Goal: Task Accomplishment & Management: Manage account settings

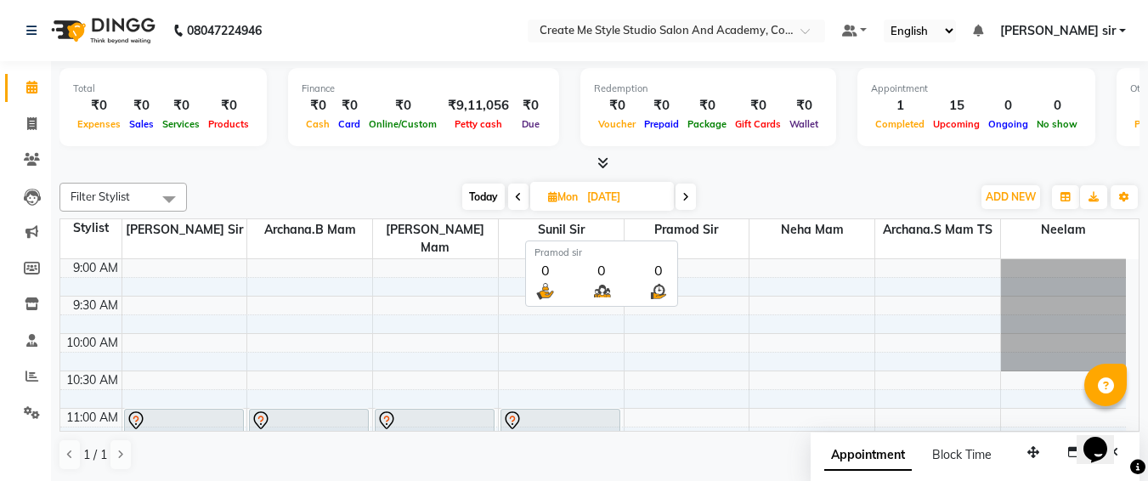
scroll to position [128, 0]
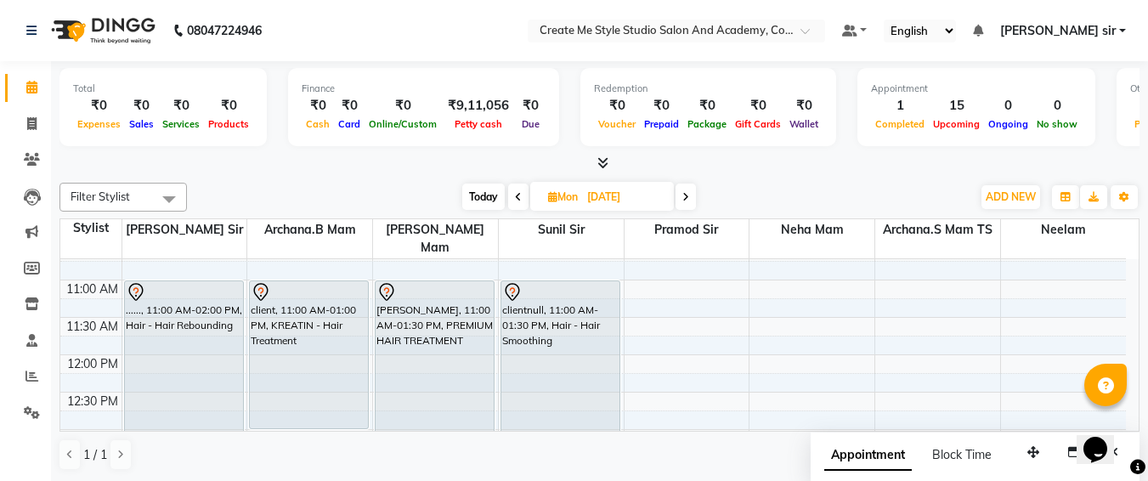
click at [647, 203] on input "[DATE]" at bounding box center [624, 197] width 85 height 26
select select "10"
select select "2025"
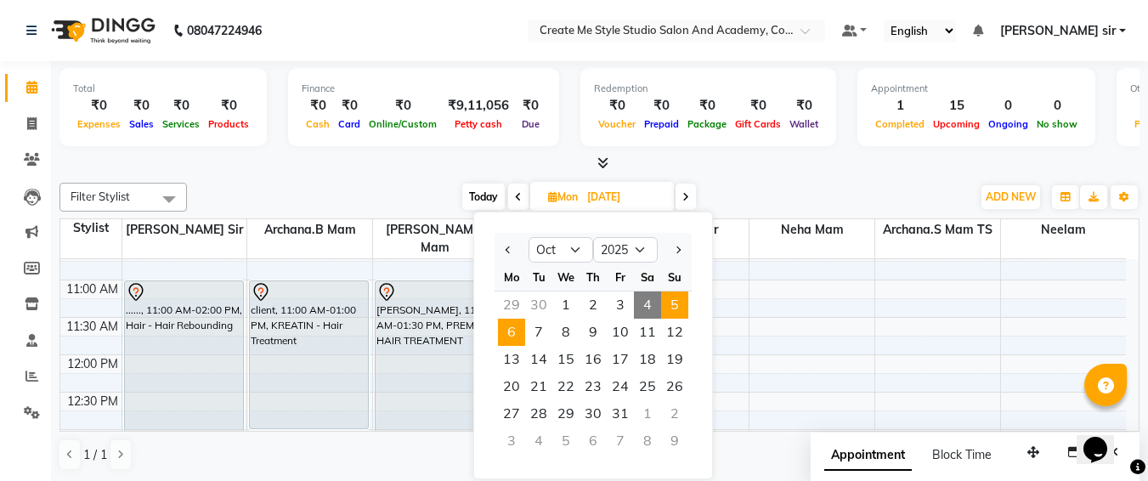
click at [666, 301] on span "5" at bounding box center [674, 305] width 27 height 27
type input "05-10-2025"
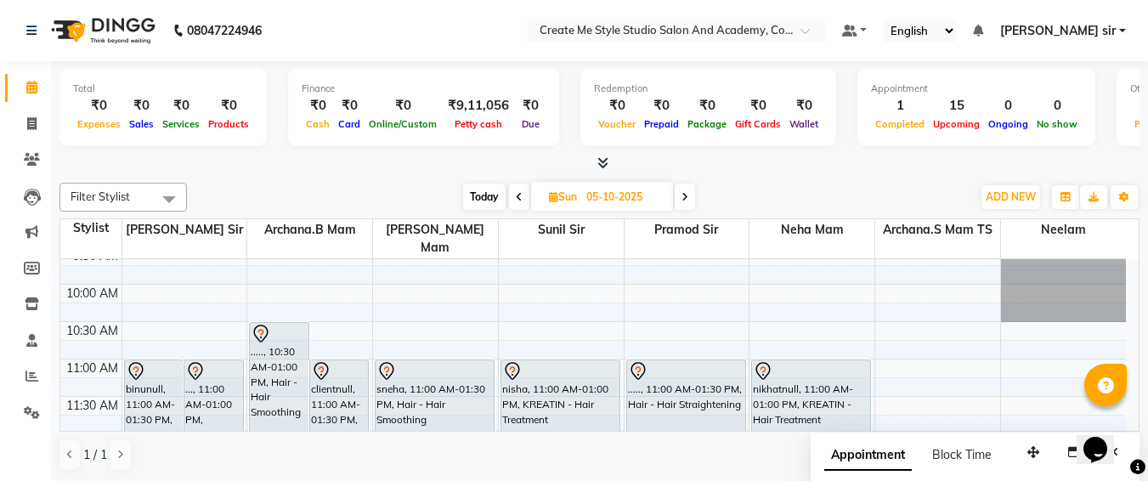
scroll to position [46, 0]
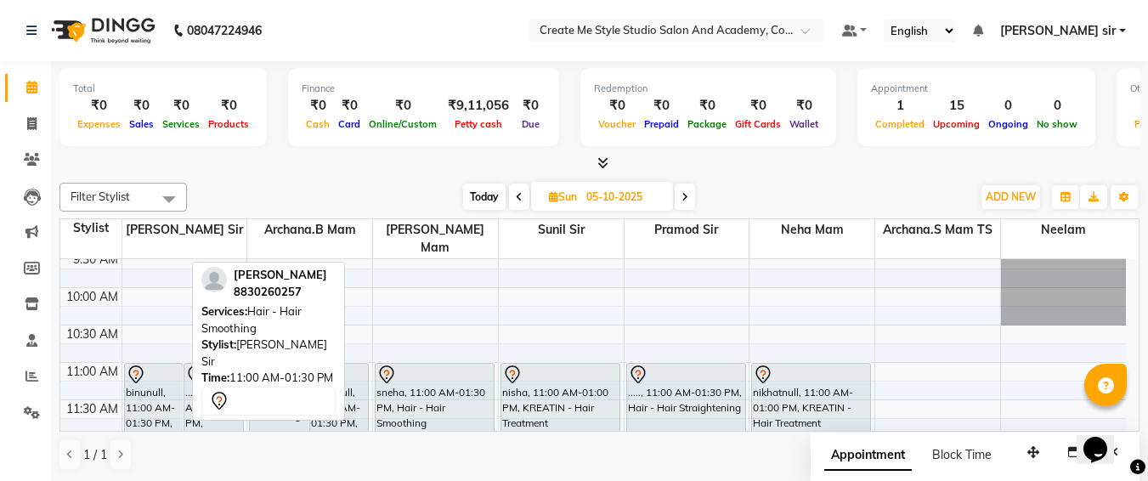
click at [175, 365] on div at bounding box center [154, 375] width 57 height 20
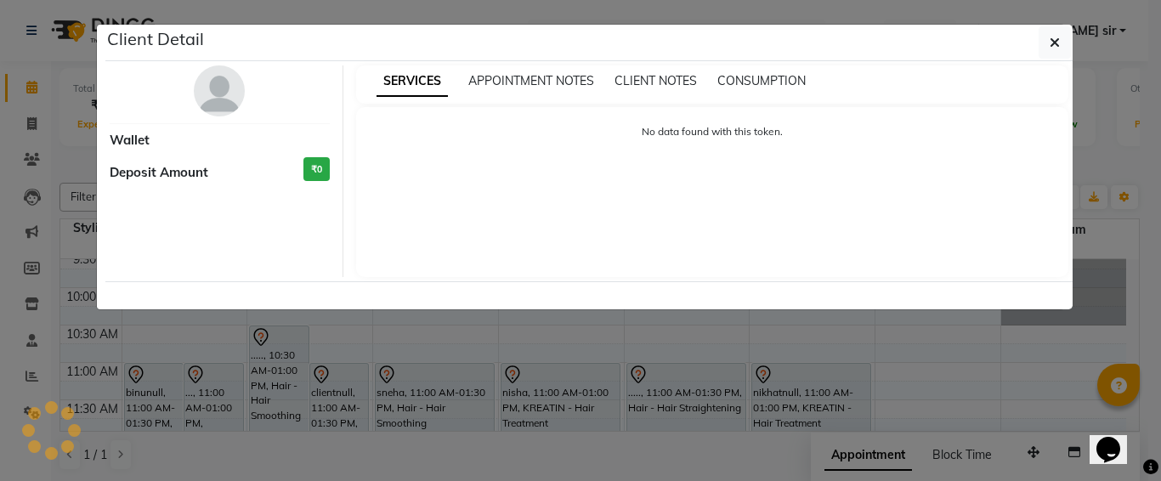
select select "7"
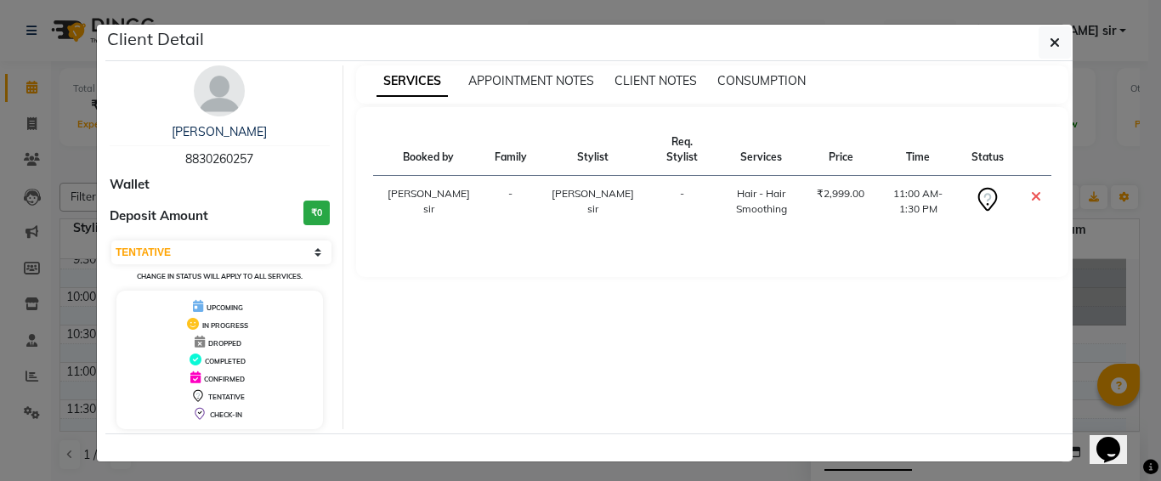
click at [1031, 190] on icon at bounding box center [1036, 197] width 10 height 14
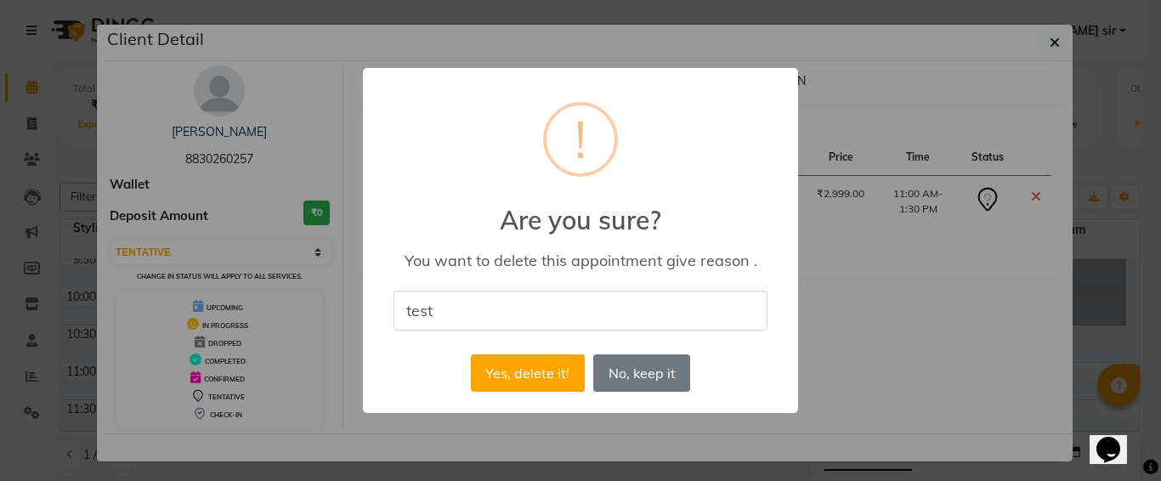
click at [579, 320] on input "test" at bounding box center [581, 311] width 374 height 40
type input "test"
click at [644, 413] on div "× ! Are you sure? You want to delete this appointment give reason . test Yes, d…" at bounding box center [580, 240] width 435 height 345
click at [520, 378] on button "Yes, delete it!" at bounding box center [528, 372] width 114 height 37
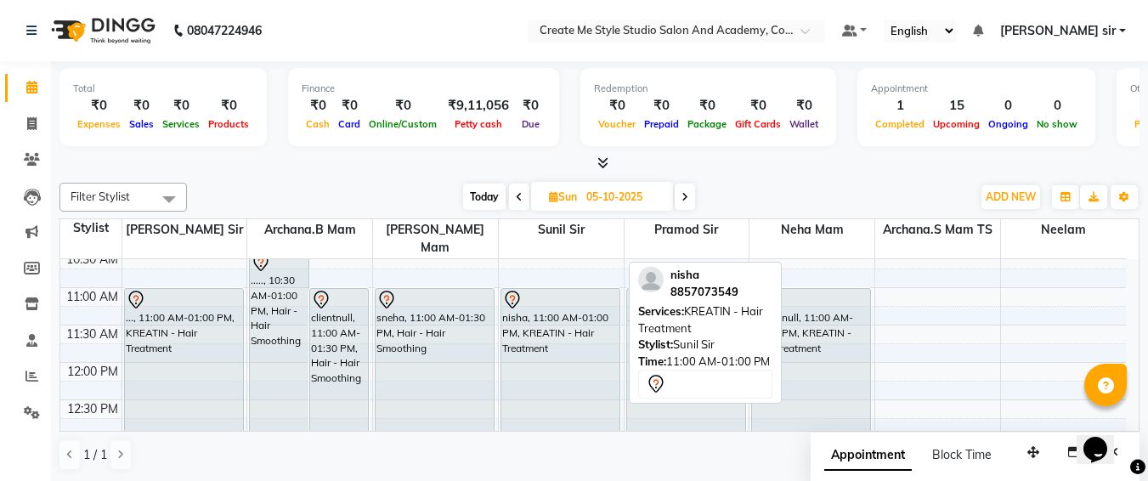
scroll to position [120, 0]
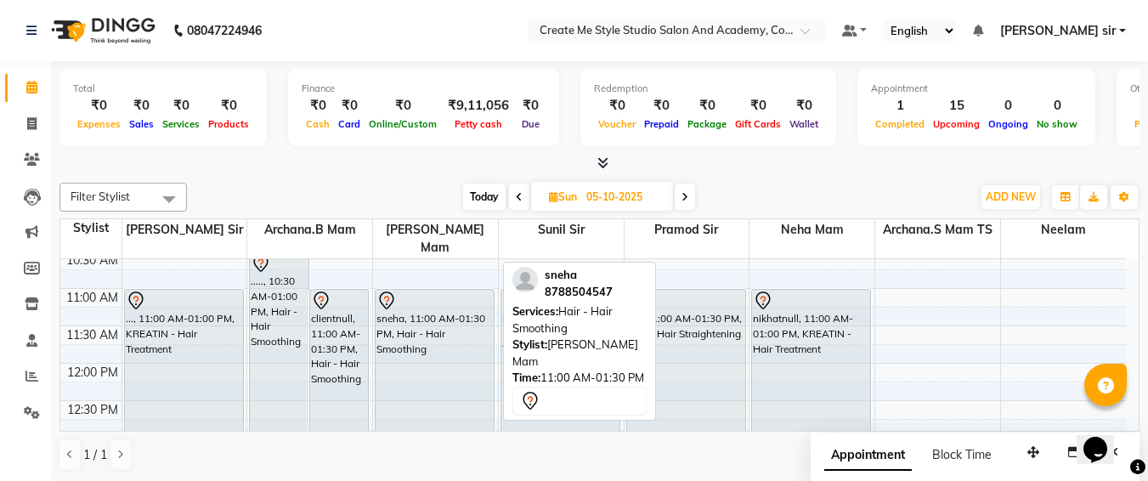
click at [405, 322] on div "sneha, 11:00 AM-01:30 PM, Hair - Hair Smoothing" at bounding box center [435, 382] width 118 height 184
select select "7"
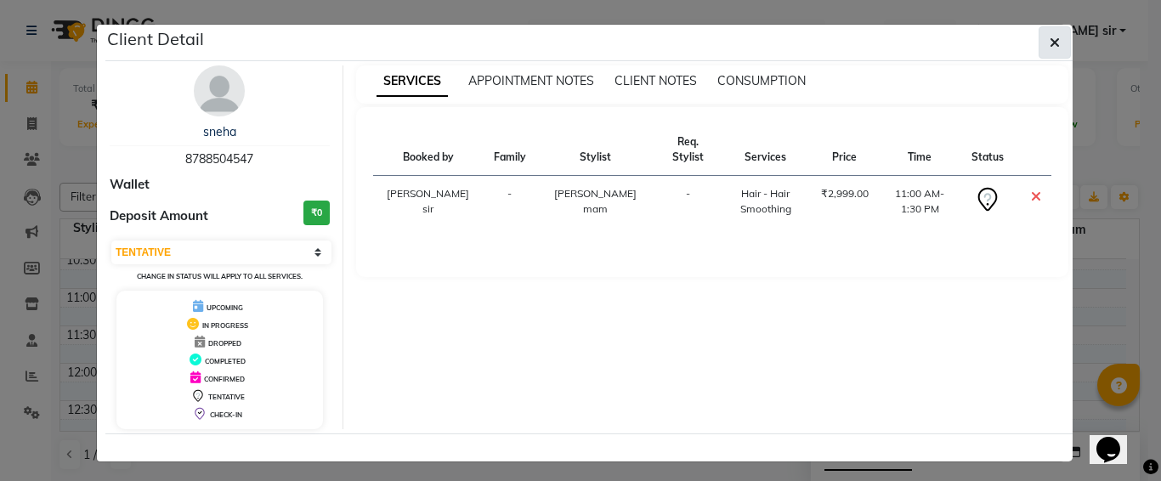
click at [1052, 38] on icon "button" at bounding box center [1055, 43] width 10 height 14
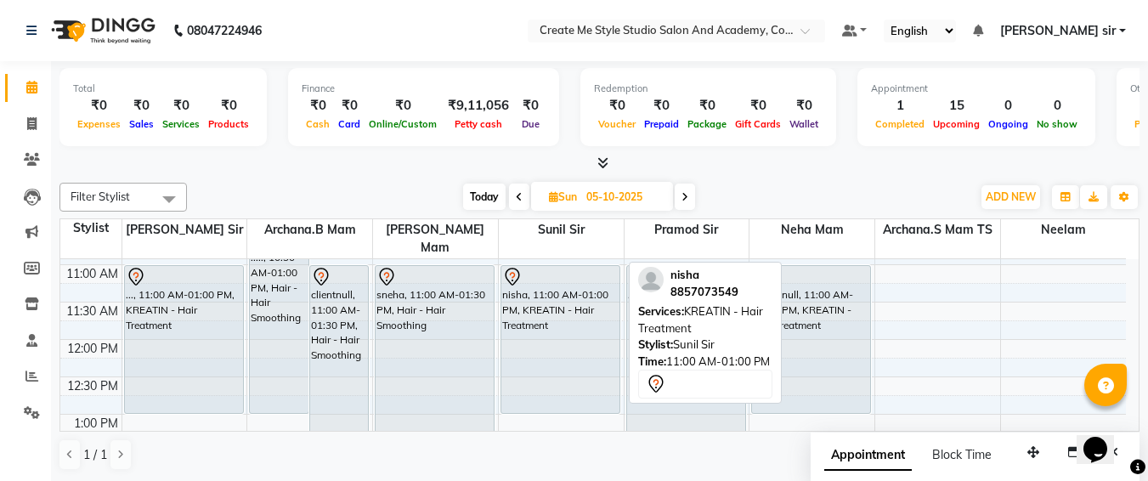
scroll to position [145, 0]
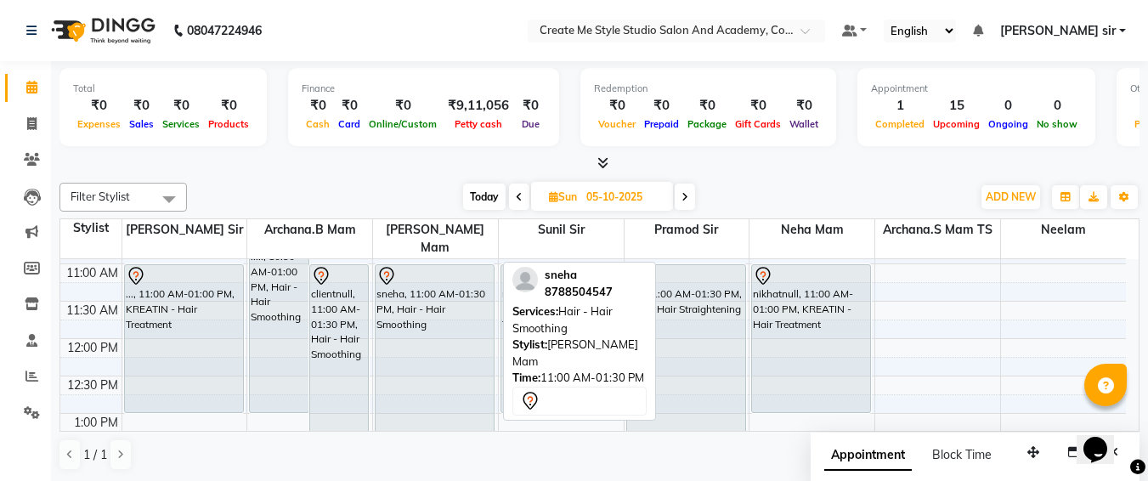
click at [405, 285] on div "sneha, 11:00 AM-01:30 PM, Hair - Hair Smoothing" at bounding box center [435, 357] width 118 height 184
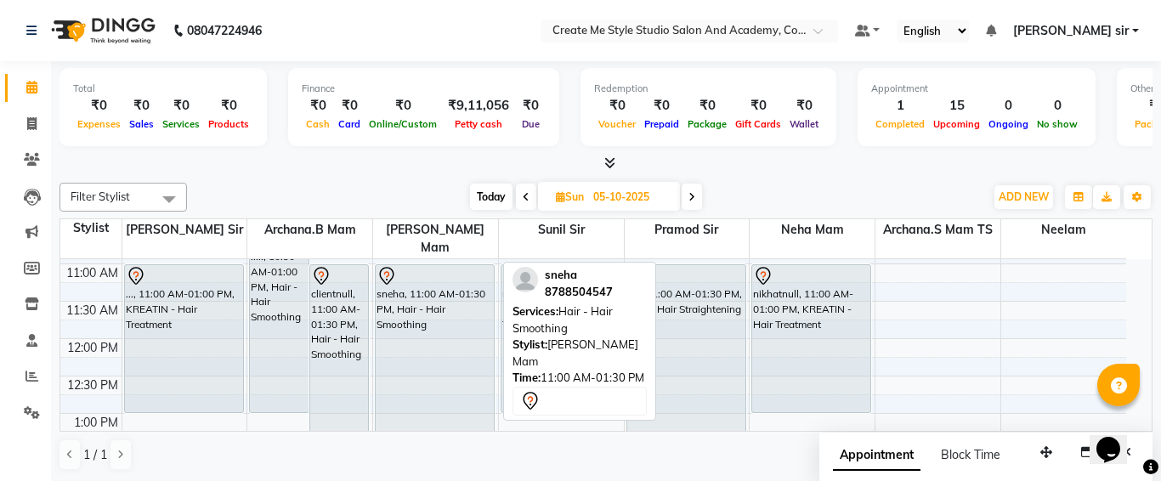
select select "7"
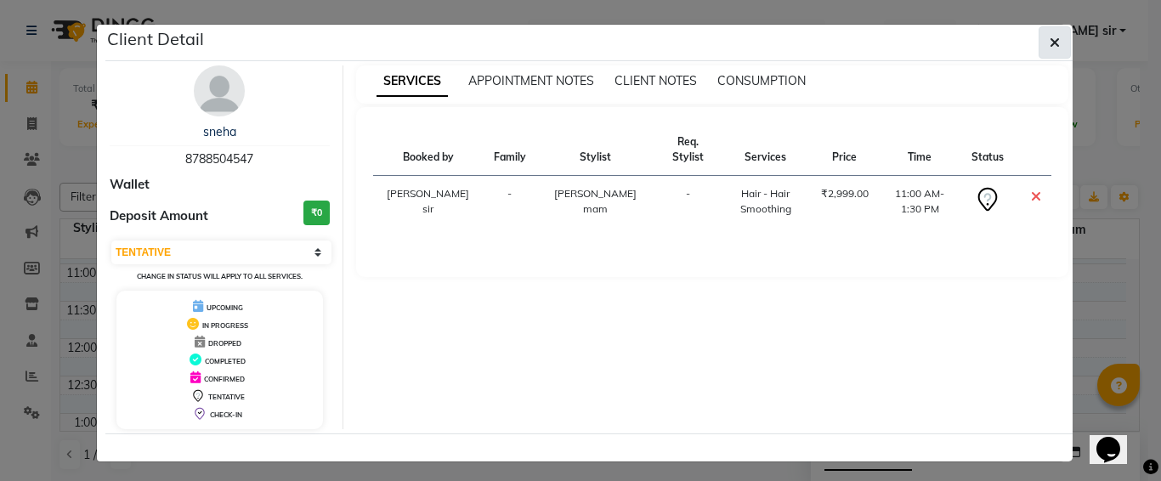
click at [1057, 37] on button "button" at bounding box center [1055, 42] width 32 height 32
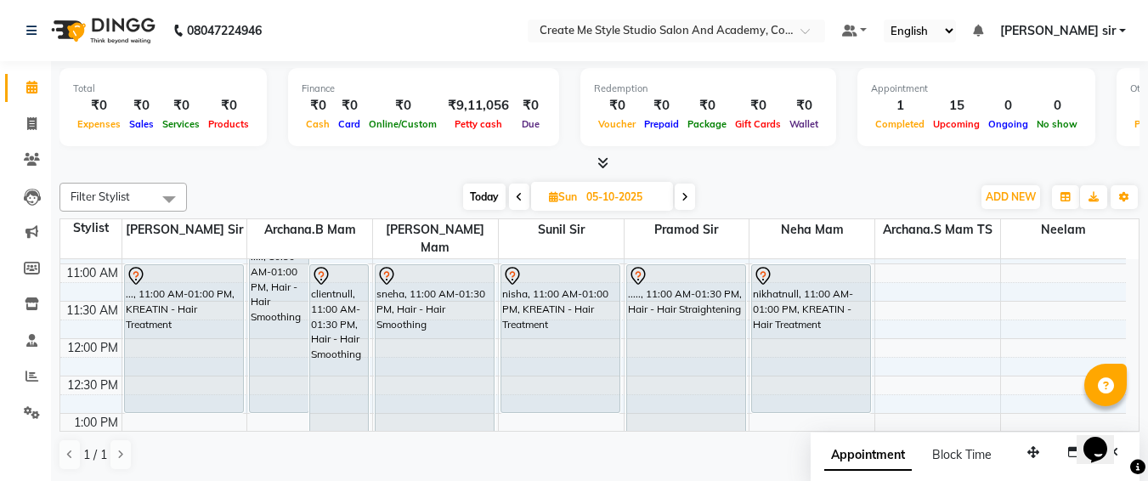
click at [656, 192] on input "05-10-2025" at bounding box center [623, 197] width 85 height 26
select select "10"
select select "2025"
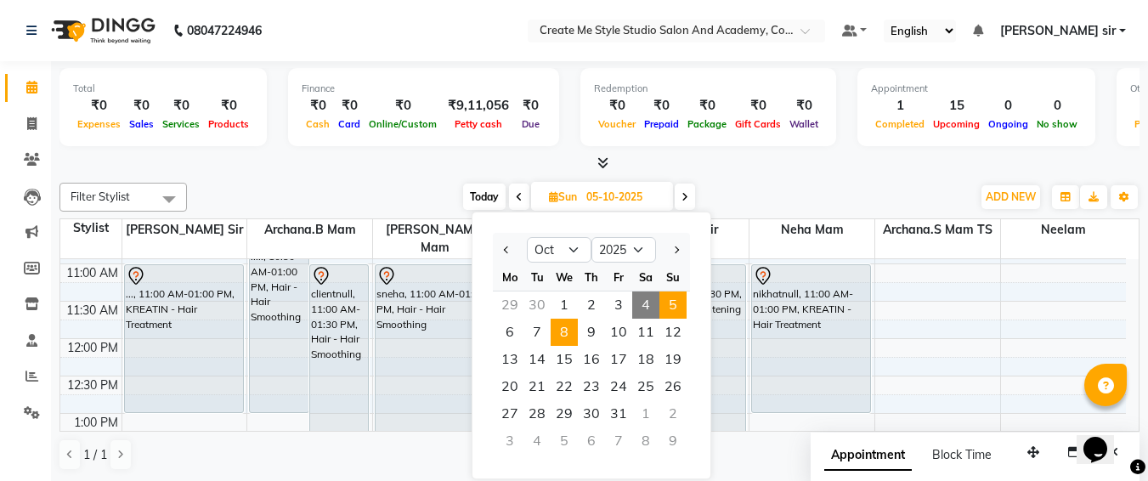
click at [566, 332] on span "8" at bounding box center [564, 332] width 27 height 27
type input "[DATE]"
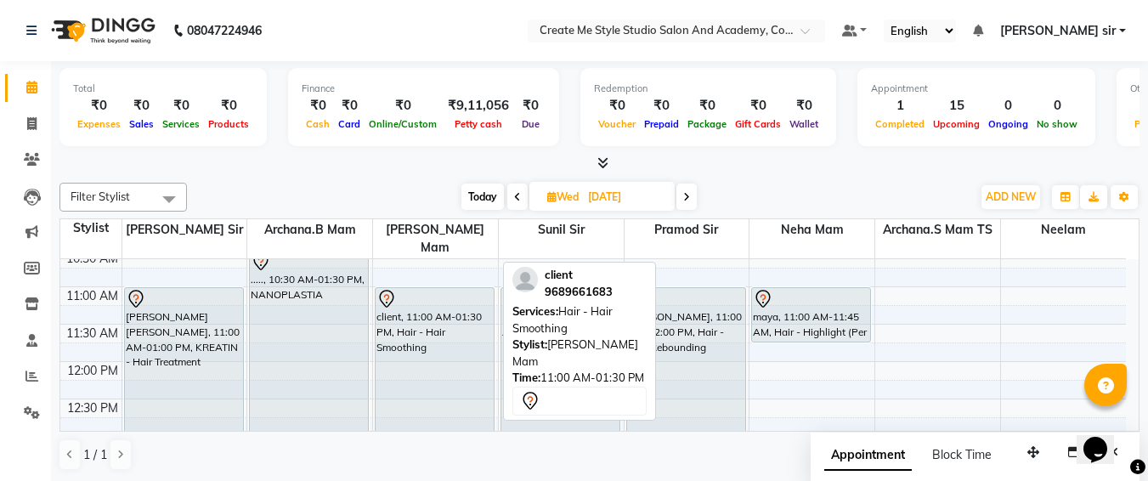
scroll to position [111, 0]
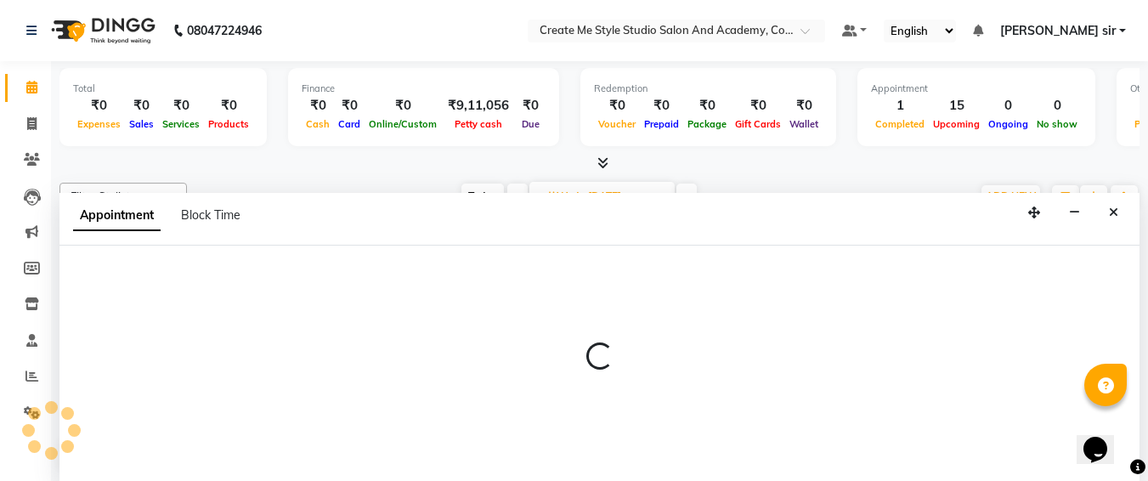
select select "79118"
select select "660"
select select "tentative"
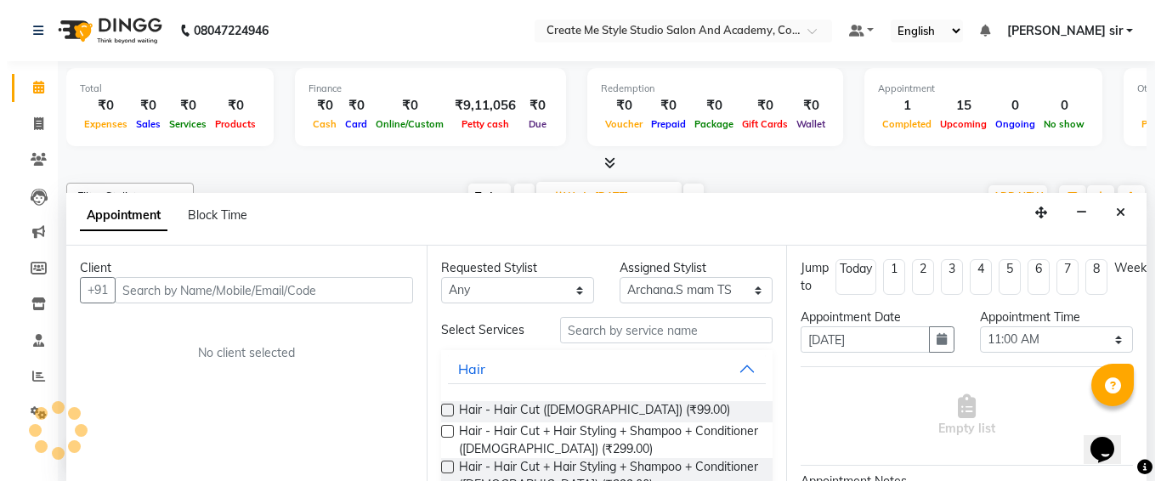
scroll to position [1, 0]
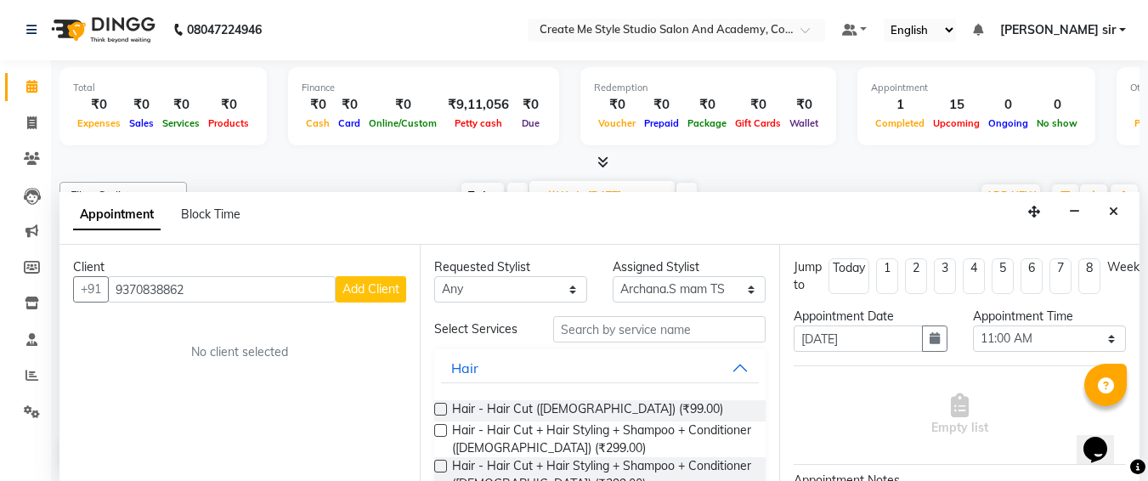
type input "9370838862"
click at [379, 291] on span "Add Client" at bounding box center [371, 288] width 57 height 15
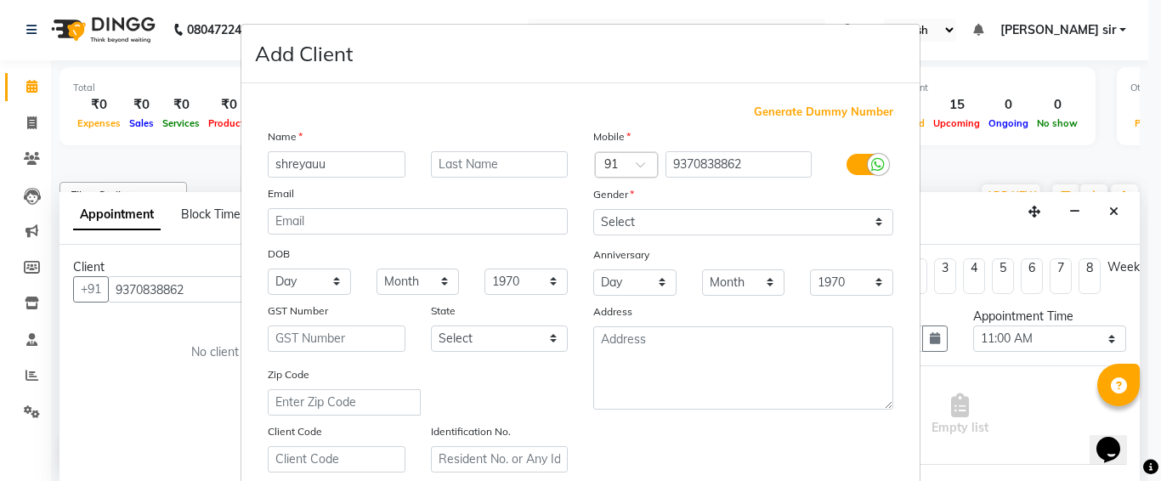
type input "shreyauu"
click at [646, 217] on select "Select [DEMOGRAPHIC_DATA] [DEMOGRAPHIC_DATA] Other Prefer Not To Say" at bounding box center [743, 222] width 300 height 26
select select "[DEMOGRAPHIC_DATA]"
click at [593, 209] on select "Select [DEMOGRAPHIC_DATA] [DEMOGRAPHIC_DATA] Other Prefer Not To Say" at bounding box center [743, 222] width 300 height 26
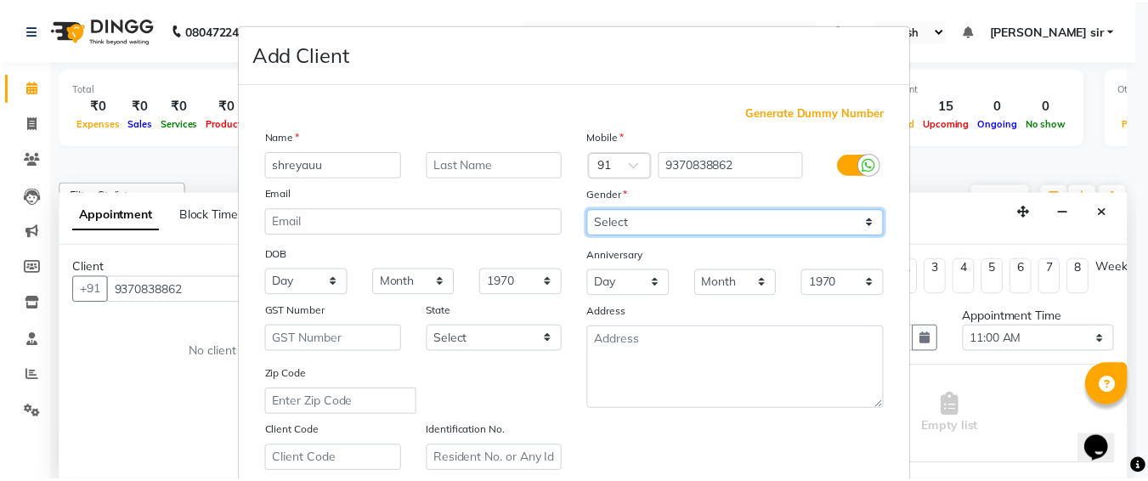
scroll to position [303, 0]
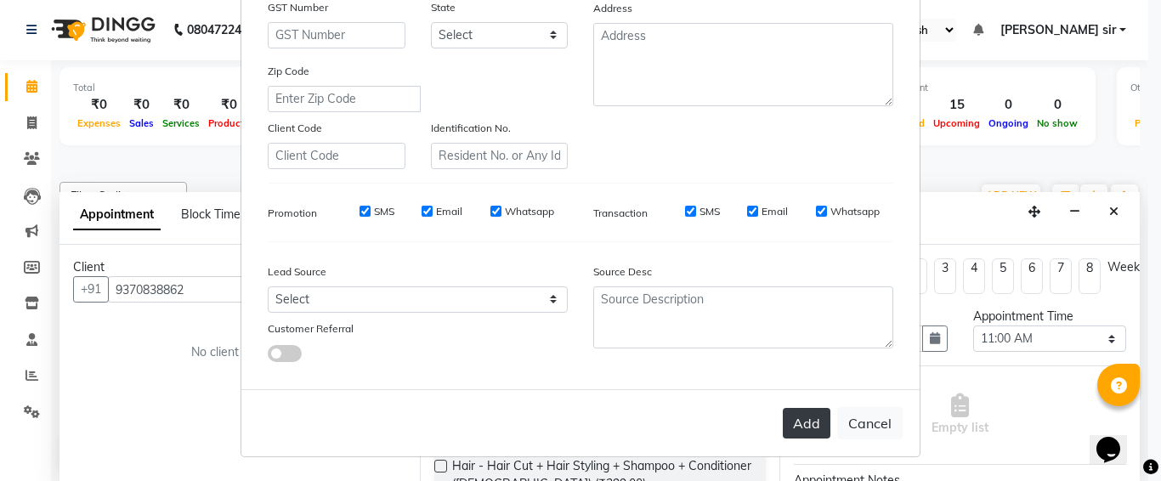
click at [805, 411] on button "Add" at bounding box center [807, 423] width 48 height 31
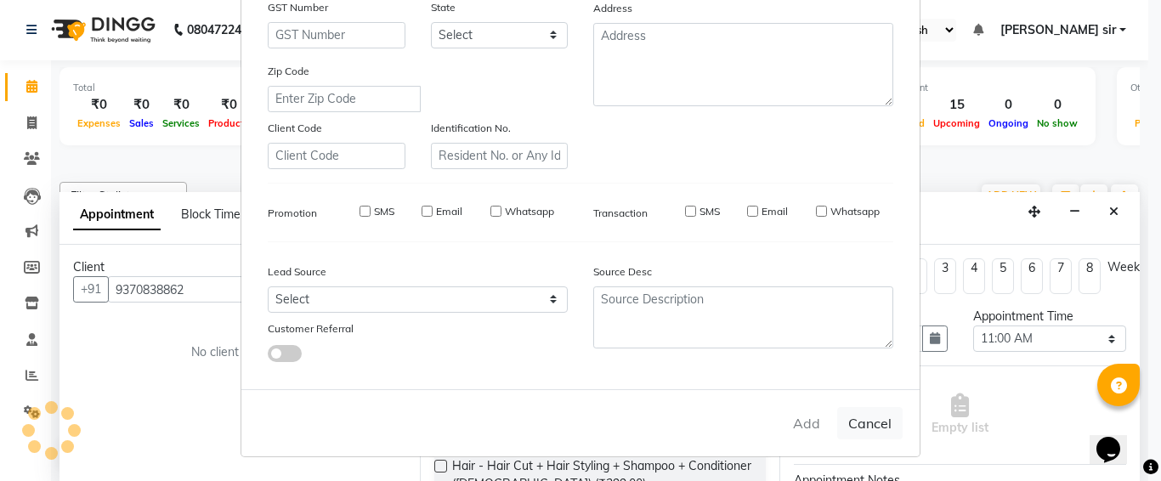
select select
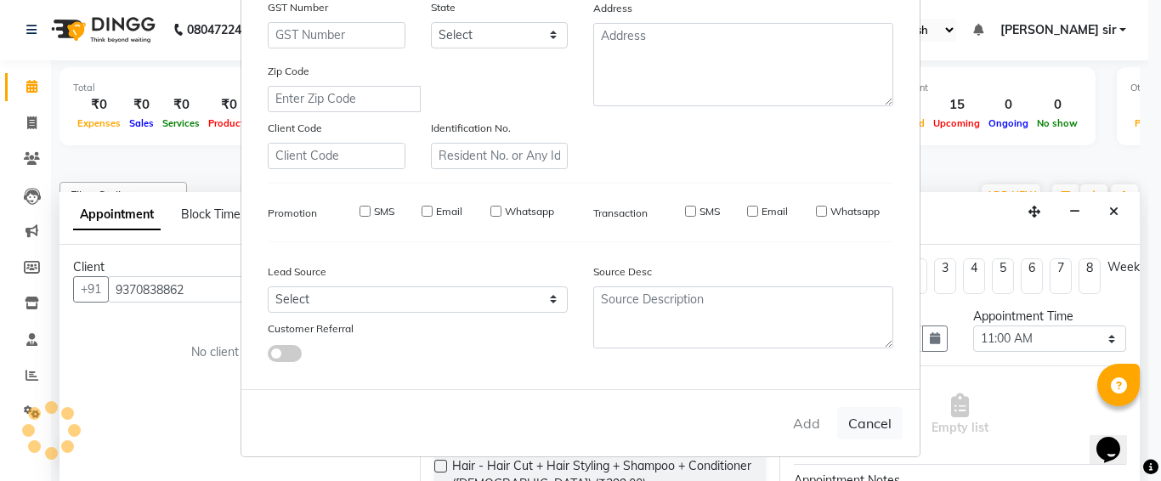
select select
checkbox input "false"
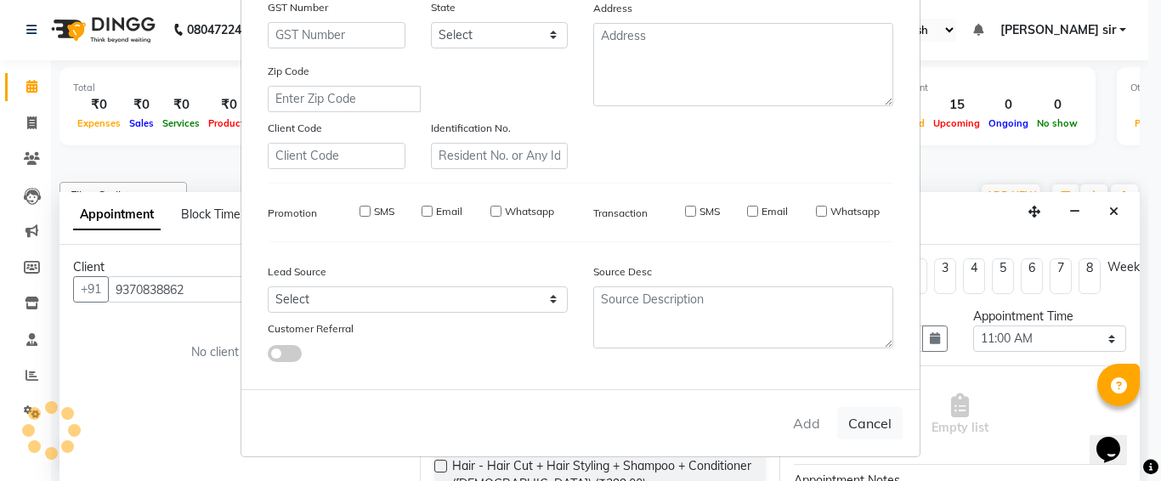
checkbox input "false"
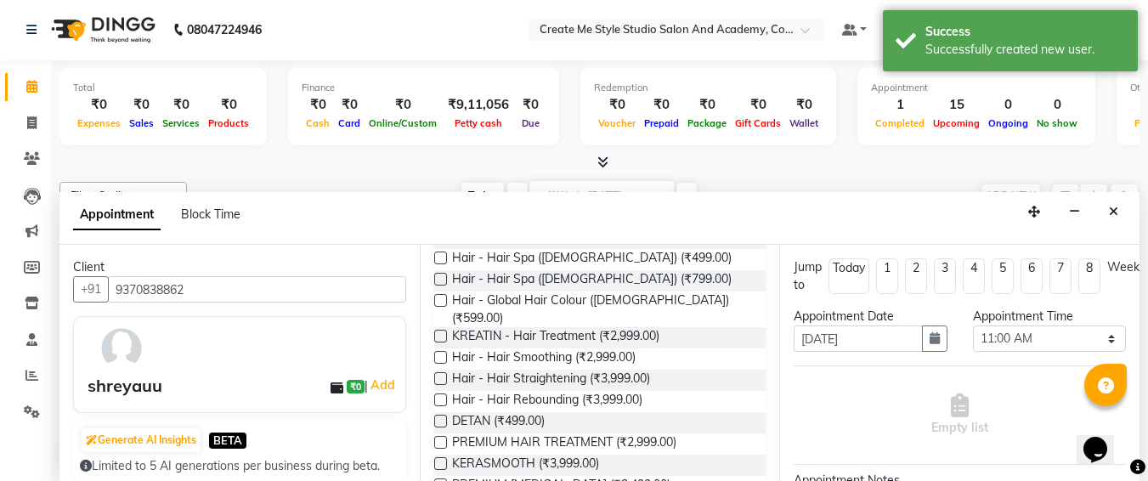
scroll to position [302, 0]
click at [435, 371] on label at bounding box center [440, 377] width 13 height 13
click at [435, 374] on input "checkbox" at bounding box center [439, 379] width 11 height 11
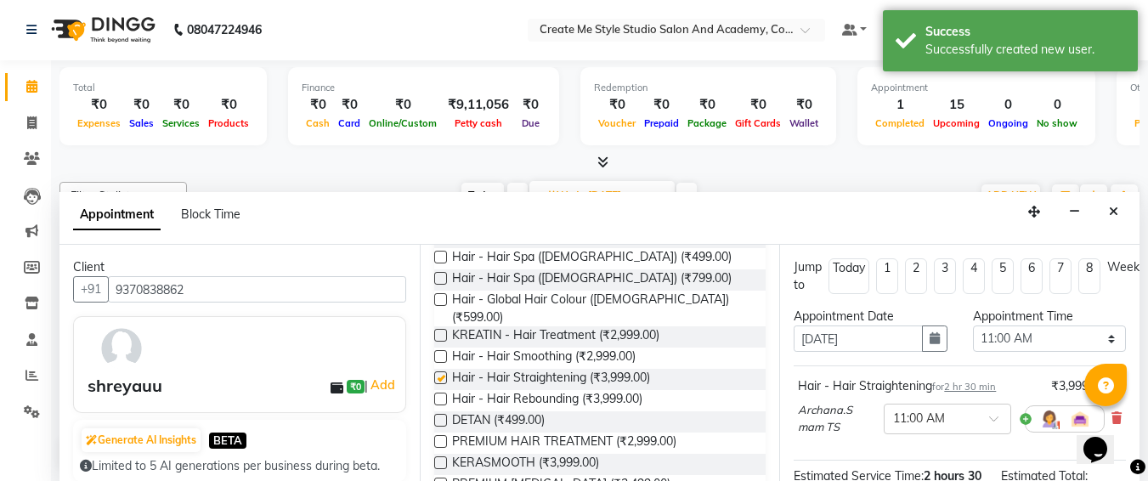
checkbox input "false"
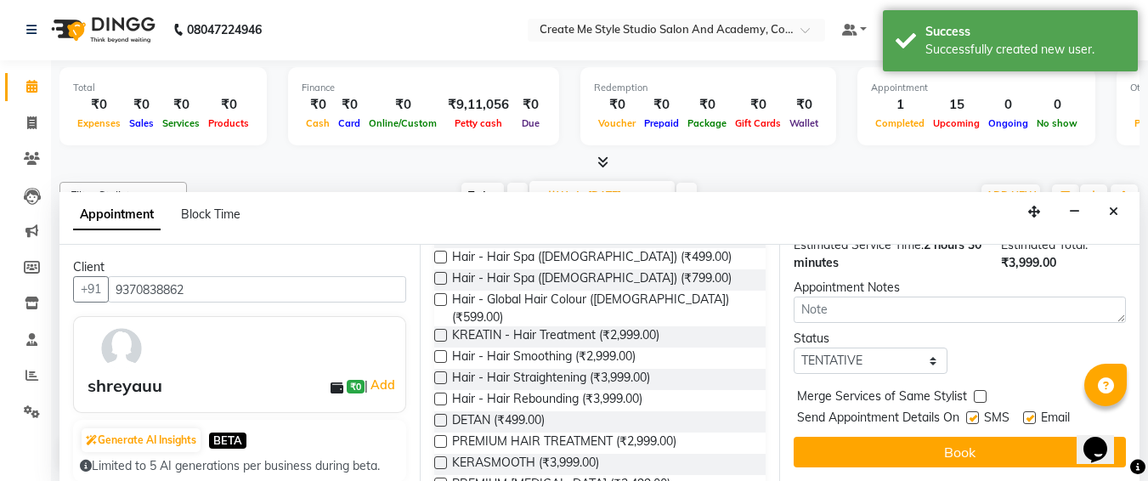
click at [917, 423] on div "Jump to [DATE] 1 2 3 4 5 6 7 8 Weeks Appointment Date [DATE] Appointment Time S…" at bounding box center [959, 363] width 360 height 236
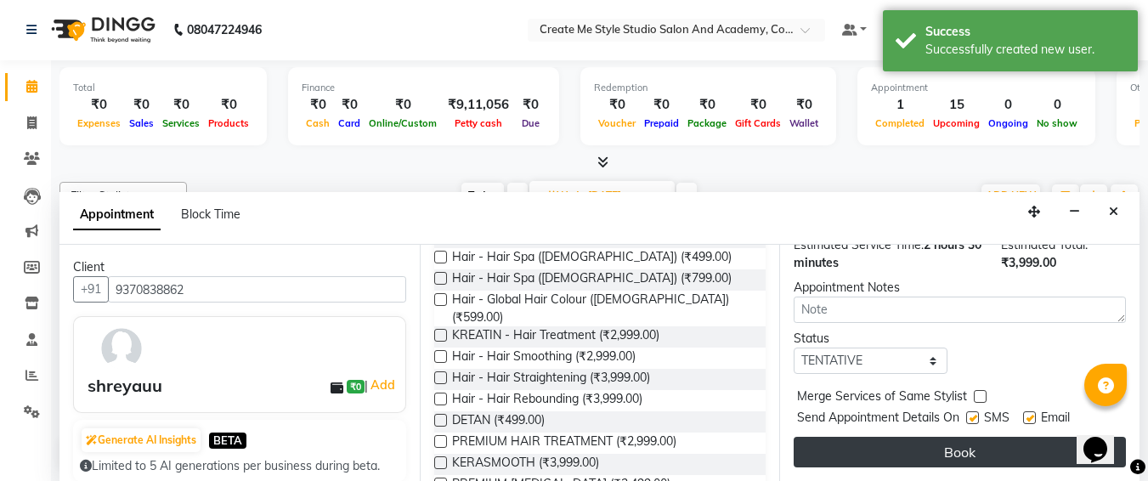
click at [917, 437] on button "Book" at bounding box center [960, 452] width 332 height 31
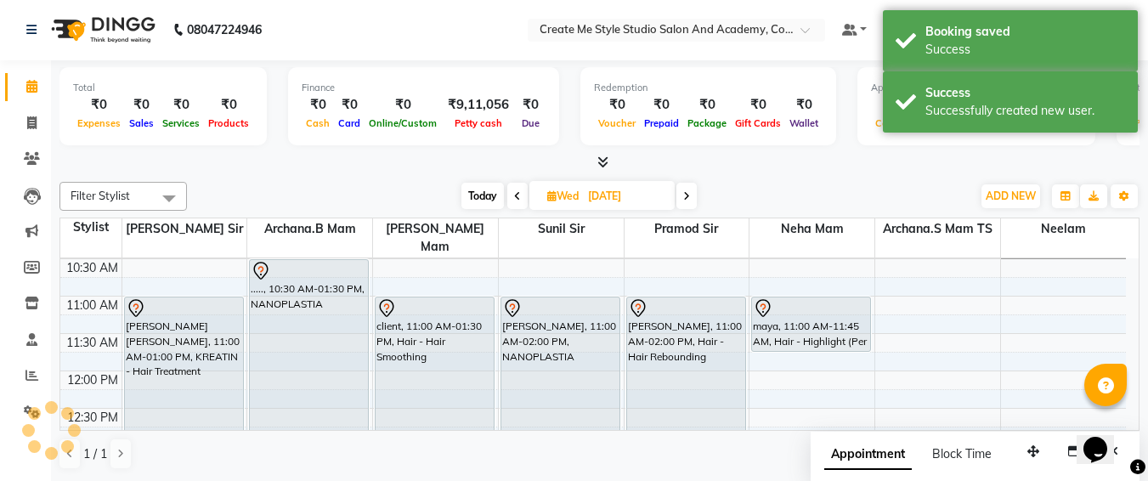
scroll to position [0, 0]
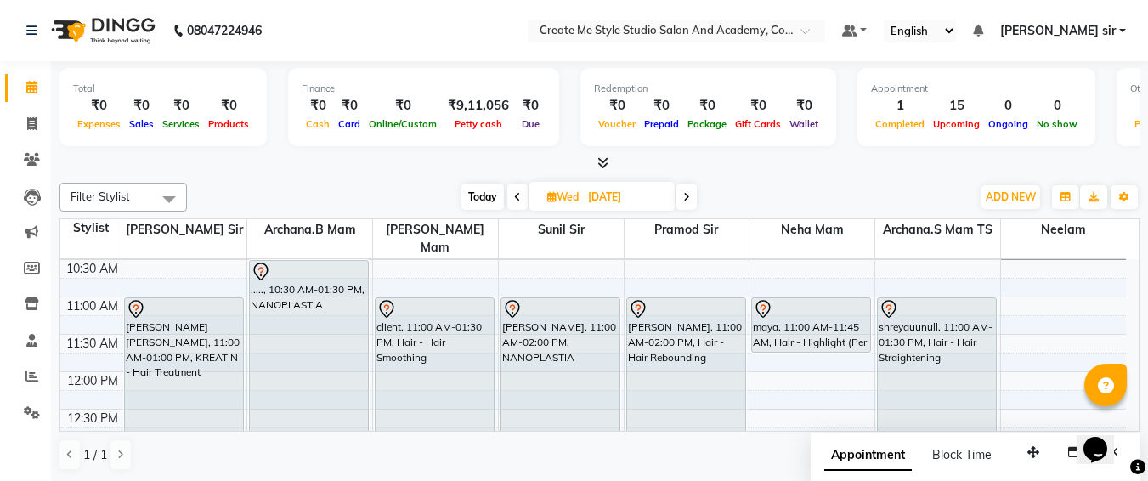
click at [654, 196] on input "[DATE]" at bounding box center [625, 197] width 85 height 26
select select "10"
select select "2025"
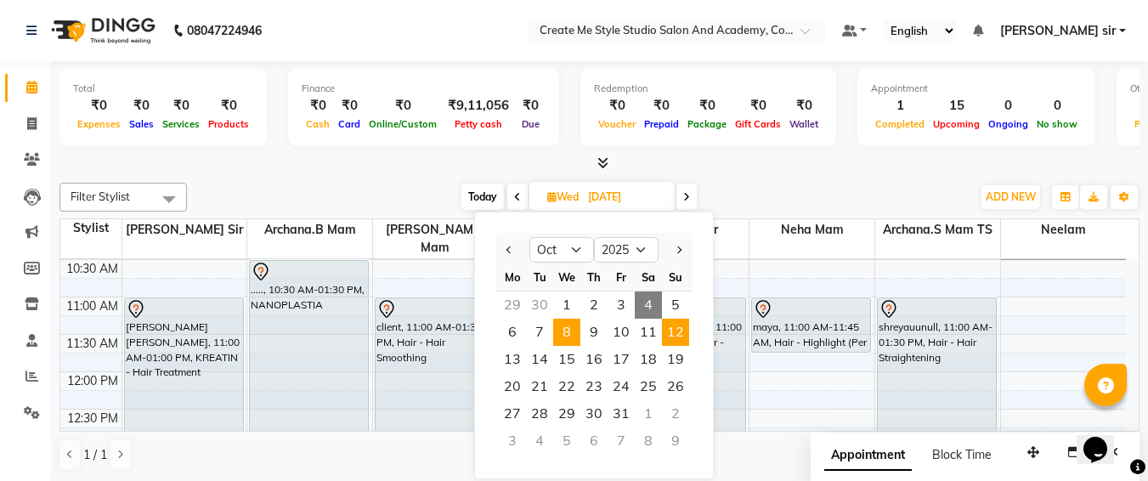
click at [668, 333] on span "12" at bounding box center [675, 332] width 27 height 27
type input "[DATE]"
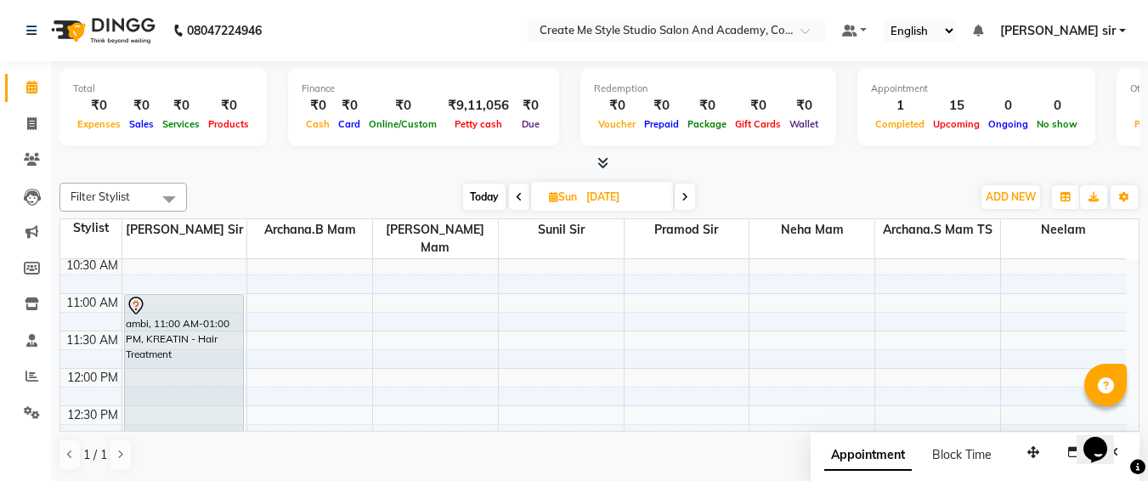
scroll to position [114, 0]
select select "79113"
select select "tentative"
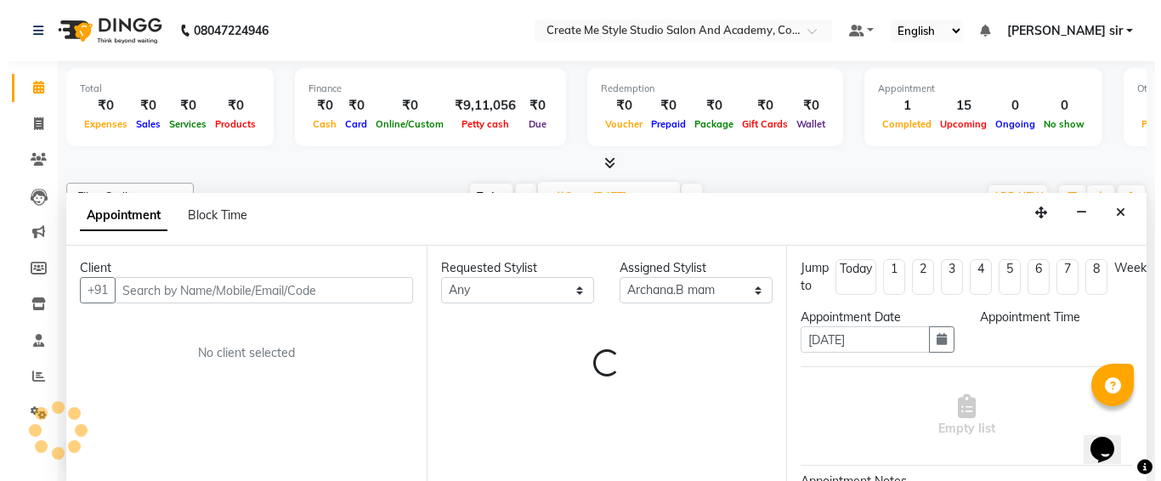
scroll to position [1, 0]
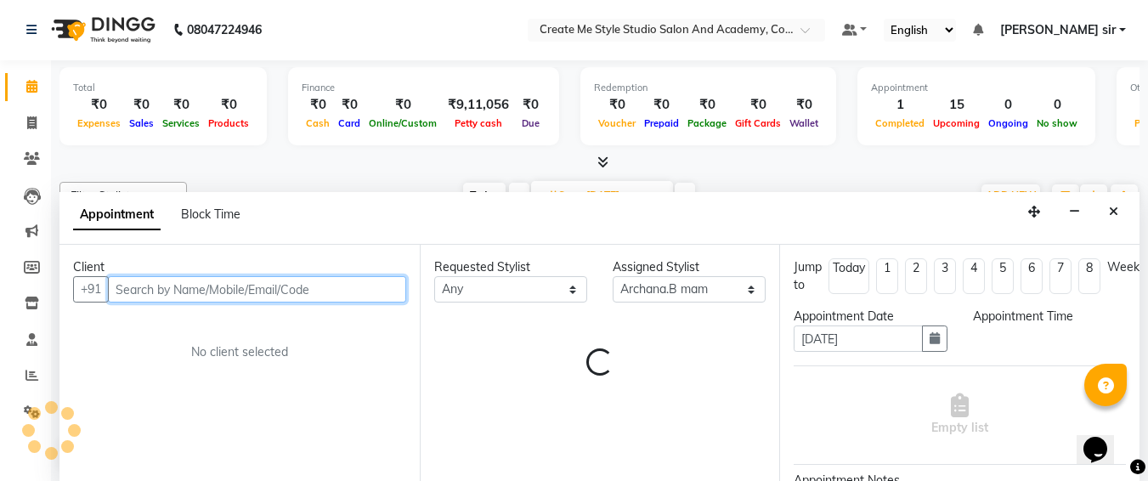
select select "660"
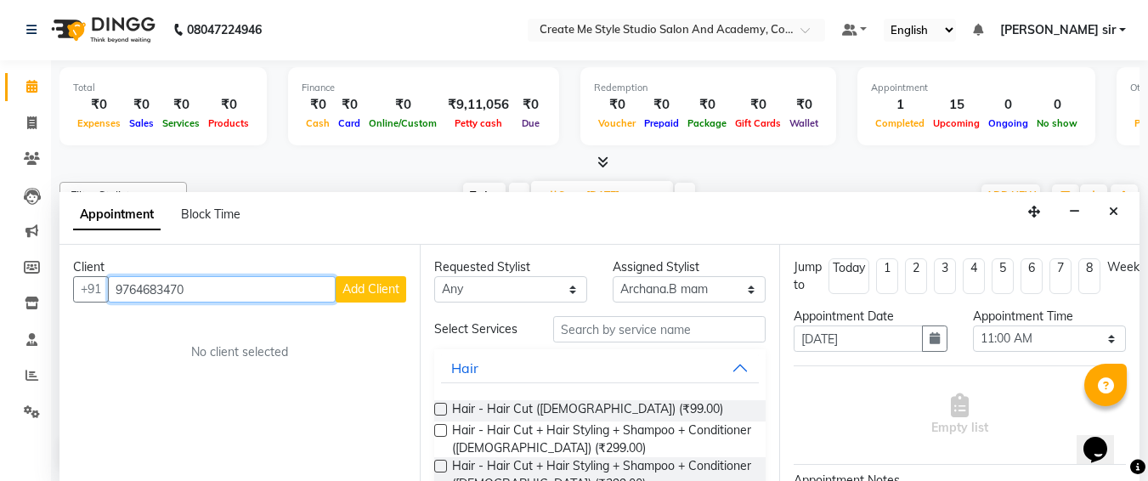
type input "9764683470"
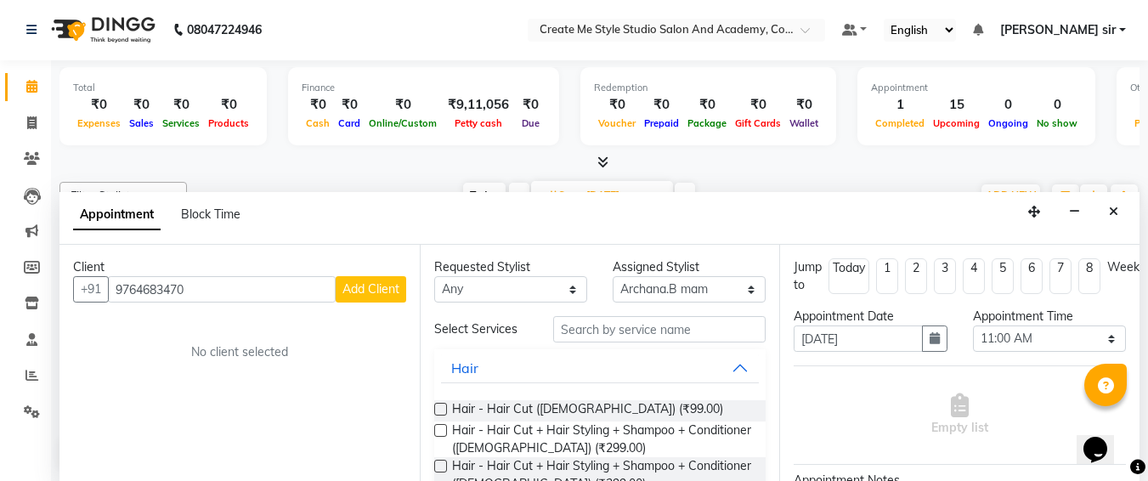
click at [379, 286] on span "Add Client" at bounding box center [371, 288] width 57 height 15
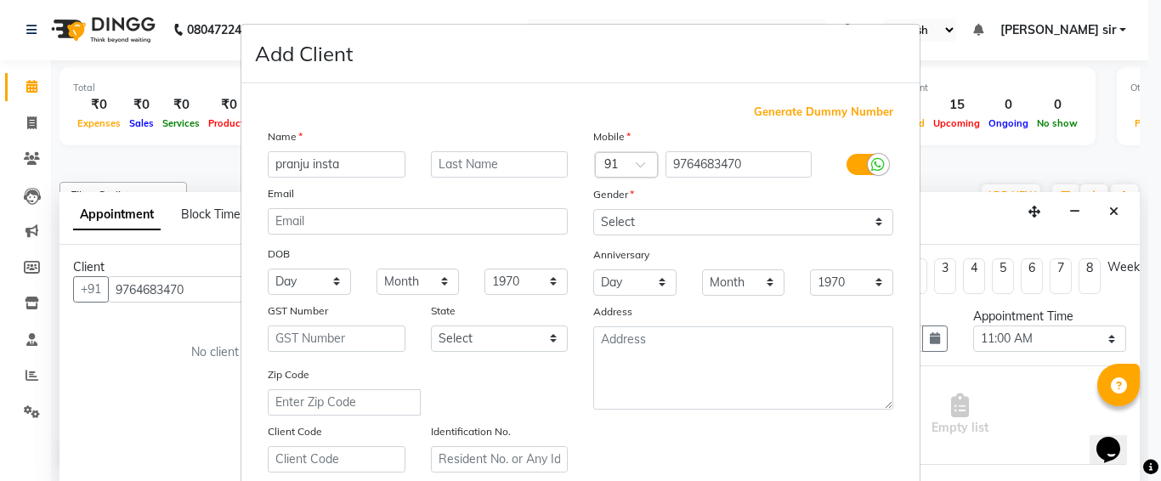
type input "pranju insta"
click at [706, 219] on select "Select [DEMOGRAPHIC_DATA] [DEMOGRAPHIC_DATA] Other Prefer Not To Say" at bounding box center [743, 222] width 300 height 26
select select "[DEMOGRAPHIC_DATA]"
click at [593, 209] on select "Select [DEMOGRAPHIC_DATA] [DEMOGRAPHIC_DATA] Other Prefer Not To Say" at bounding box center [743, 222] width 300 height 26
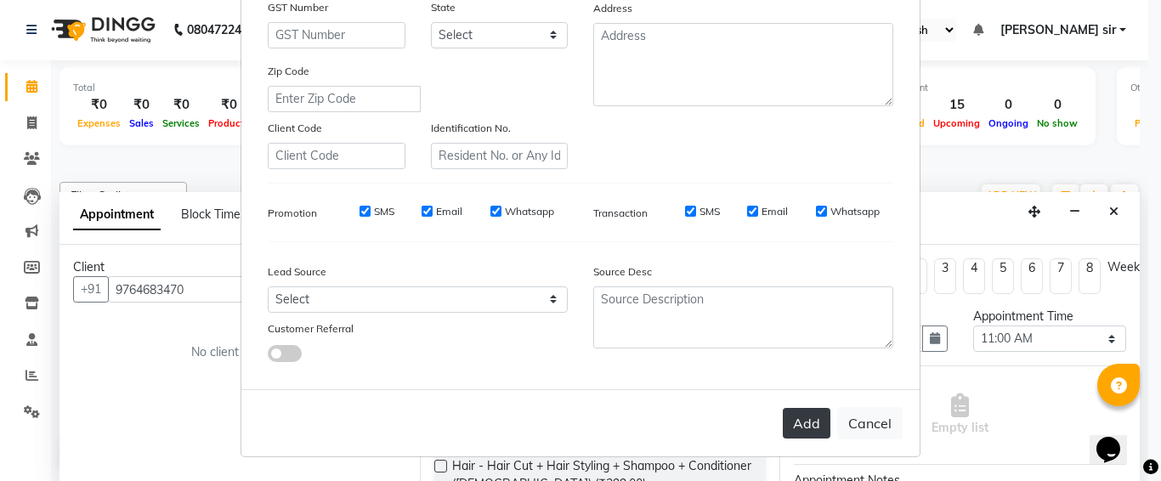
click at [816, 416] on button "Add" at bounding box center [807, 423] width 48 height 31
click at [795, 426] on button "Add" at bounding box center [807, 423] width 48 height 31
click at [800, 421] on button "Add" at bounding box center [807, 423] width 48 height 31
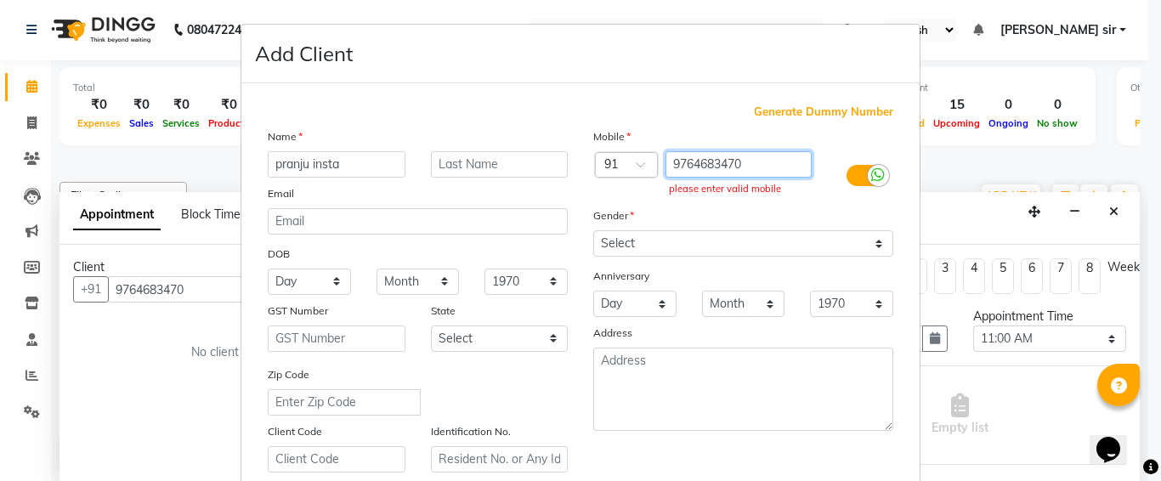
click at [753, 171] on input "9764683470" at bounding box center [739, 164] width 147 height 26
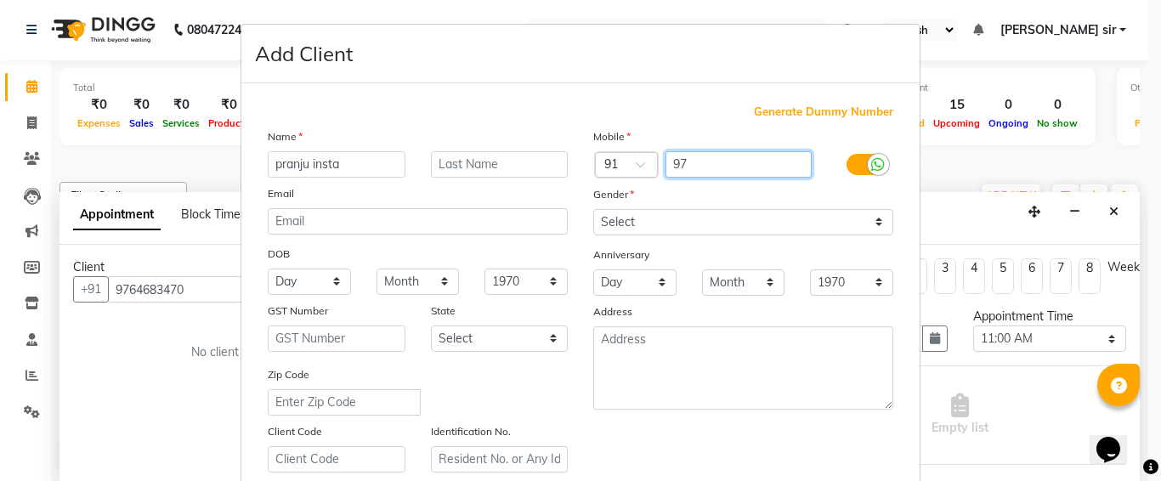
type input "9"
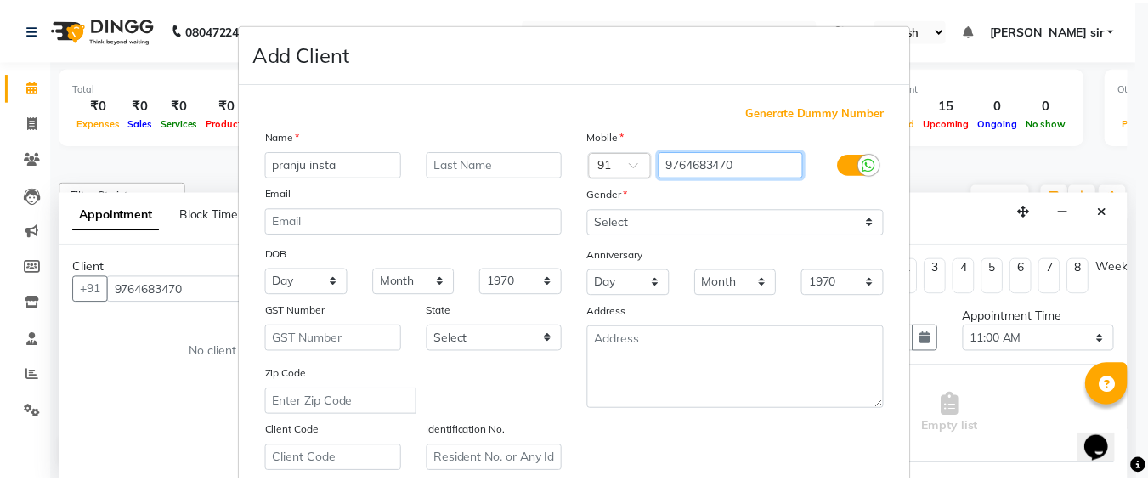
scroll to position [303, 0]
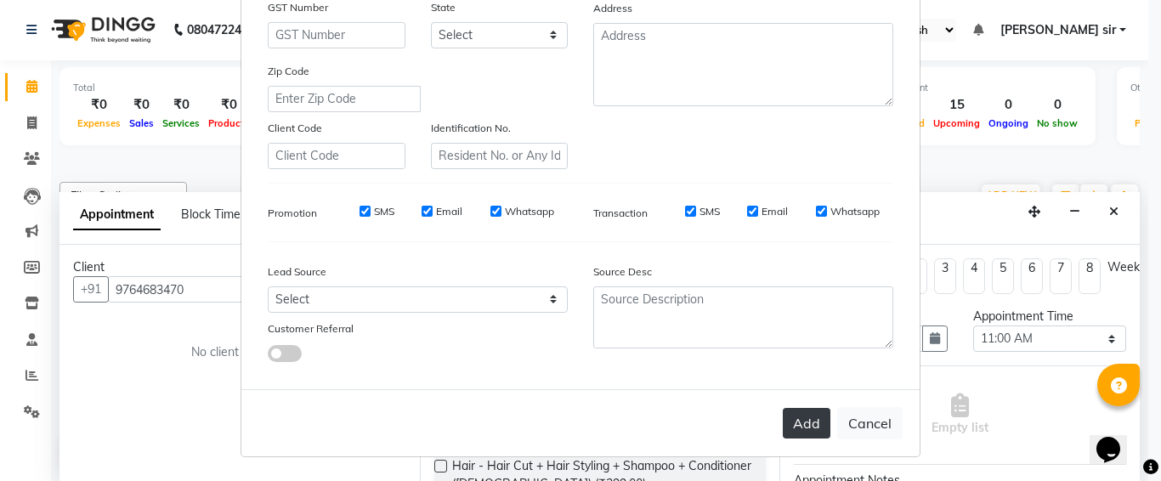
type input "9764683470"
click at [791, 422] on button "Add" at bounding box center [807, 423] width 48 height 31
type input "9764683470"
select select
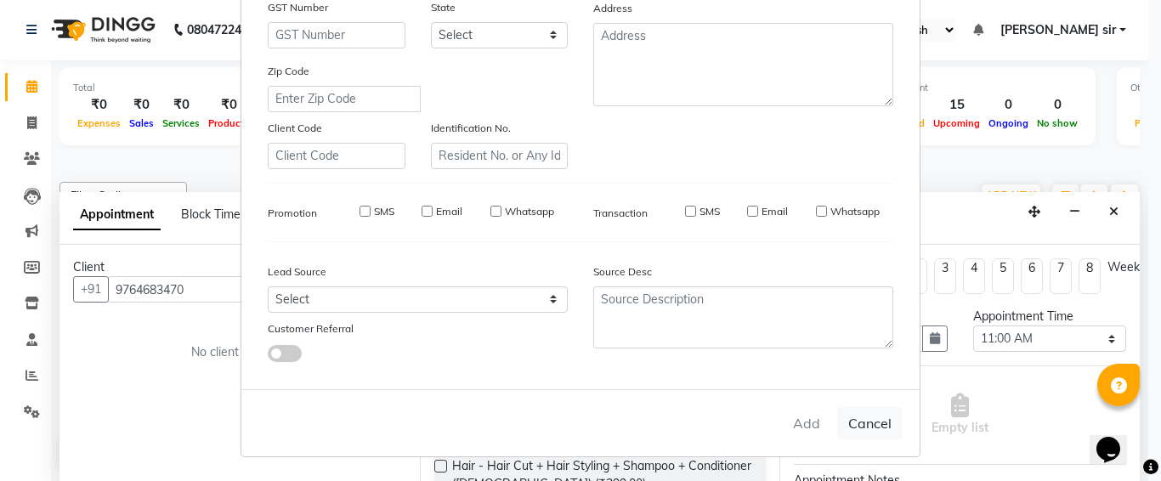
select select
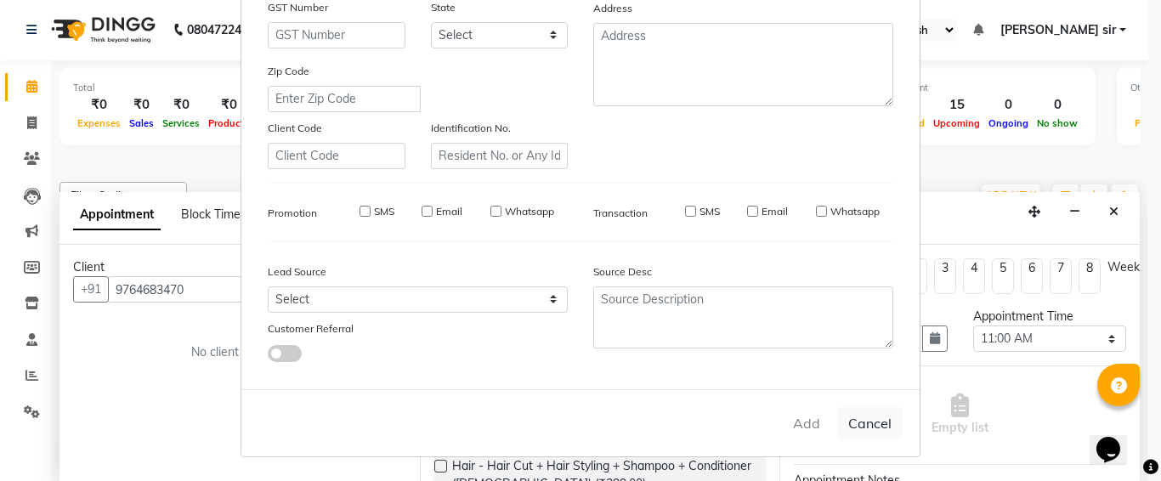
checkbox input "false"
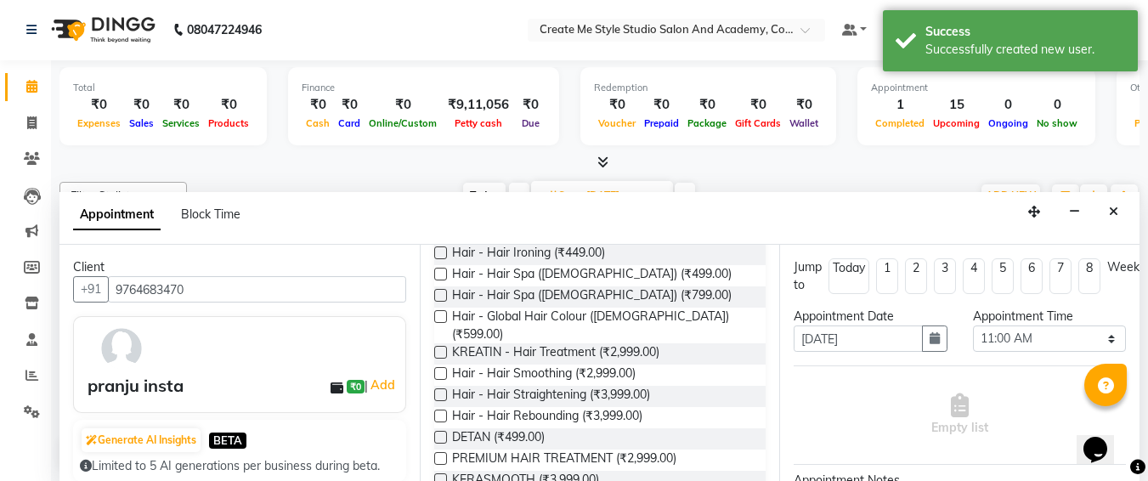
scroll to position [306, 0]
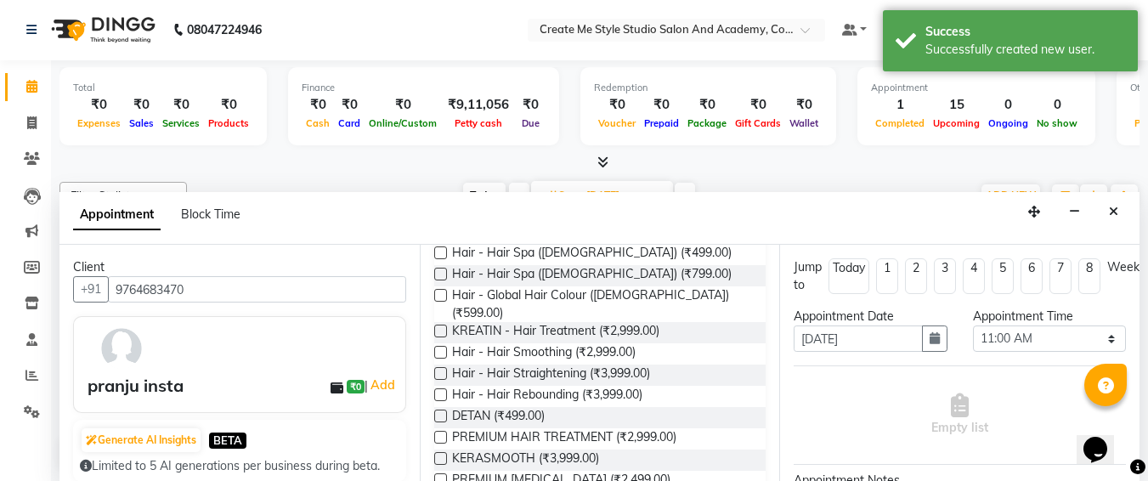
click at [434, 346] on label at bounding box center [440, 352] width 13 height 13
click at [434, 349] on input "checkbox" at bounding box center [439, 354] width 11 height 11
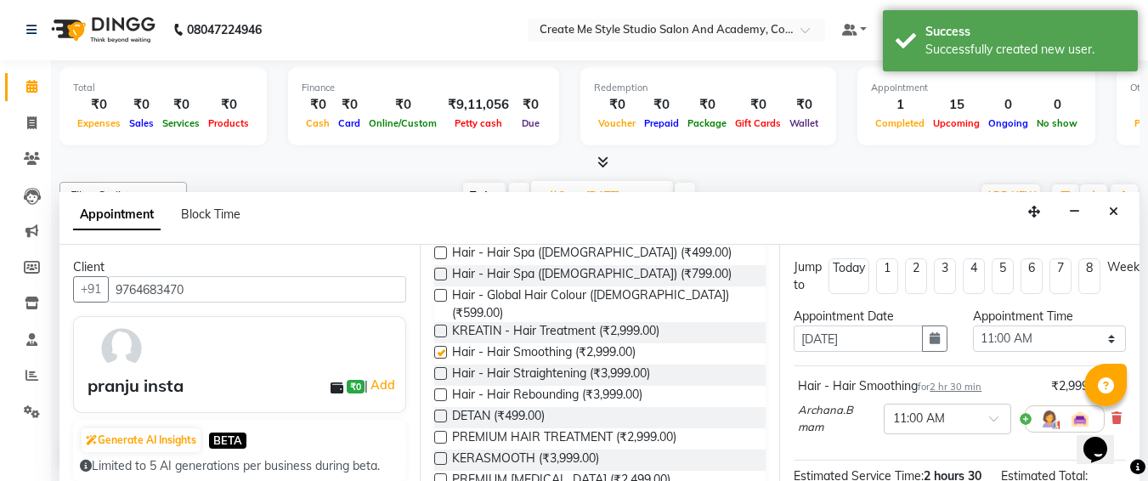
checkbox input "false"
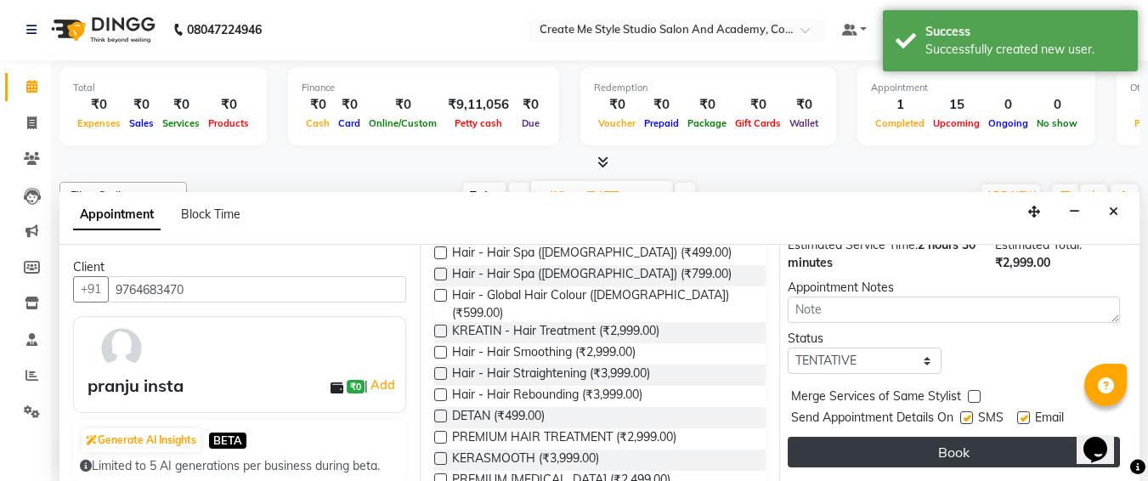
click at [893, 437] on button "Book" at bounding box center [954, 452] width 332 height 31
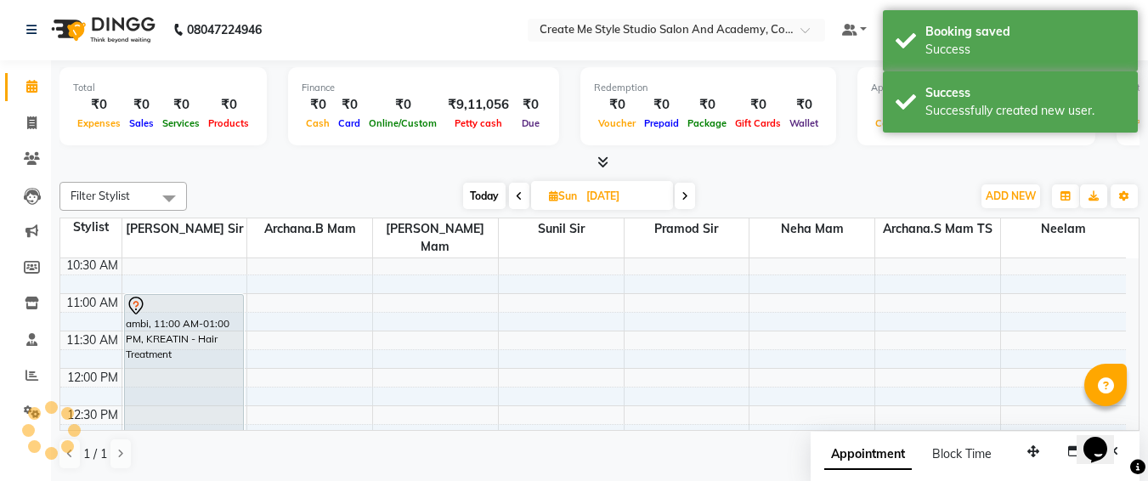
scroll to position [0, 0]
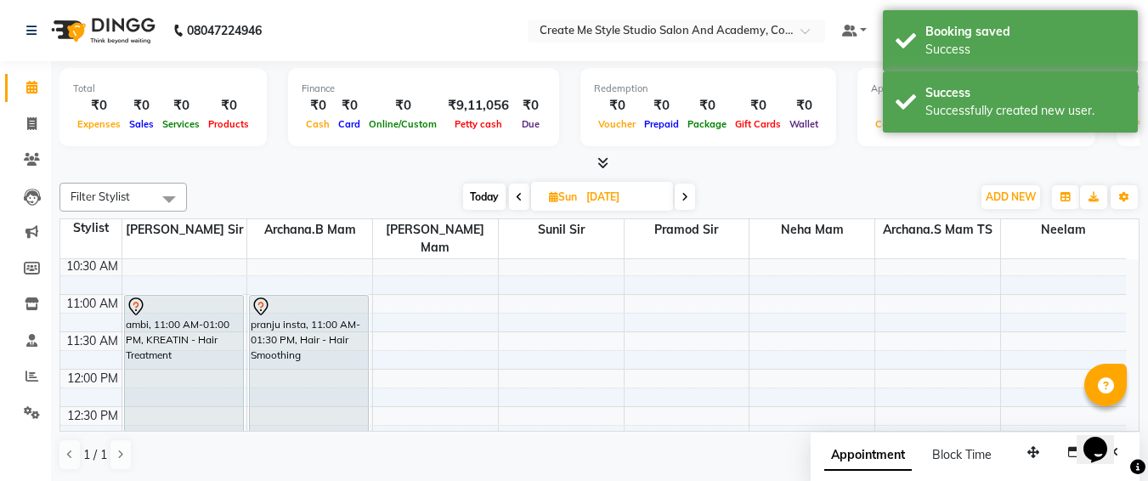
click at [666, 185] on input "[DATE]" at bounding box center [623, 197] width 85 height 26
select select "10"
select select "2025"
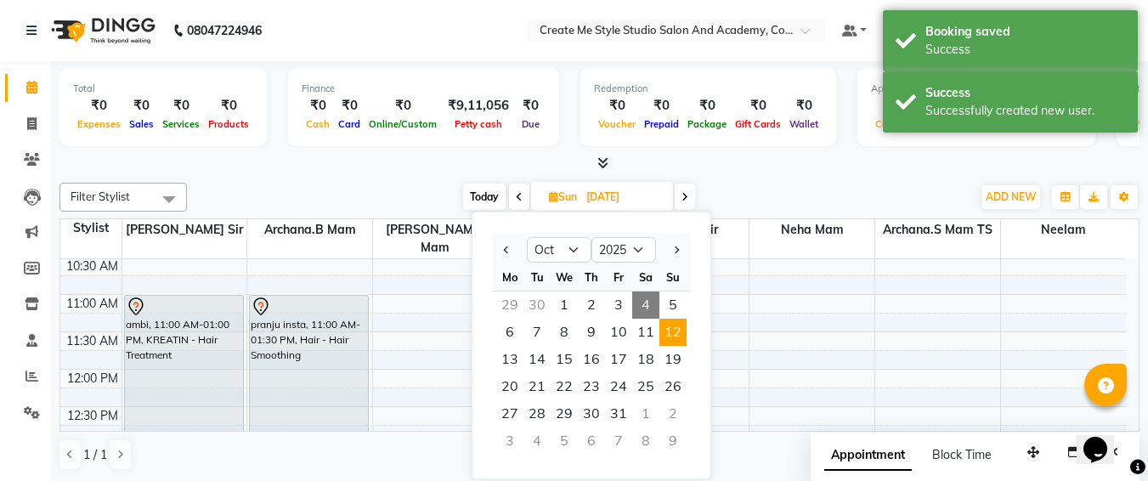
click at [644, 292] on span "4" at bounding box center [645, 305] width 27 height 27
type input "04-10-2025"
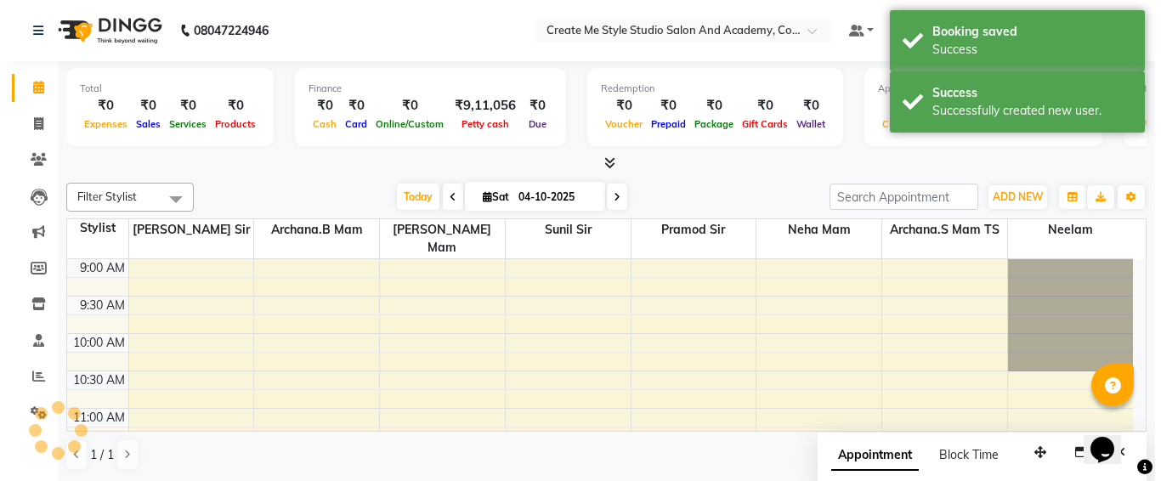
scroll to position [524, 0]
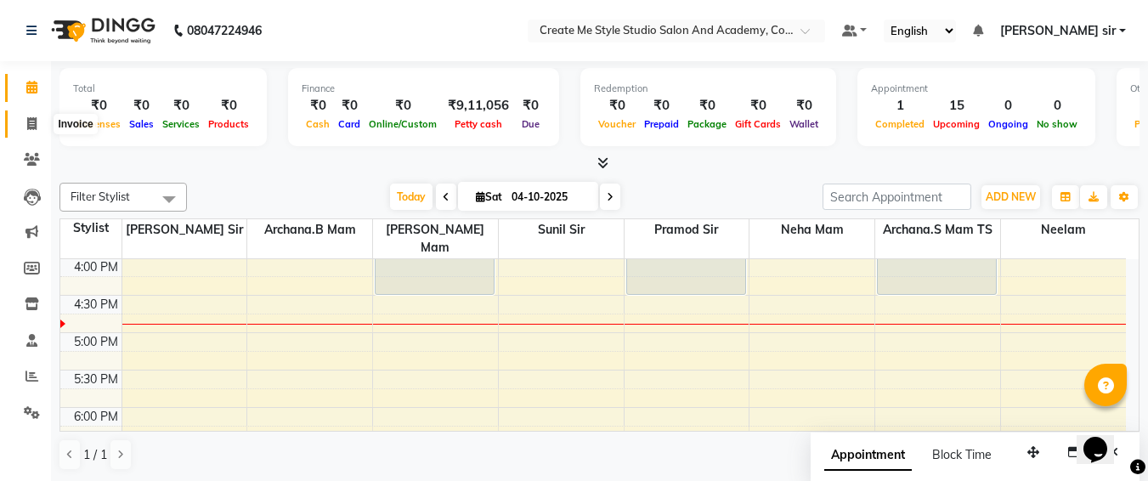
click at [29, 127] on icon at bounding box center [31, 123] width 9 height 13
select select "service"
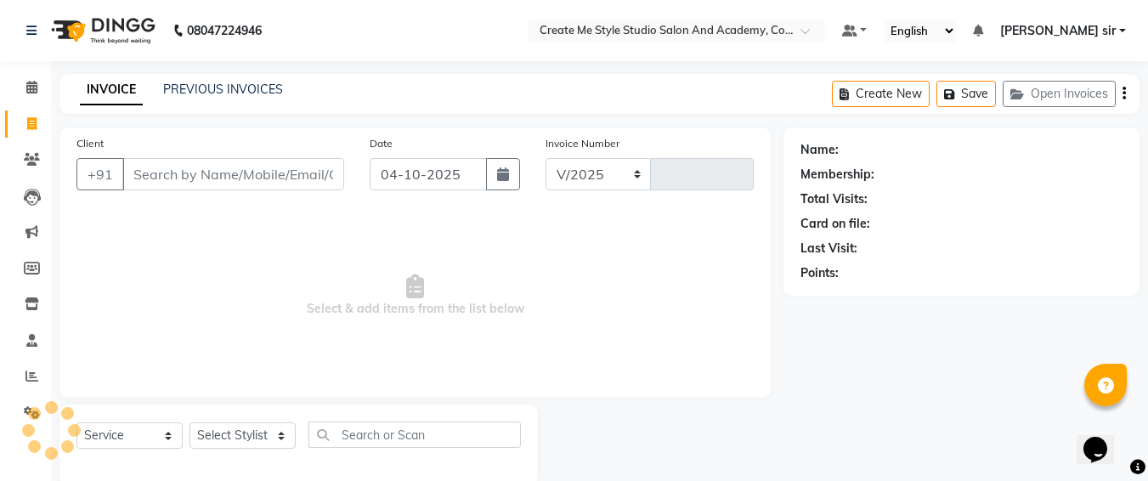
select select "8253"
type input "2150"
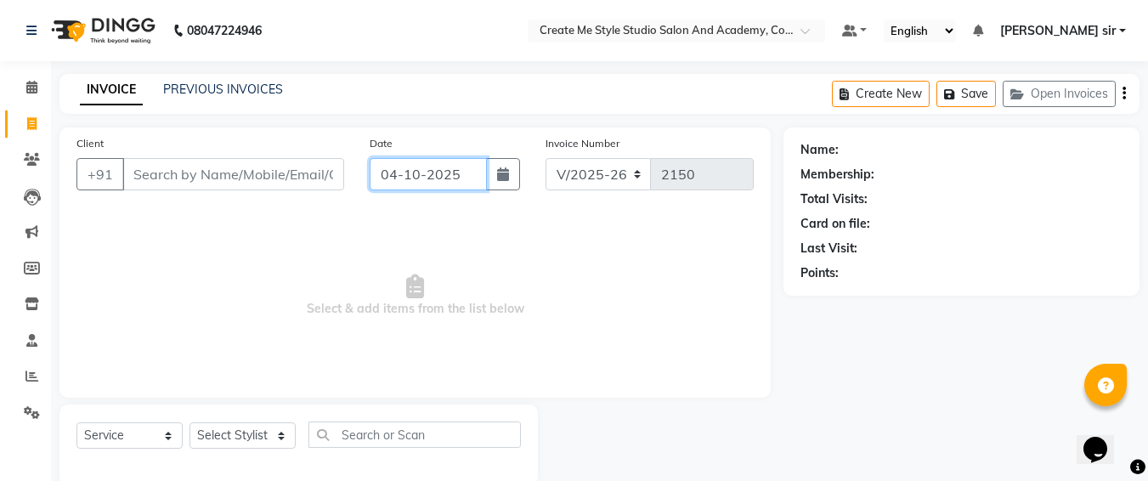
click at [468, 181] on input "04-10-2025" at bounding box center [428, 174] width 117 height 32
select select "10"
select select "2025"
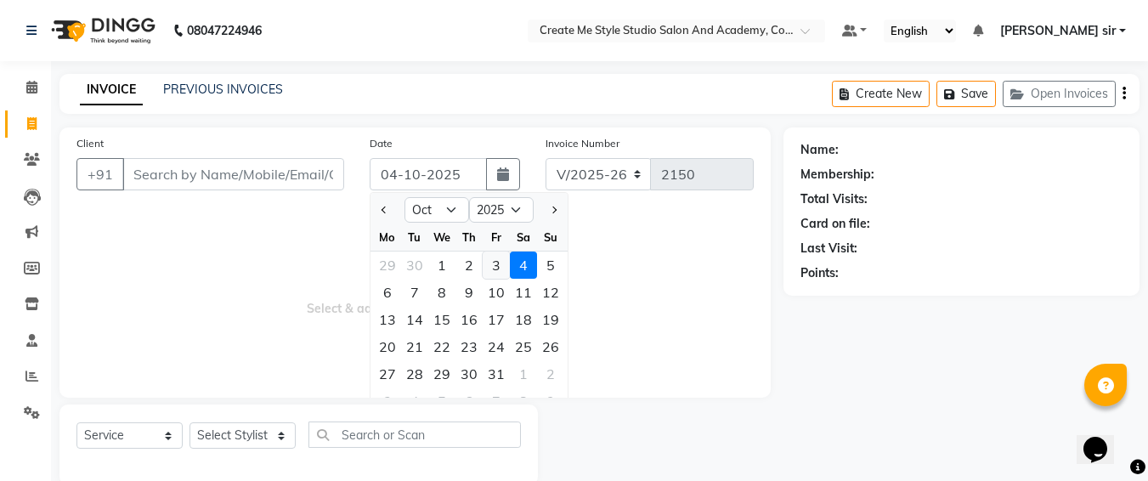
click at [497, 262] on div "3" at bounding box center [496, 265] width 27 height 27
type input "03-10-2025"
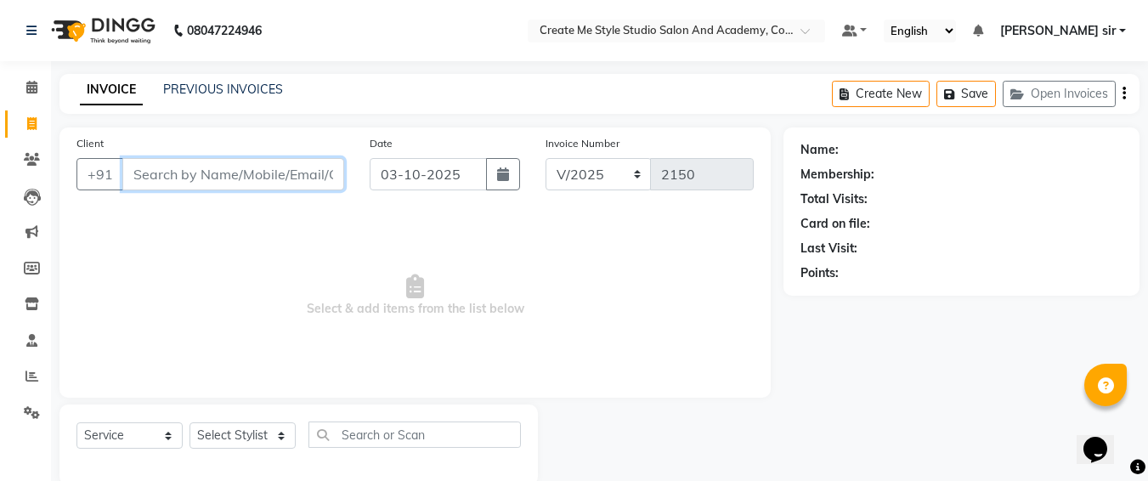
click at [218, 177] on input "Client" at bounding box center [233, 174] width 222 height 32
type input "9370277564"
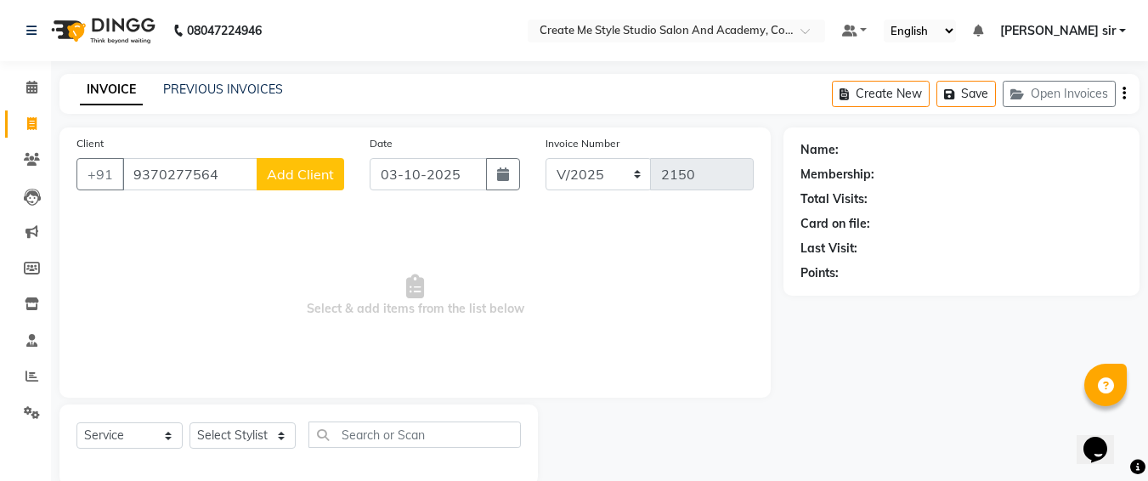
click at [308, 170] on span "Add Client" at bounding box center [300, 174] width 67 height 17
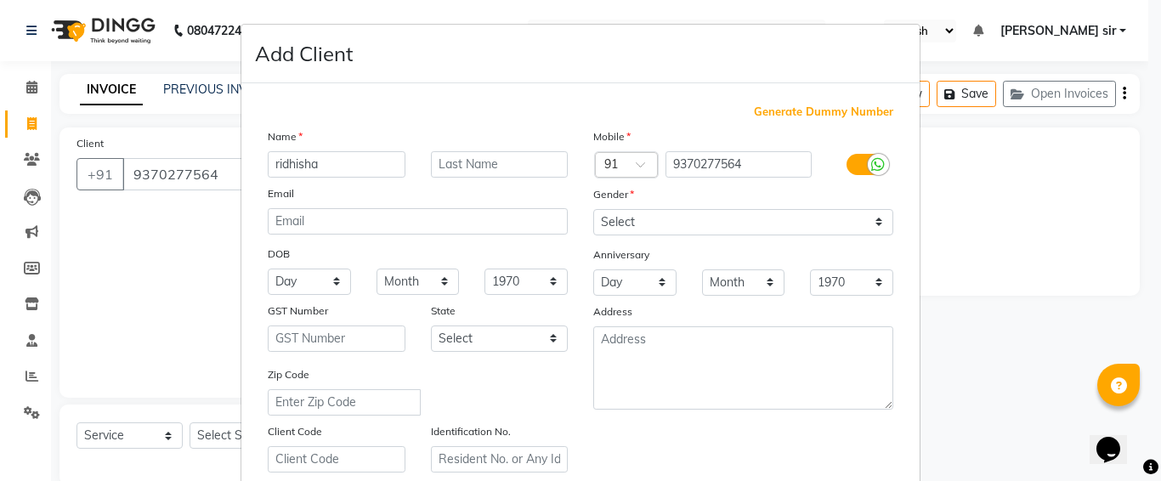
type input "ridhisha"
click at [649, 212] on select "Select [DEMOGRAPHIC_DATA] [DEMOGRAPHIC_DATA] Other Prefer Not To Say" at bounding box center [743, 222] width 300 height 26
select select "[DEMOGRAPHIC_DATA]"
click at [593, 209] on select "Select [DEMOGRAPHIC_DATA] [DEMOGRAPHIC_DATA] Other Prefer Not To Say" at bounding box center [743, 222] width 300 height 26
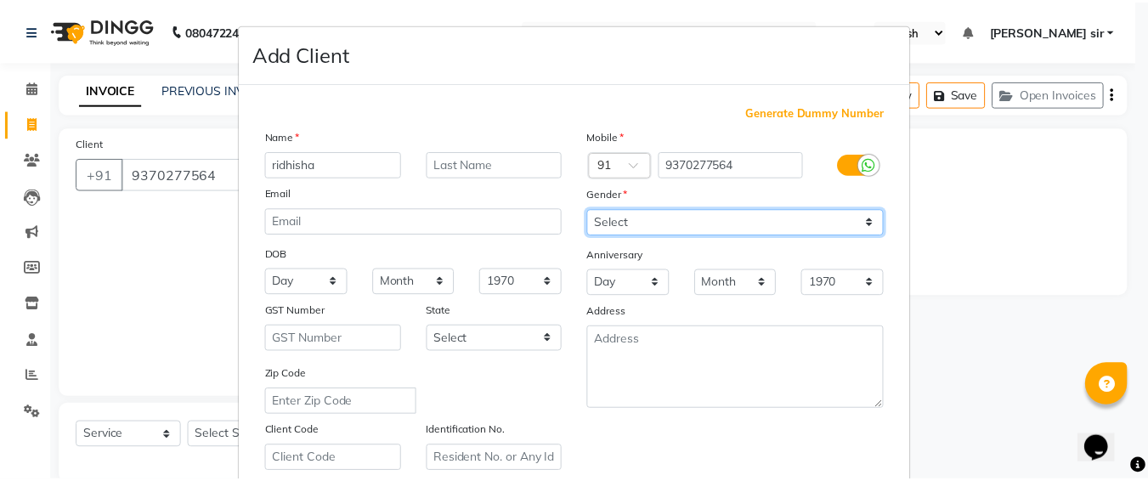
scroll to position [303, 0]
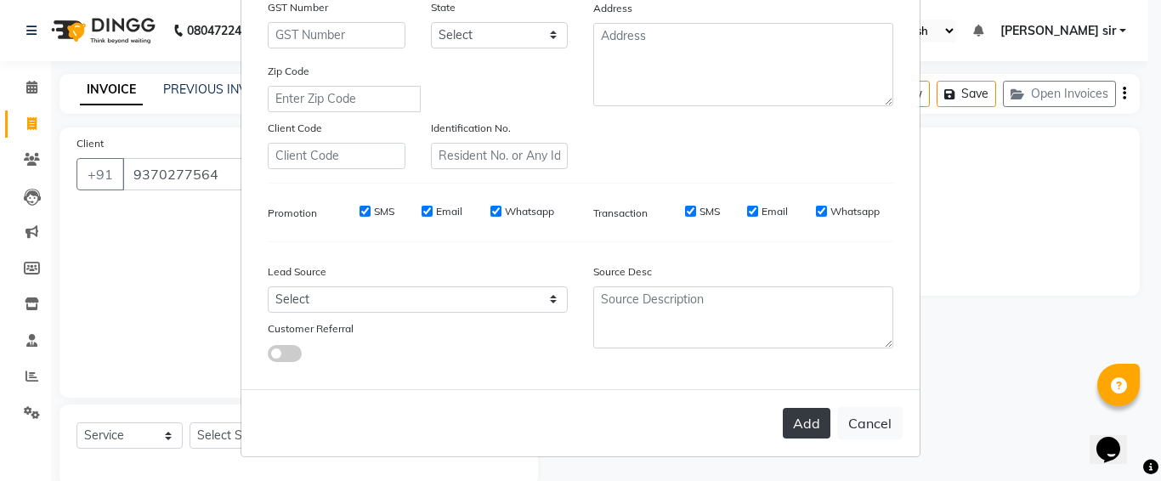
click at [799, 428] on button "Add" at bounding box center [807, 423] width 48 height 31
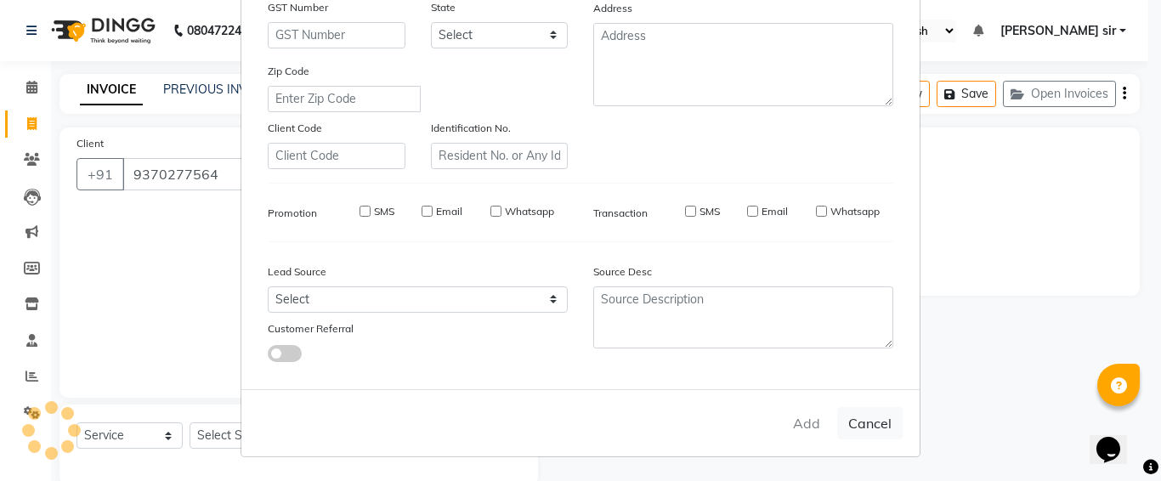
select select
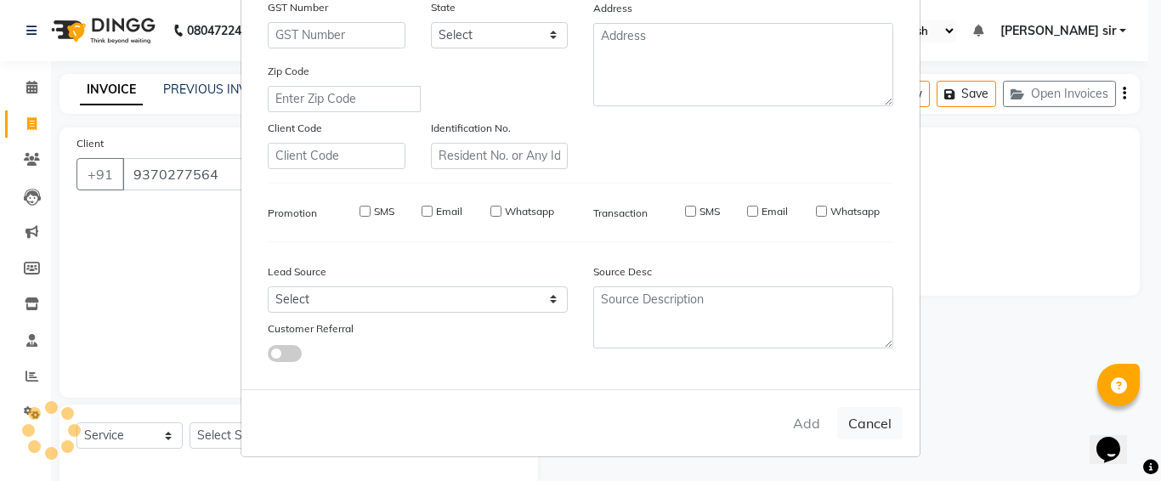
select select
checkbox input "false"
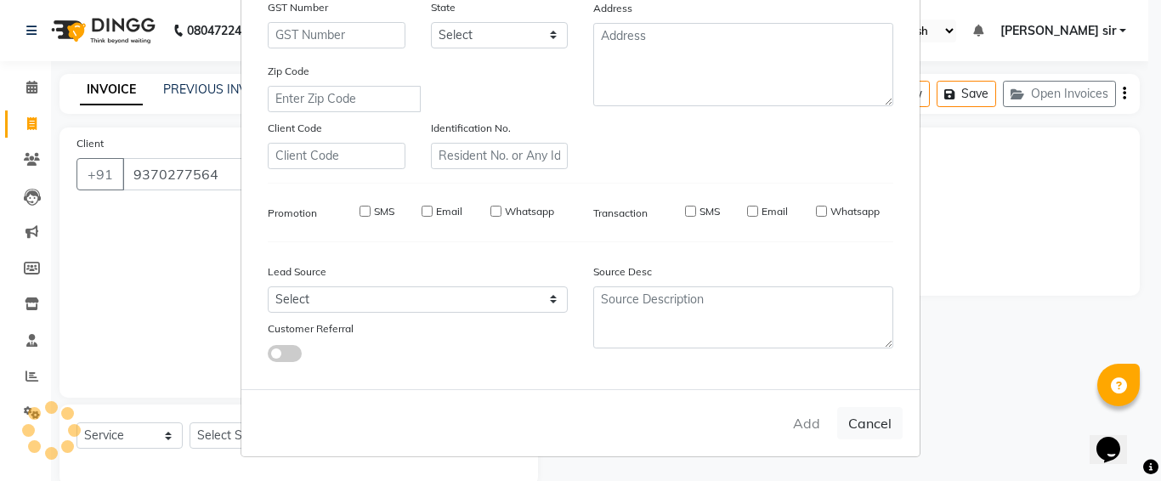
checkbox input "false"
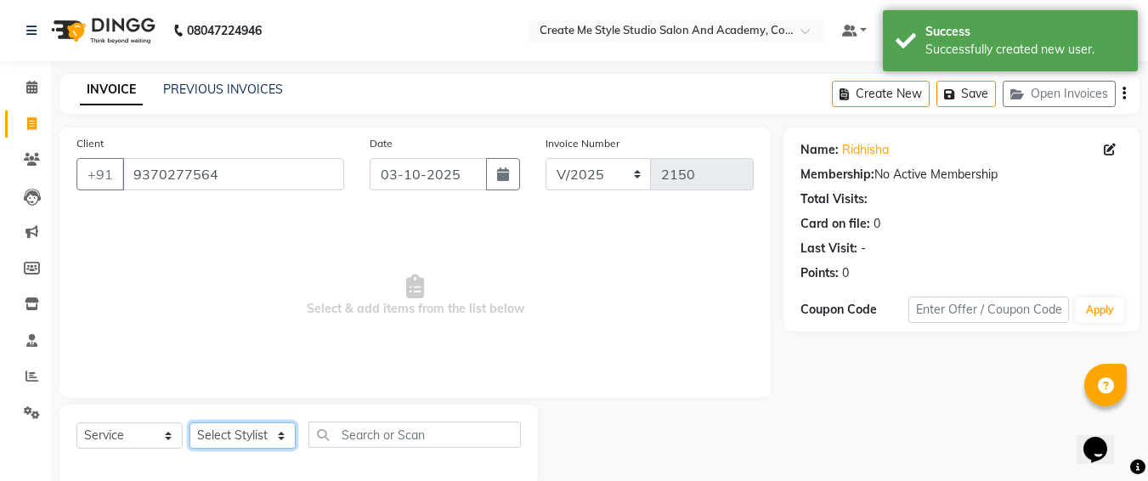
click at [214, 439] on select "Select Stylist [PERSON_NAME] sir Archana.B mam Archana.S mam TS [PERSON_NAME] m…" at bounding box center [243, 435] width 106 height 26
select select "79115"
click at [190, 422] on select "Select Stylist [PERSON_NAME] sir Archana.B mam Archana.S mam TS [PERSON_NAME] m…" at bounding box center [243, 435] width 106 height 26
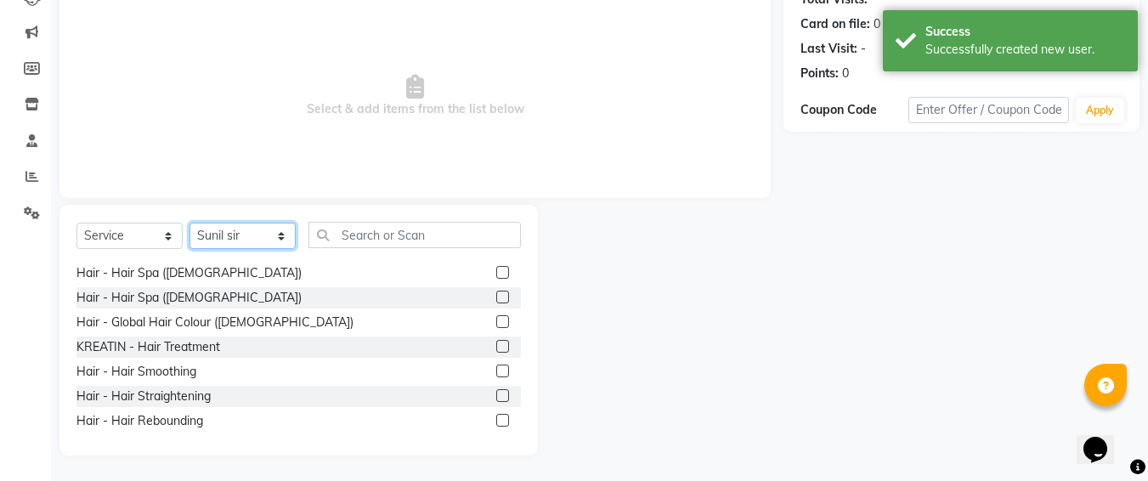
scroll to position [152, 0]
click at [496, 364] on label at bounding box center [502, 370] width 13 height 13
click at [496, 366] on input "checkbox" at bounding box center [501, 371] width 11 height 11
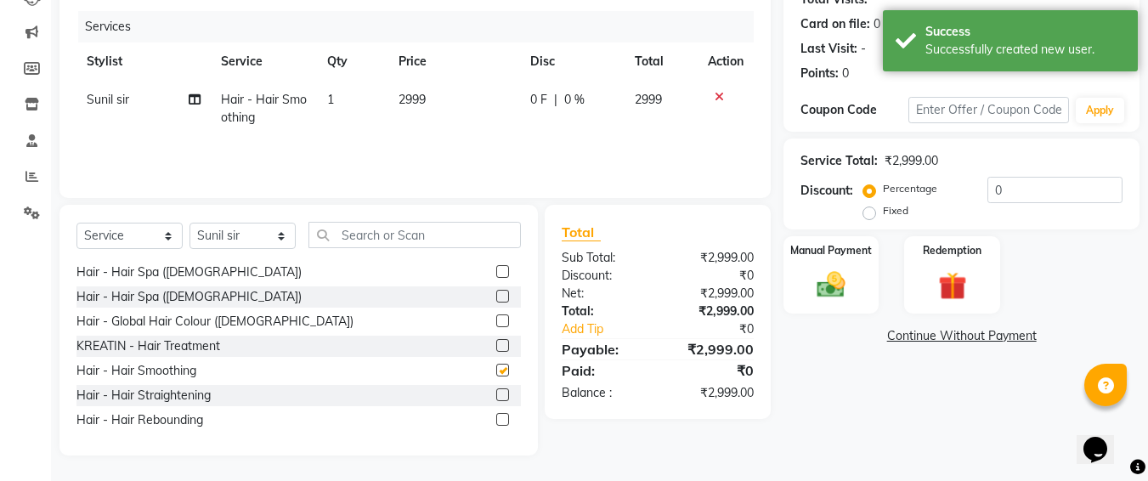
checkbox input "false"
click at [435, 104] on td "2999" at bounding box center [454, 109] width 132 height 56
select select "79115"
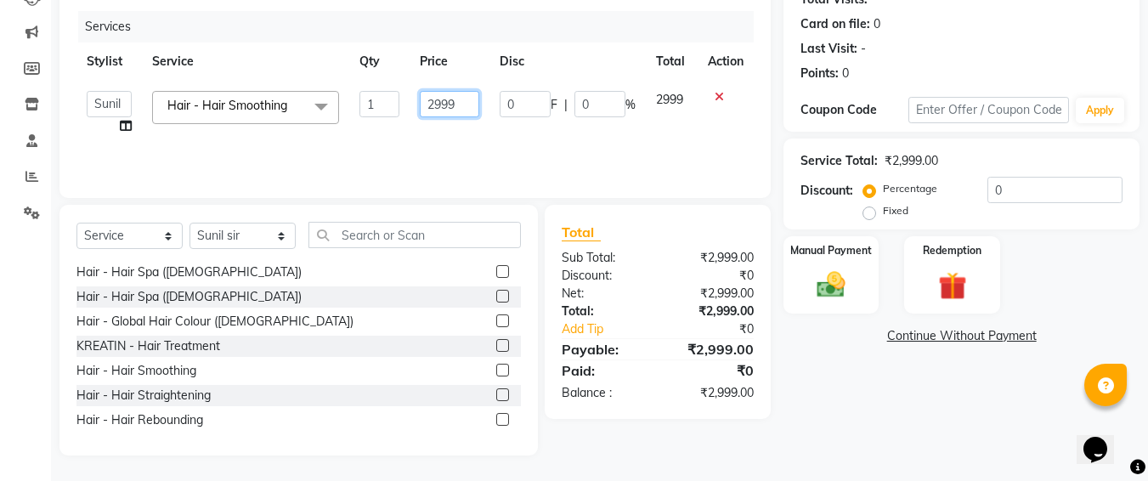
click at [460, 105] on input "2999" at bounding box center [449, 104] width 59 height 26
type input "2"
type input "4000"
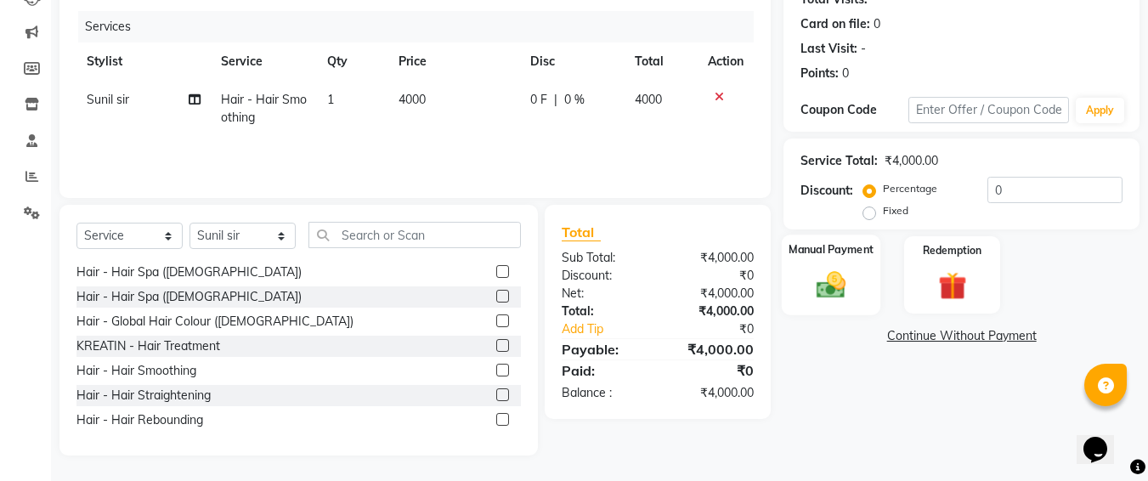
click at [843, 285] on img at bounding box center [832, 285] width 48 height 34
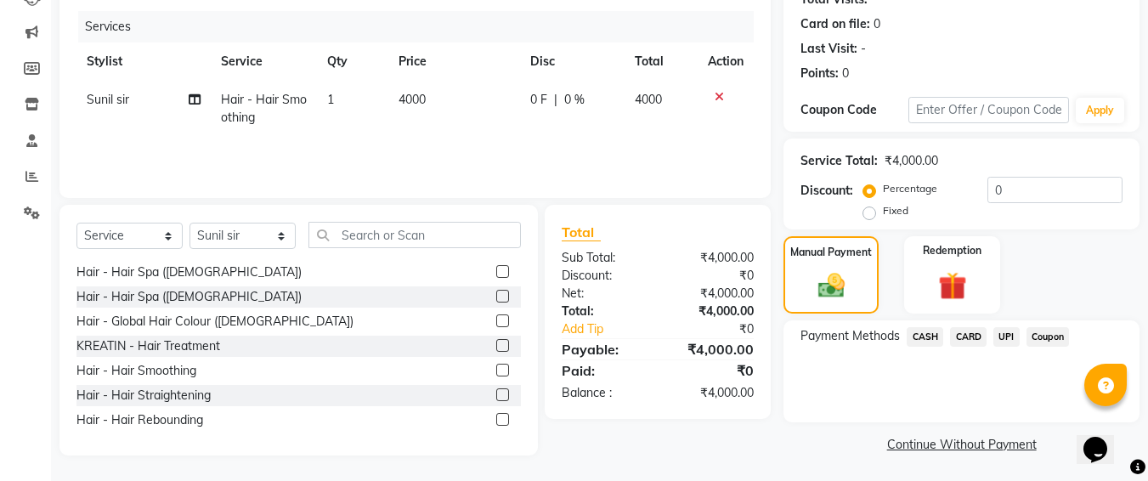
click at [1006, 339] on span "UPI" at bounding box center [1007, 337] width 26 height 20
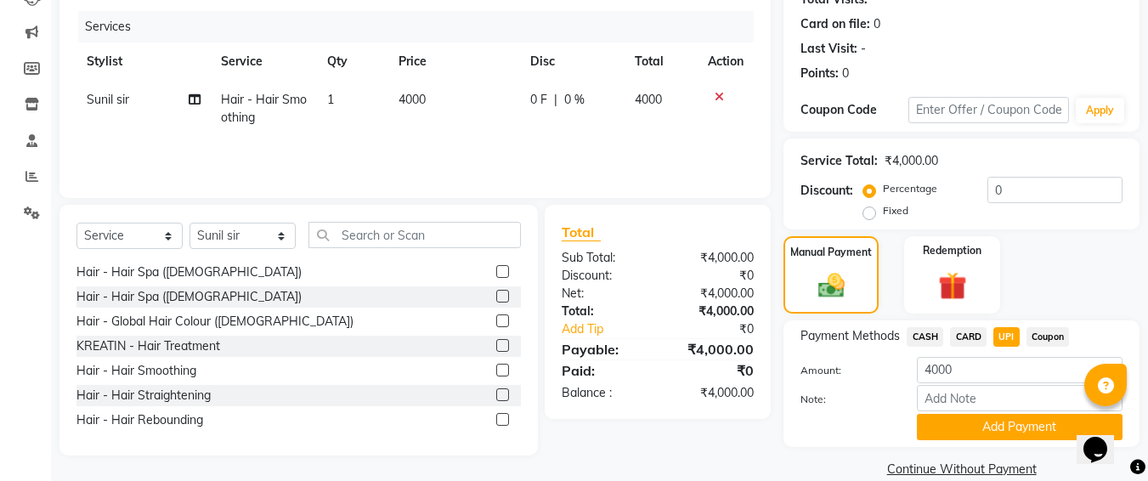
scroll to position [226, 0]
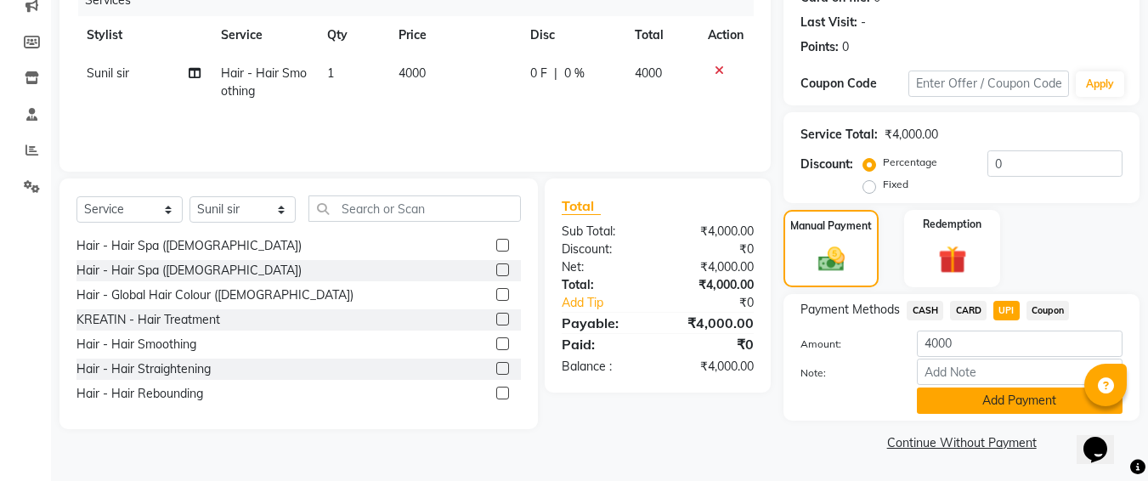
click at [955, 402] on button "Add Payment" at bounding box center [1020, 401] width 206 height 26
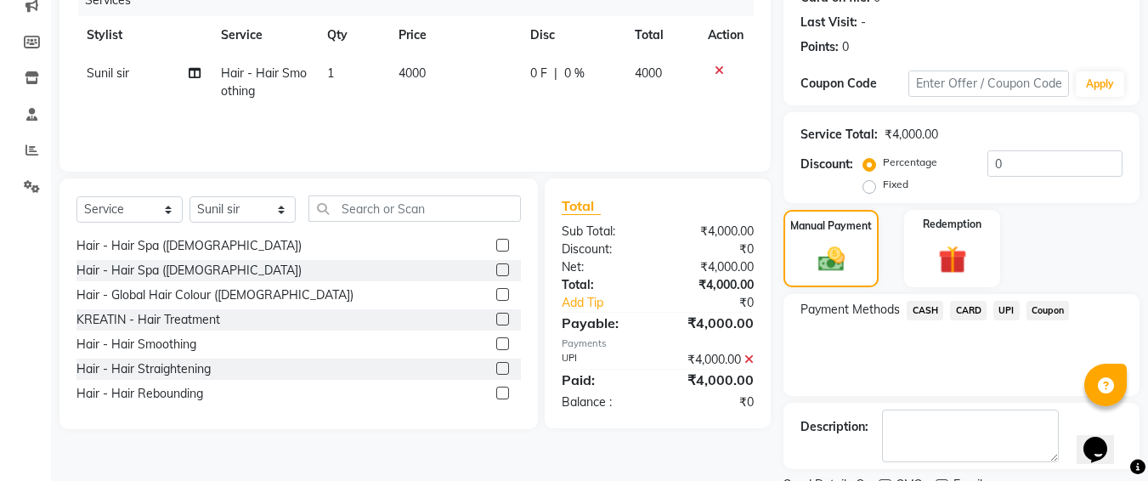
scroll to position [298, 0]
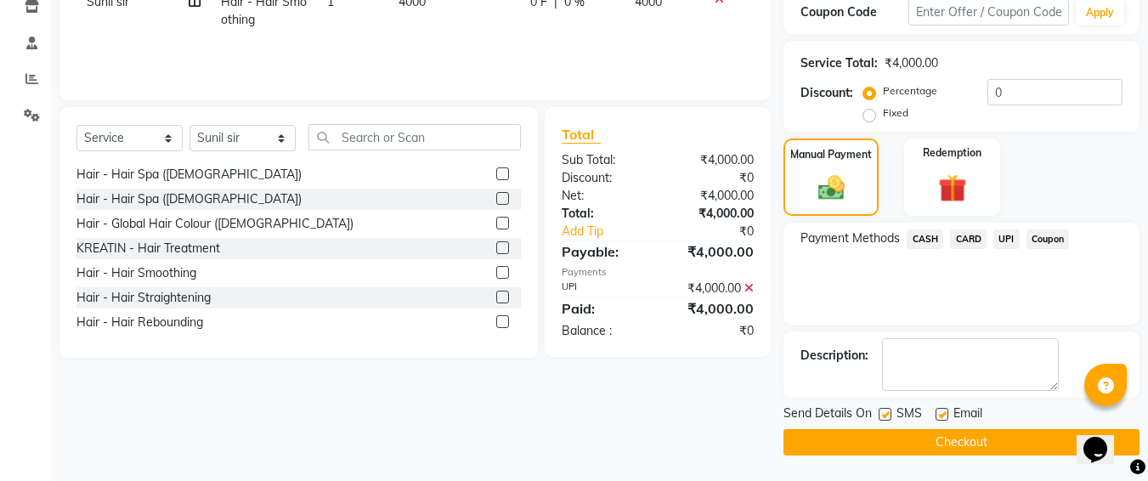
click at [885, 414] on label at bounding box center [885, 414] width 13 height 13
click at [885, 414] on input "checkbox" at bounding box center [884, 415] width 11 height 11
checkbox input "false"
click at [878, 450] on button "Checkout" at bounding box center [962, 442] width 356 height 26
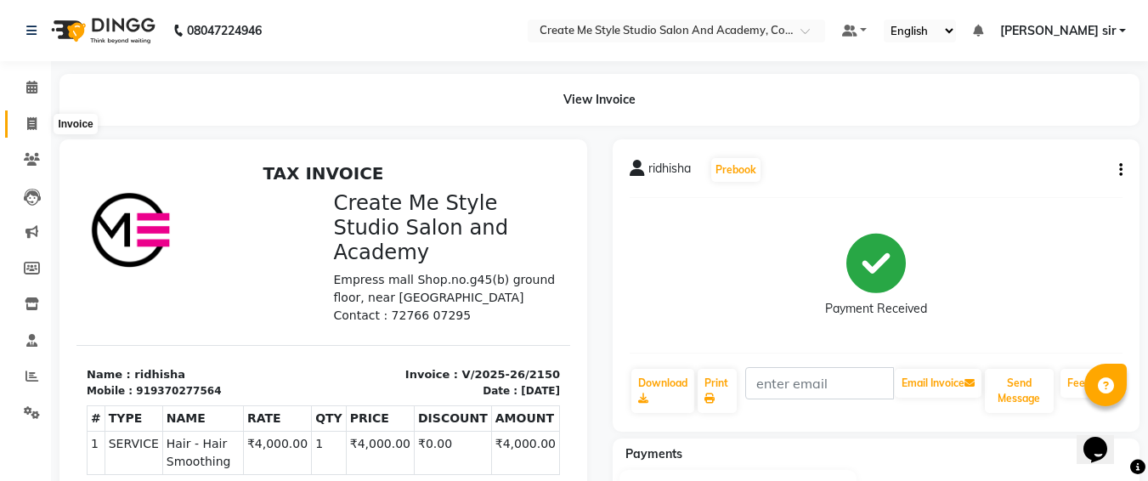
click at [34, 119] on icon at bounding box center [31, 123] width 9 height 13
select select "8253"
select select "service"
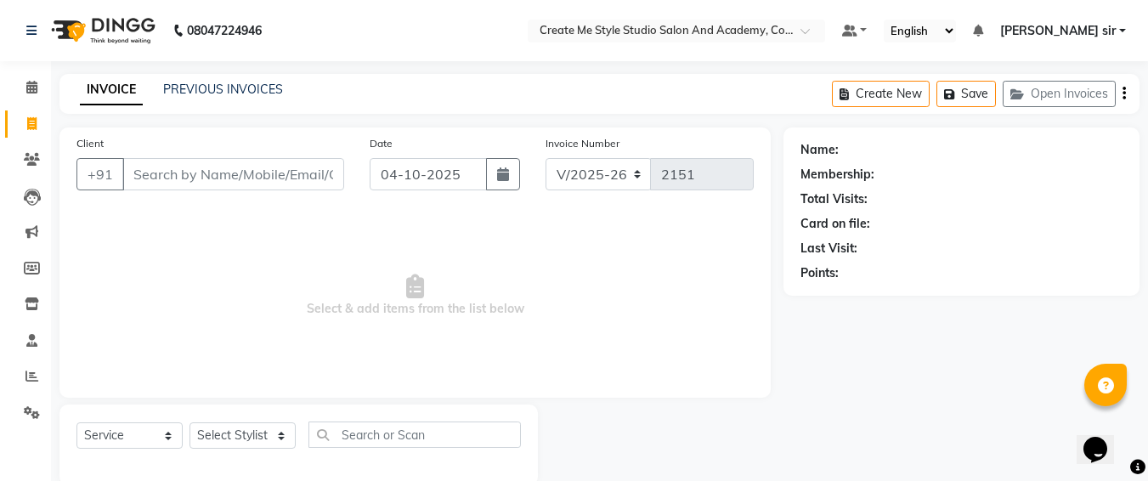
scroll to position [30, 0]
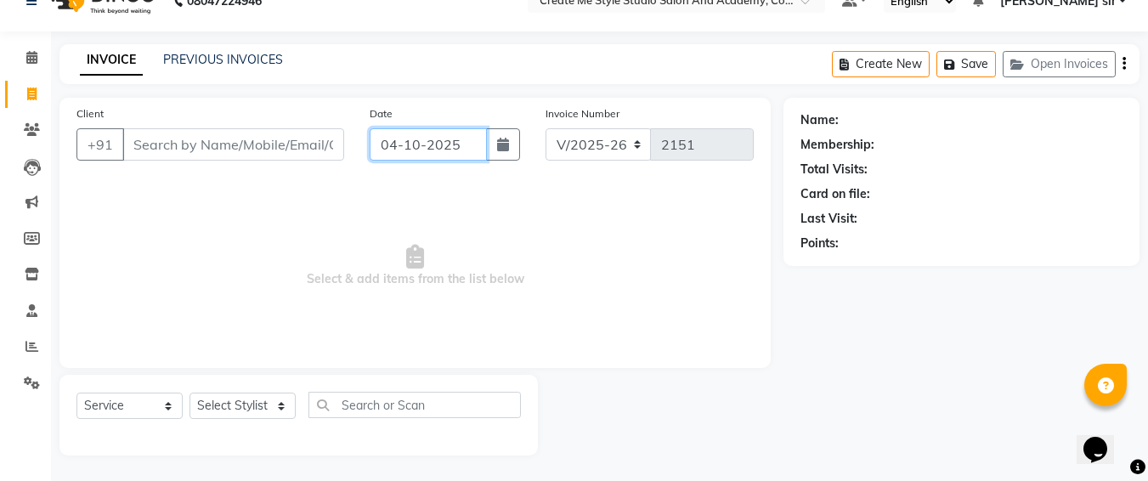
click at [471, 143] on input "04-10-2025" at bounding box center [428, 144] width 117 height 32
select select "10"
select select "2025"
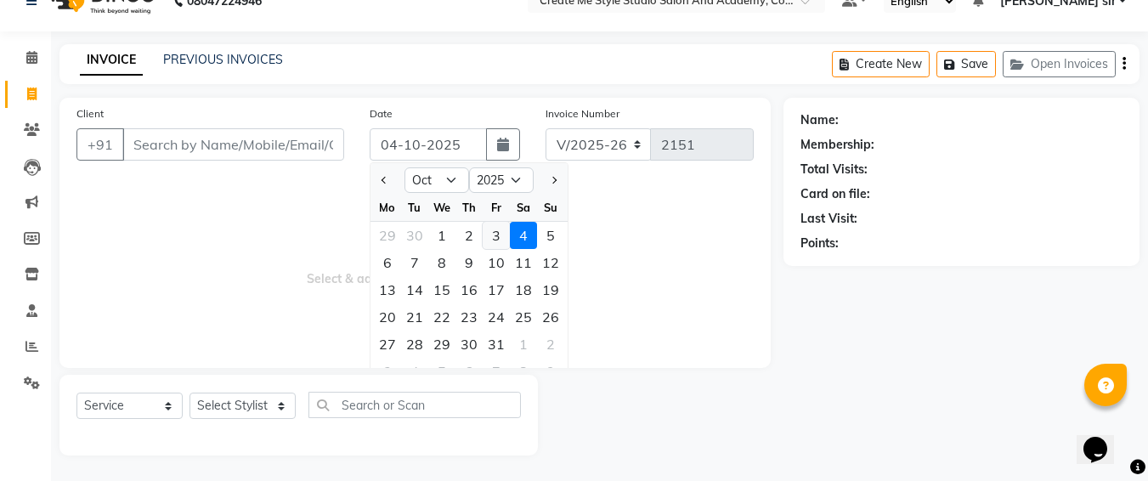
click at [496, 240] on div "3" at bounding box center [496, 235] width 27 height 27
type input "03-10-2025"
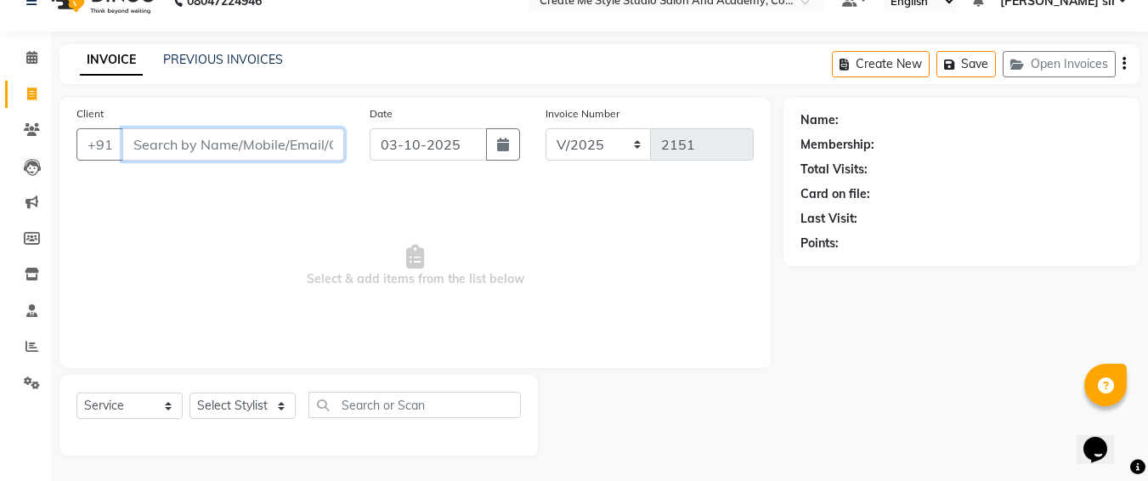
click at [289, 142] on input "Client" at bounding box center [233, 144] width 222 height 32
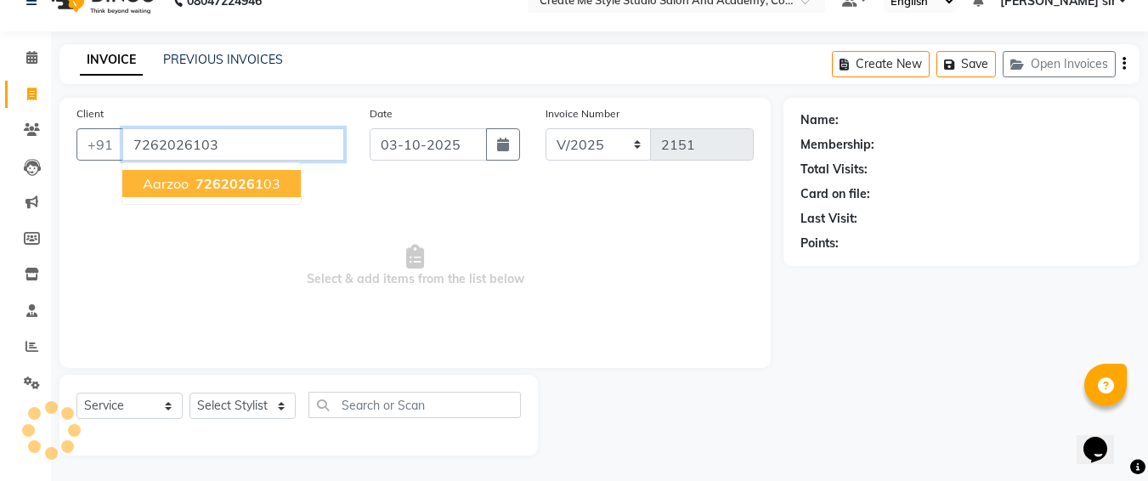
type input "7262026103"
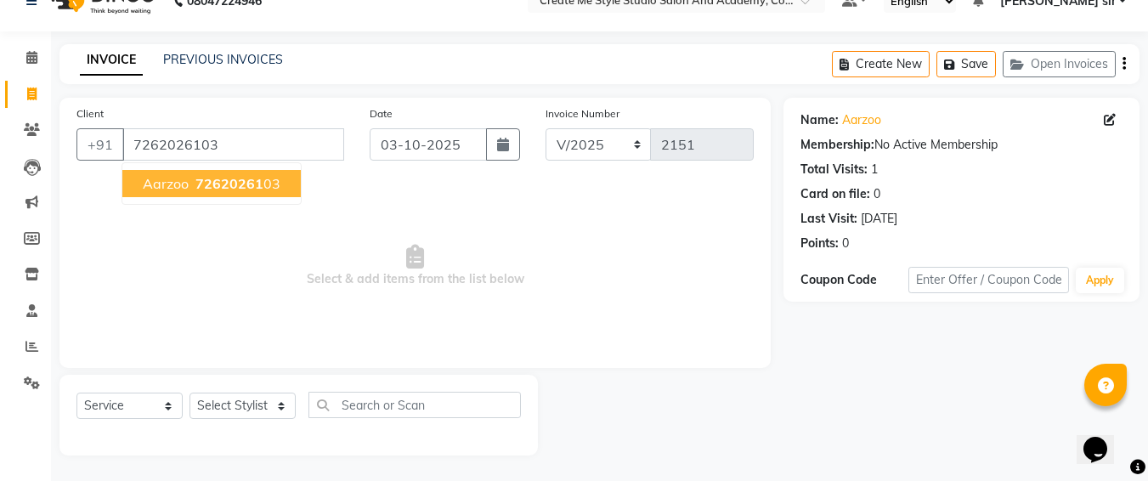
click at [251, 192] on button "aarzoo 72620261 03" at bounding box center [211, 183] width 179 height 27
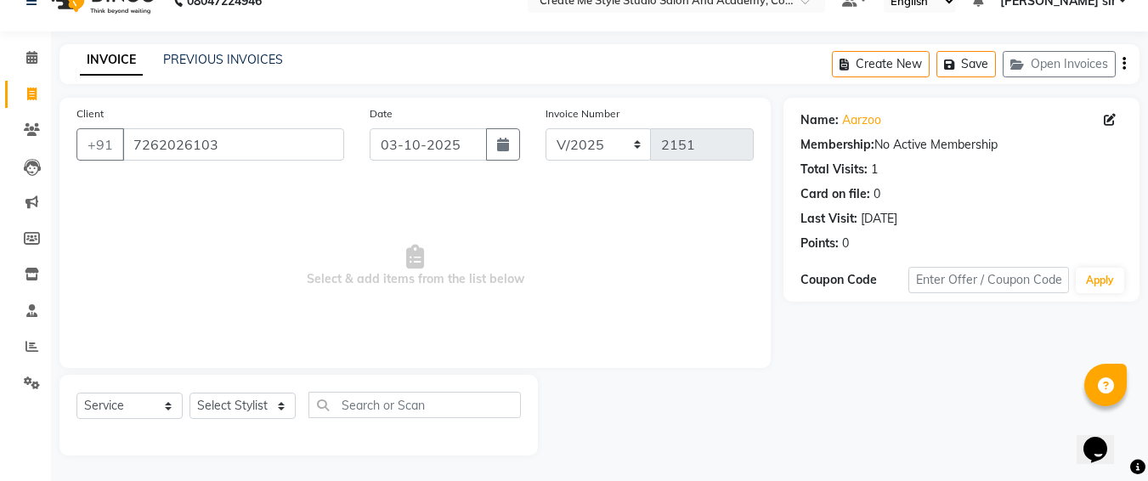
click at [237, 423] on div "Select Service Product Membership Package Voucher Prepaid Gift Card Select Styl…" at bounding box center [299, 412] width 445 height 40
click at [252, 406] on select "Select Stylist [PERSON_NAME] sir Archana.B mam Archana.S mam TS [PERSON_NAME] m…" at bounding box center [243, 406] width 106 height 26
select select "79116"
click at [190, 393] on select "Select Stylist [PERSON_NAME] sir Archana.B mam Archana.S mam TS [PERSON_NAME] m…" at bounding box center [243, 406] width 106 height 26
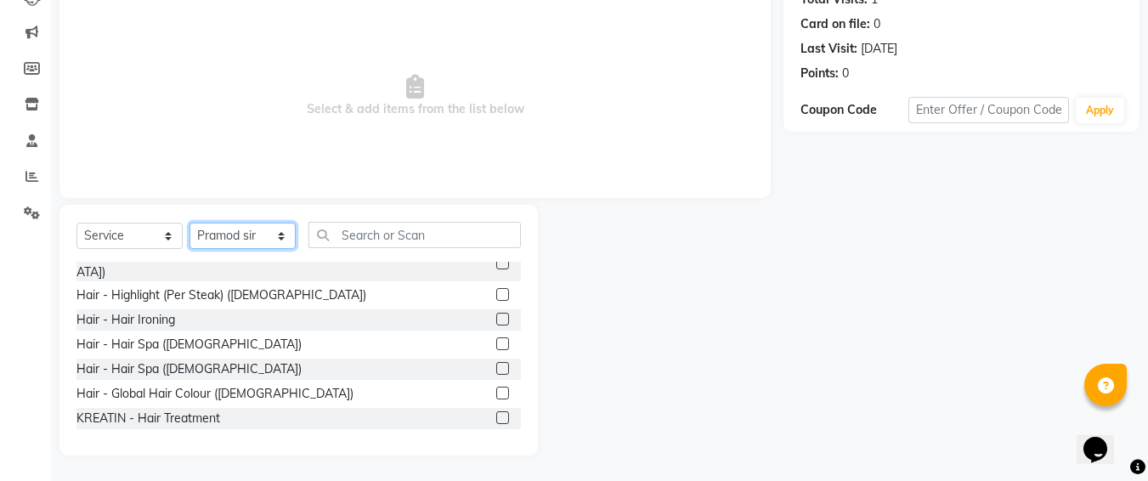
scroll to position [90, 0]
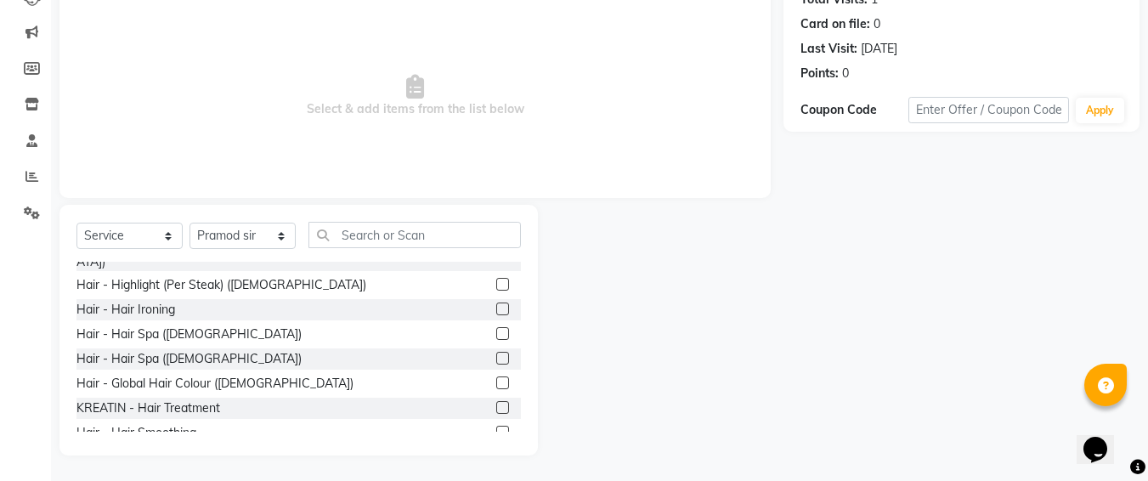
click at [496, 327] on label at bounding box center [502, 333] width 13 height 13
click at [496, 329] on input "checkbox" at bounding box center [501, 334] width 11 height 11
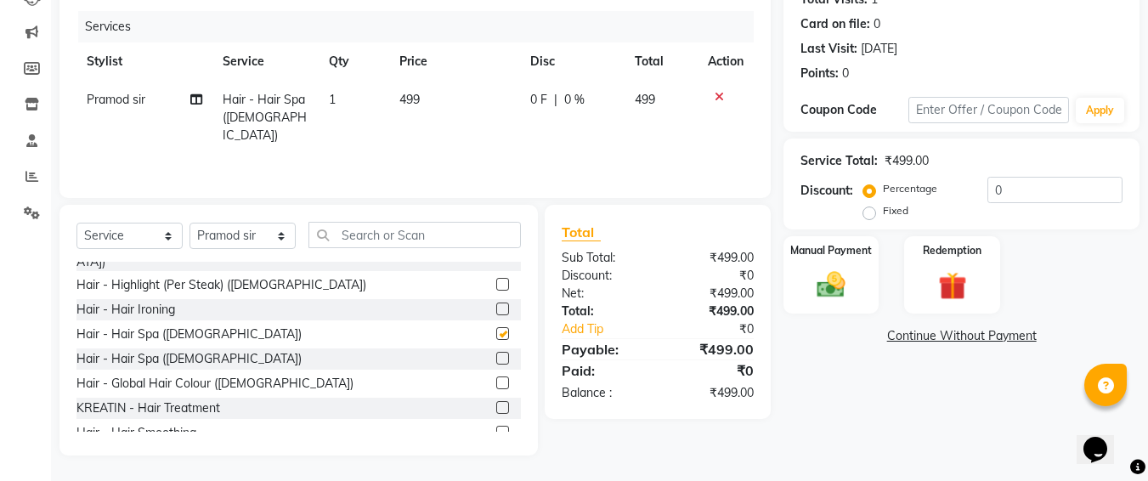
checkbox input "false"
click at [431, 95] on td "499" at bounding box center [454, 118] width 131 height 74
select select "79116"
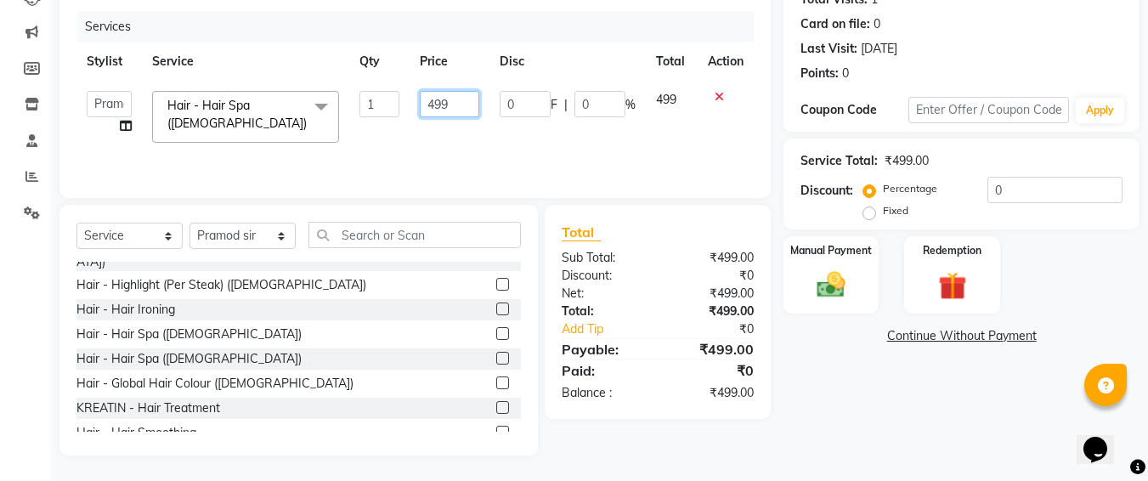
click at [471, 108] on input "499" at bounding box center [449, 104] width 59 height 26
type input "4"
type input "500"
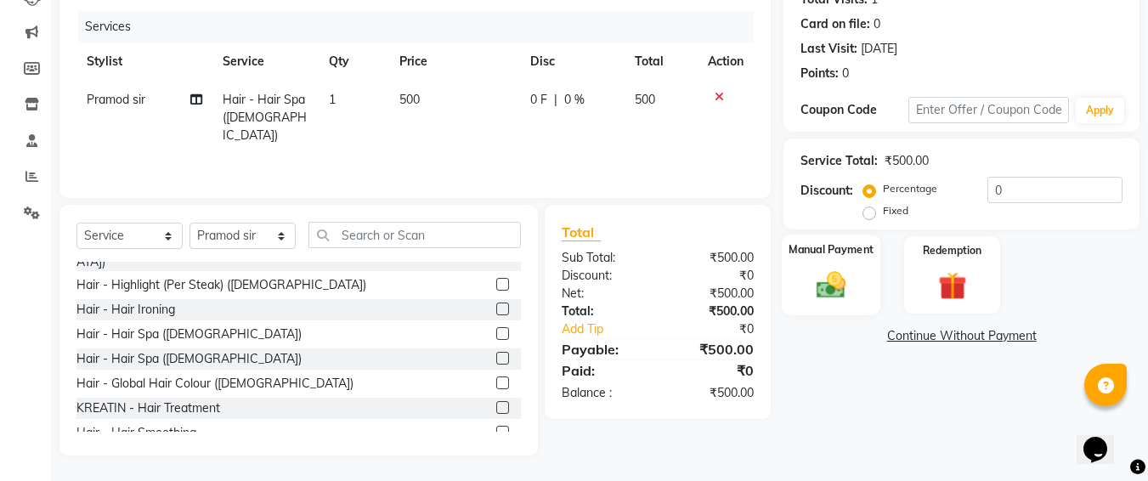
click at [855, 309] on div "Manual Payment" at bounding box center [831, 275] width 99 height 81
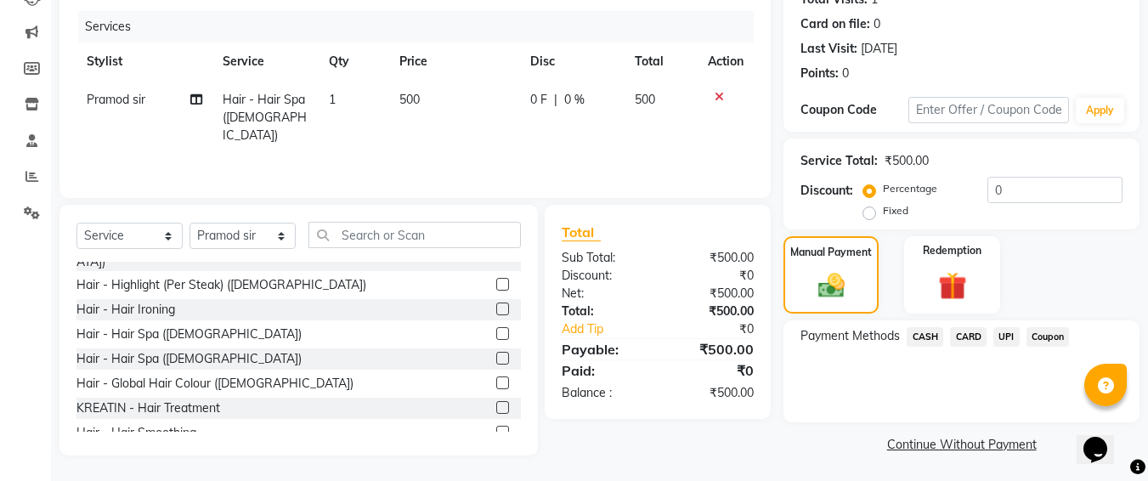
click at [1007, 341] on span "UPI" at bounding box center [1007, 337] width 26 height 20
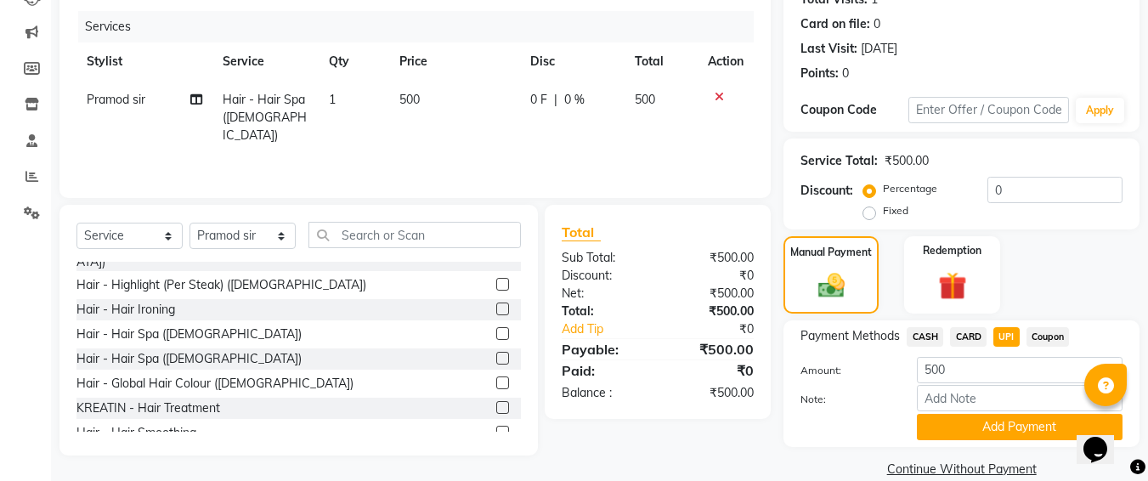
scroll to position [226, 0]
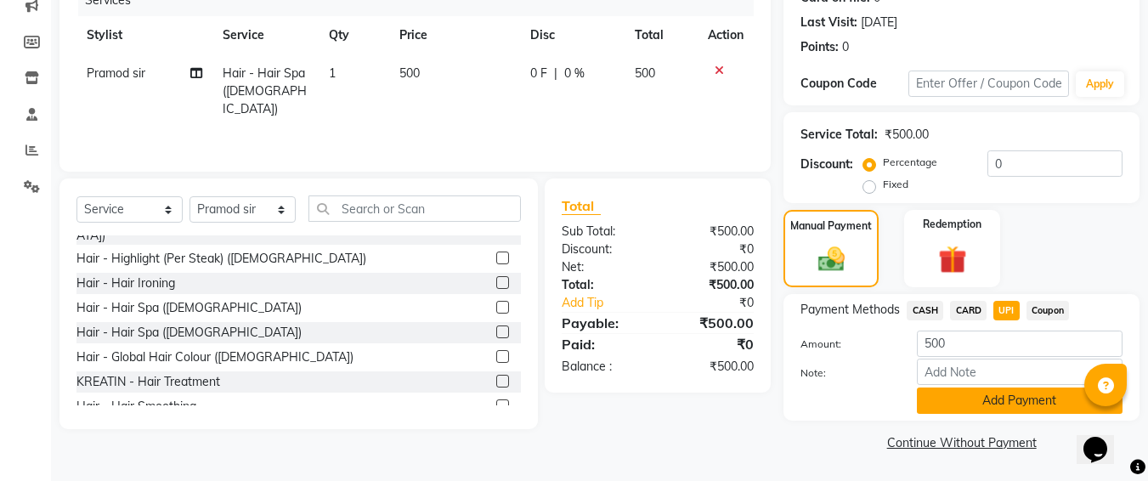
click at [970, 405] on button "Add Payment" at bounding box center [1020, 401] width 206 height 26
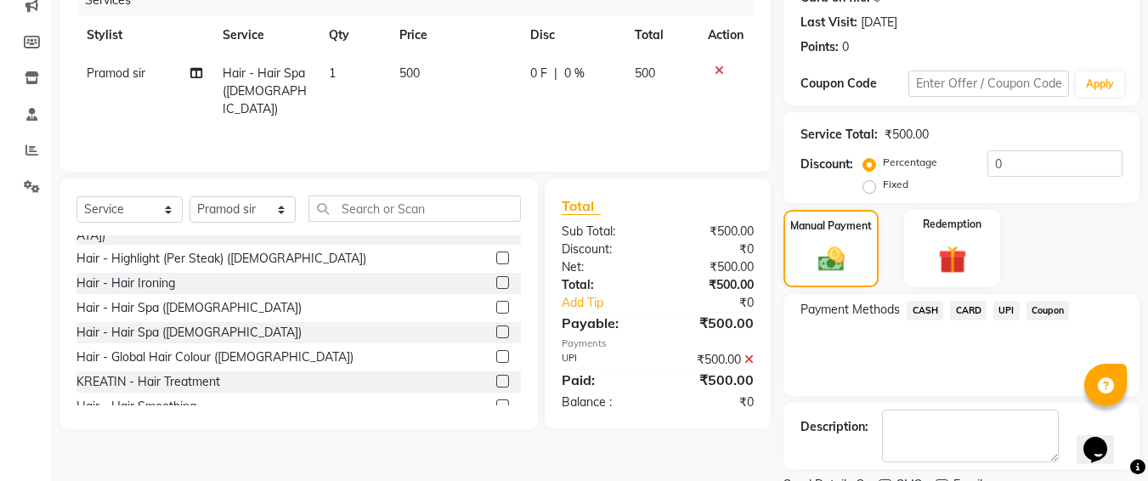
scroll to position [298, 0]
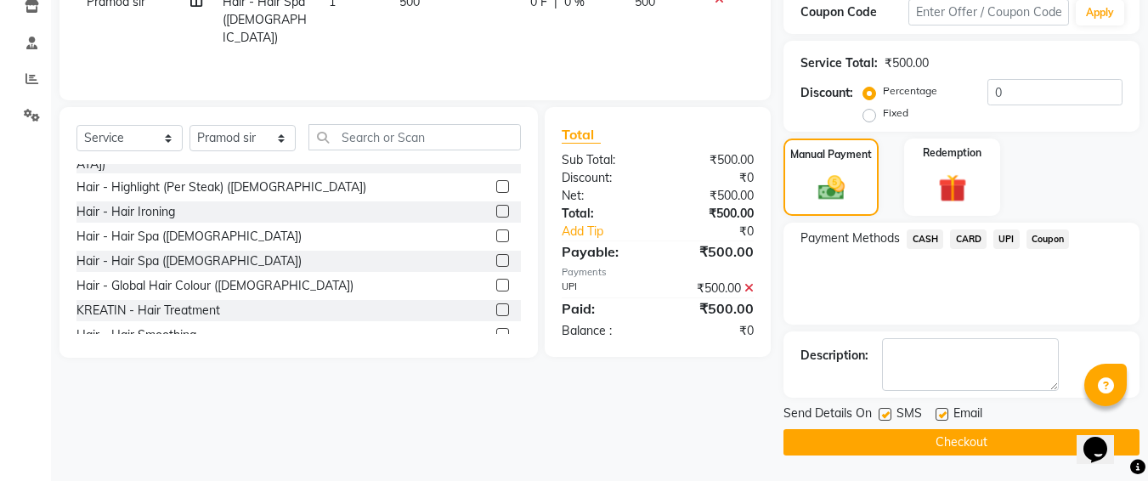
click at [882, 411] on label at bounding box center [885, 414] width 13 height 13
click at [882, 411] on input "checkbox" at bounding box center [884, 415] width 11 height 11
checkbox input "false"
click at [870, 445] on button "Checkout" at bounding box center [962, 442] width 356 height 26
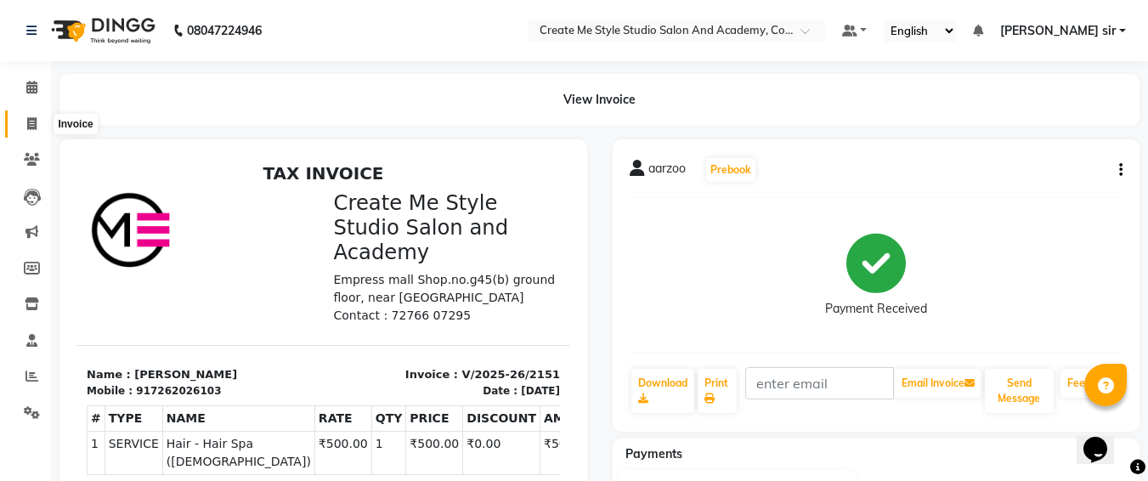
click at [37, 128] on span at bounding box center [32, 125] width 30 height 20
select select "service"
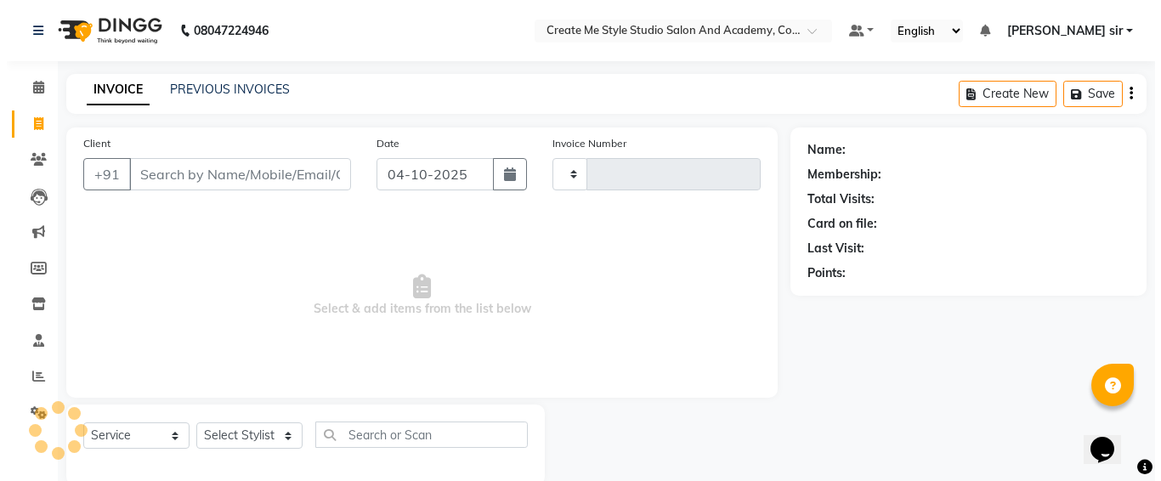
scroll to position [30, 0]
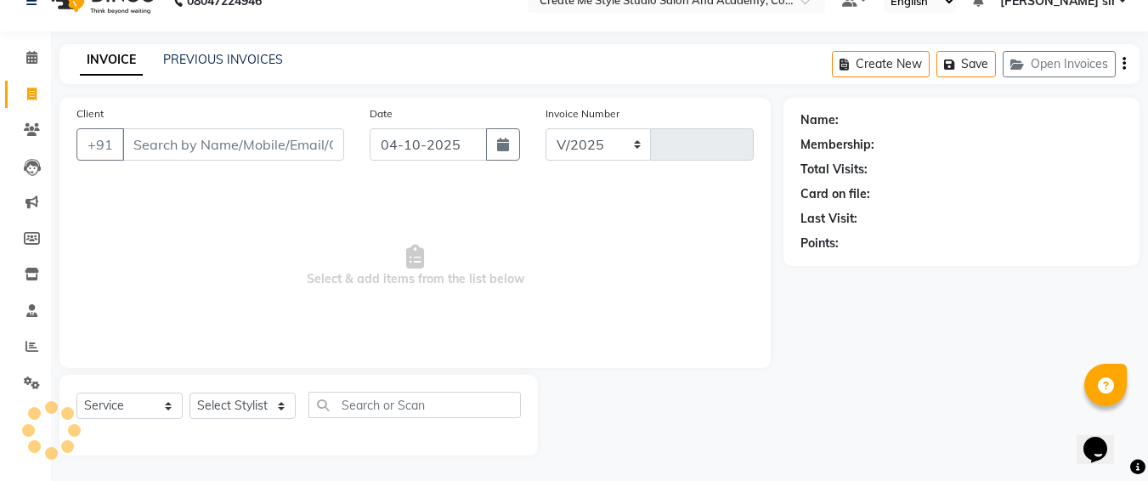
select select "8253"
type input "2152"
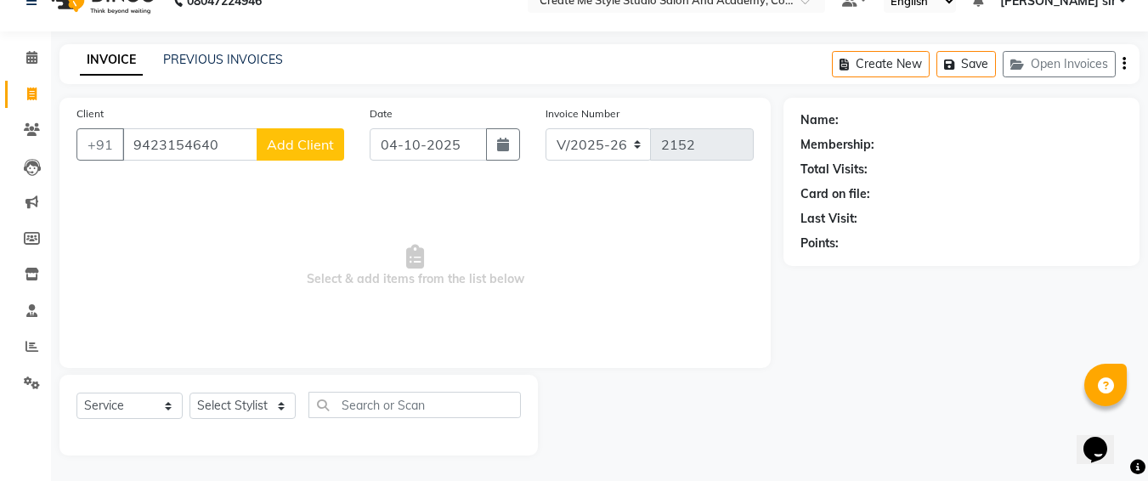
type input "9423154640"
click at [286, 150] on span "Add Client" at bounding box center [300, 144] width 67 height 17
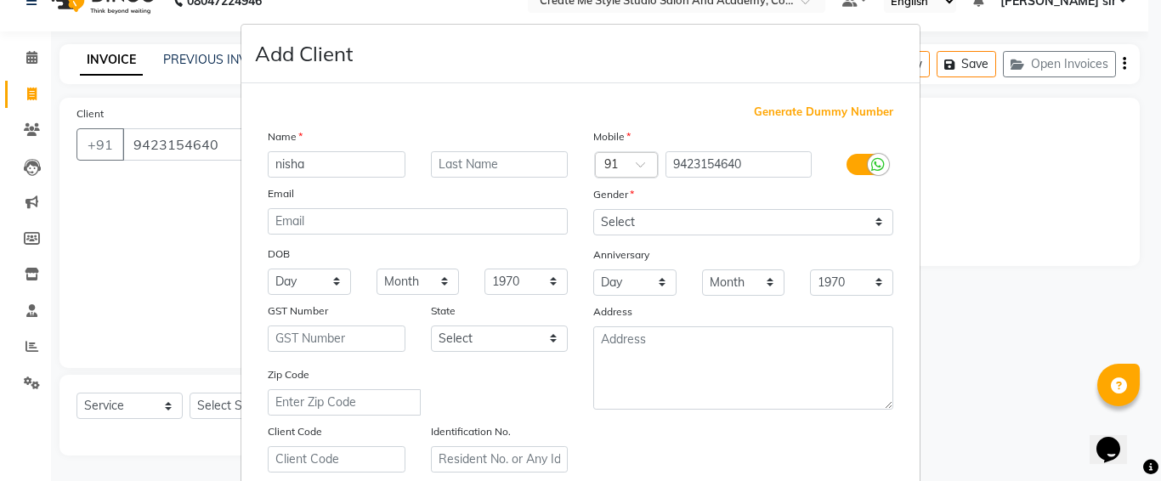
type input "nisha"
drag, startPoint x: 660, startPoint y: 218, endPoint x: 645, endPoint y: 298, distance: 81.4
click at [645, 298] on div "Mobile Country Code × 91 9423154640 Gender Select [DEMOGRAPHIC_DATA] [DEMOGRAPH…" at bounding box center [744, 300] width 326 height 345
select select "[DEMOGRAPHIC_DATA]"
click at [593, 209] on select "Select [DEMOGRAPHIC_DATA] [DEMOGRAPHIC_DATA] Other Prefer Not To Say" at bounding box center [743, 222] width 300 height 26
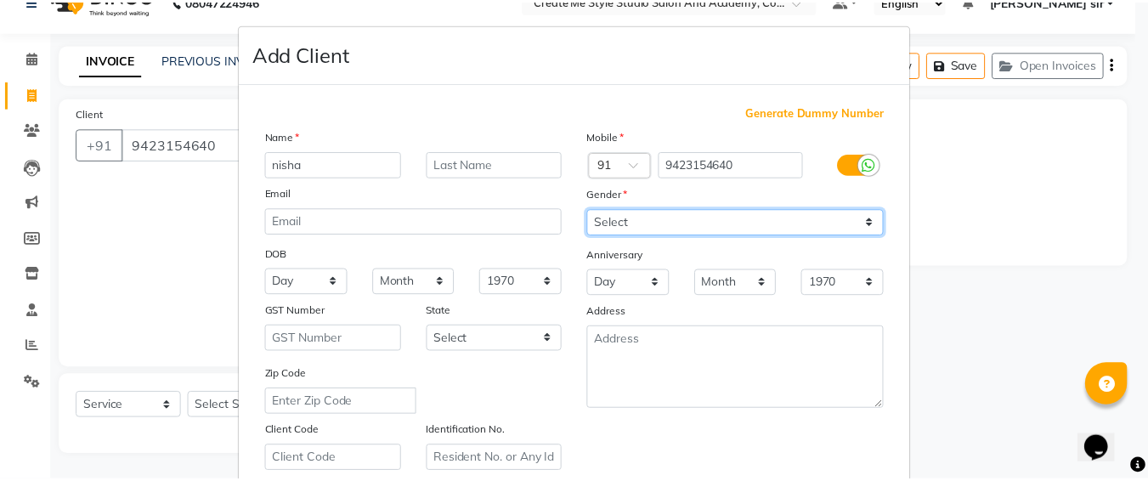
scroll to position [303, 0]
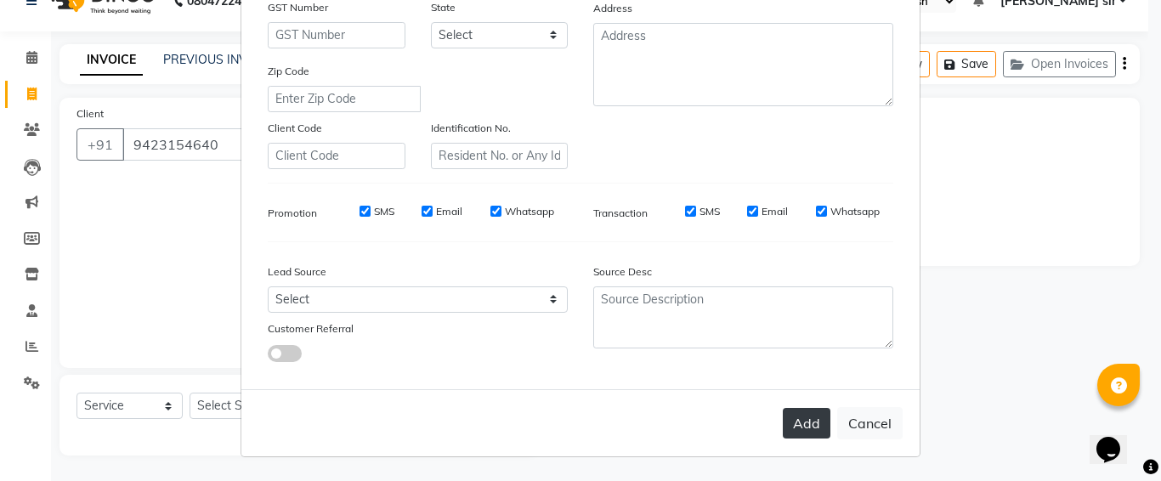
click at [802, 430] on button "Add" at bounding box center [807, 423] width 48 height 31
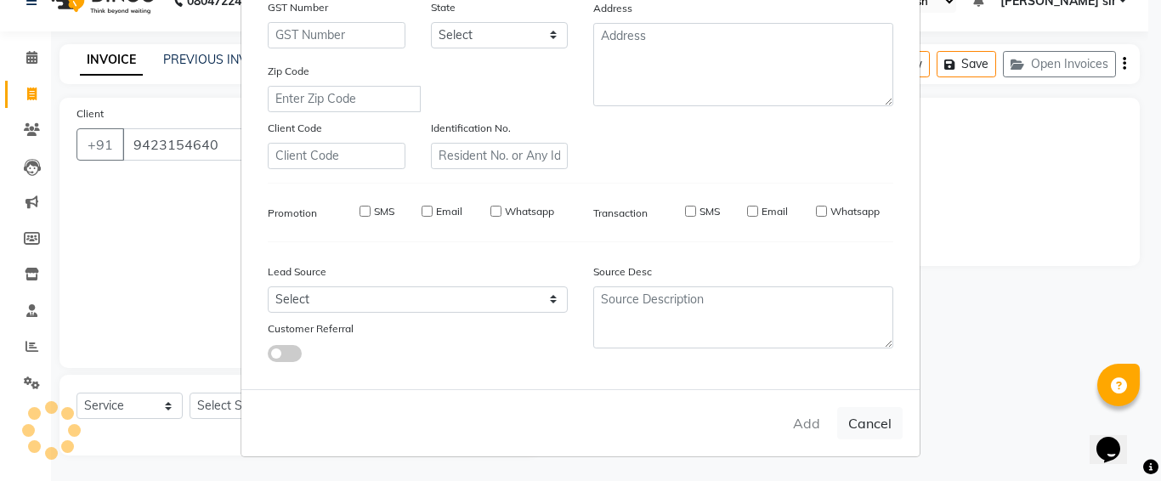
select select
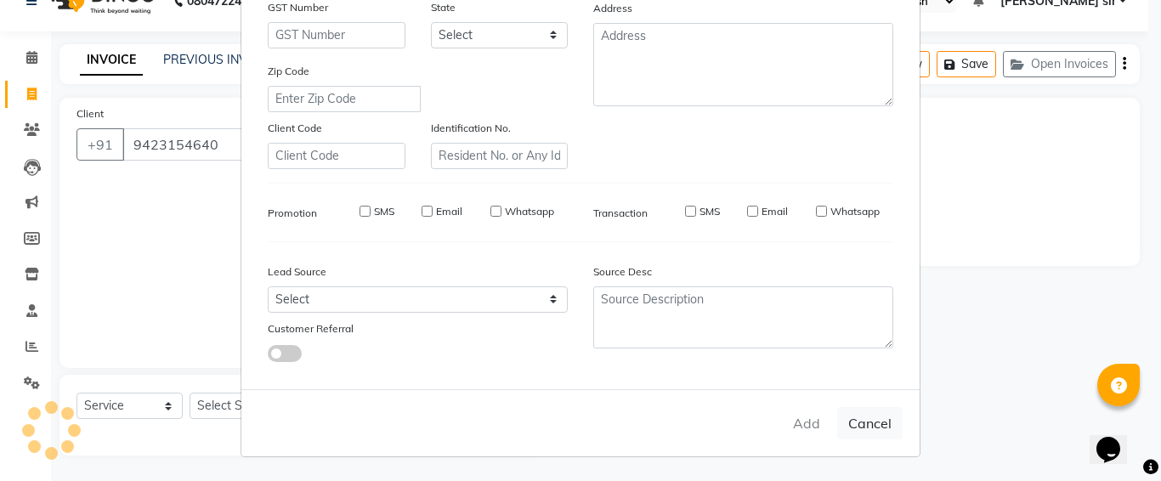
select select
checkbox input "false"
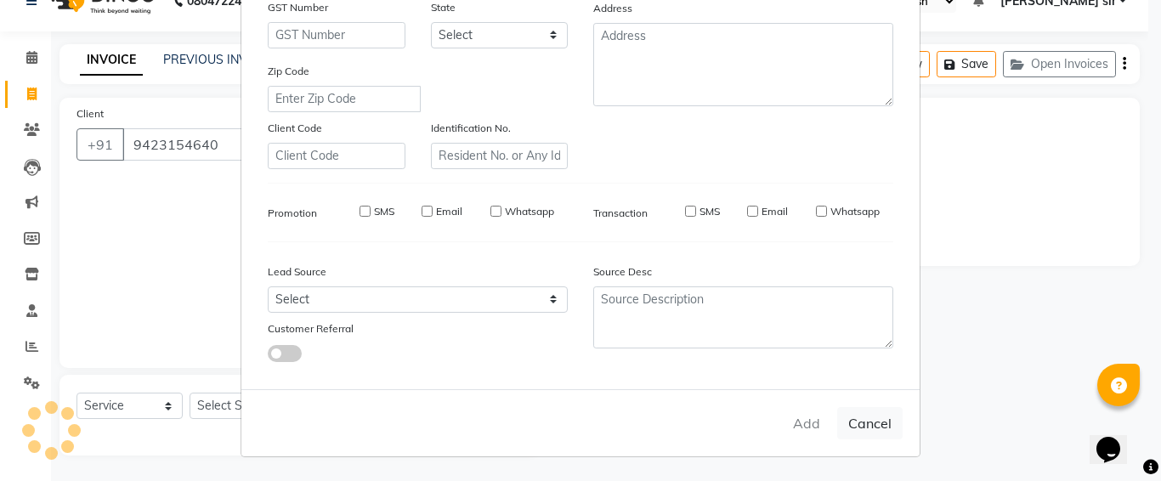
checkbox input "false"
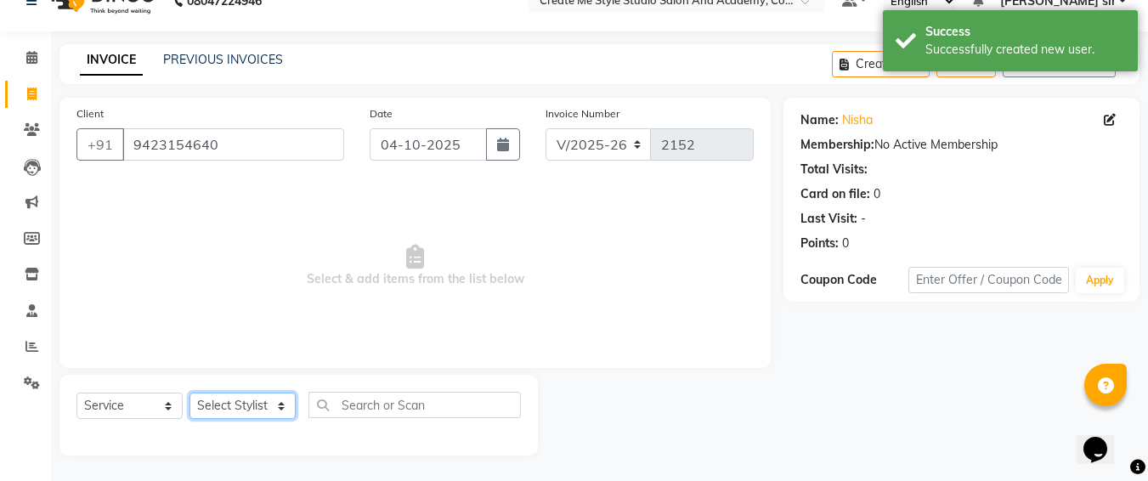
click at [261, 405] on select "Select Stylist [PERSON_NAME] sir Archana.B mam Archana.S mam TS [PERSON_NAME] m…" at bounding box center [243, 406] width 106 height 26
select select "79114"
click at [190, 393] on select "Select Stylist [PERSON_NAME] sir Archana.B mam Archana.S mam TS [PERSON_NAME] m…" at bounding box center [243, 406] width 106 height 26
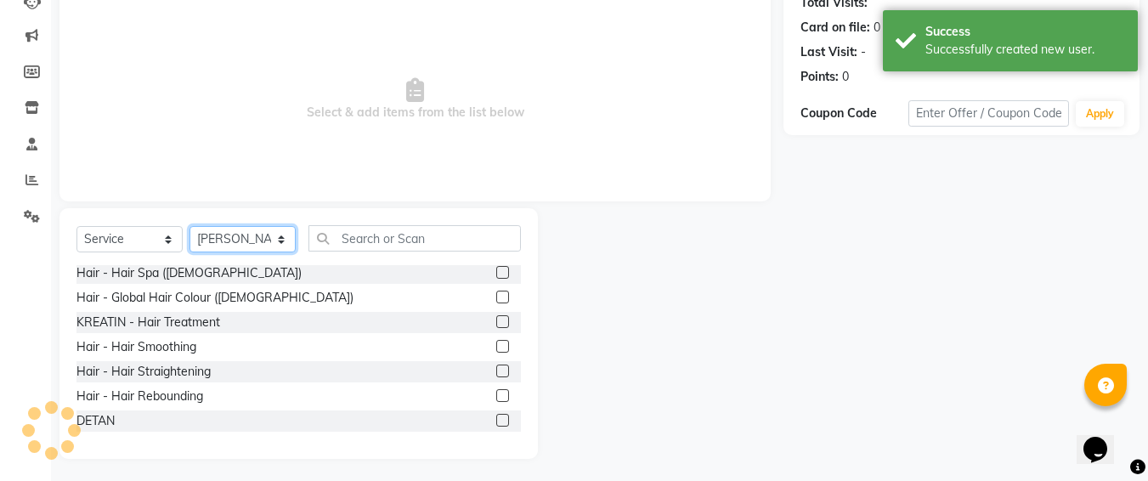
scroll to position [176, 0]
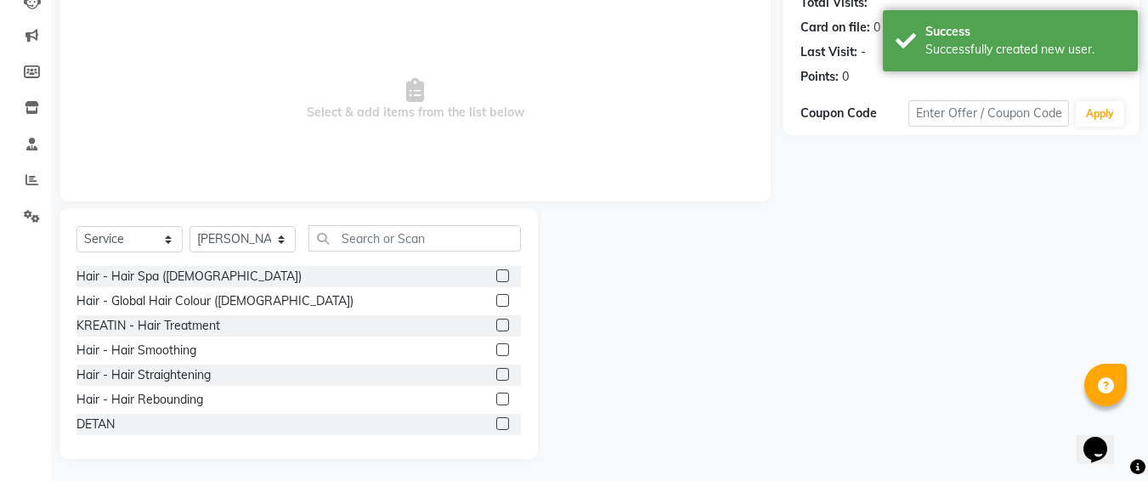
click at [496, 368] on label at bounding box center [502, 374] width 13 height 13
click at [496, 370] on input "checkbox" at bounding box center [501, 375] width 11 height 11
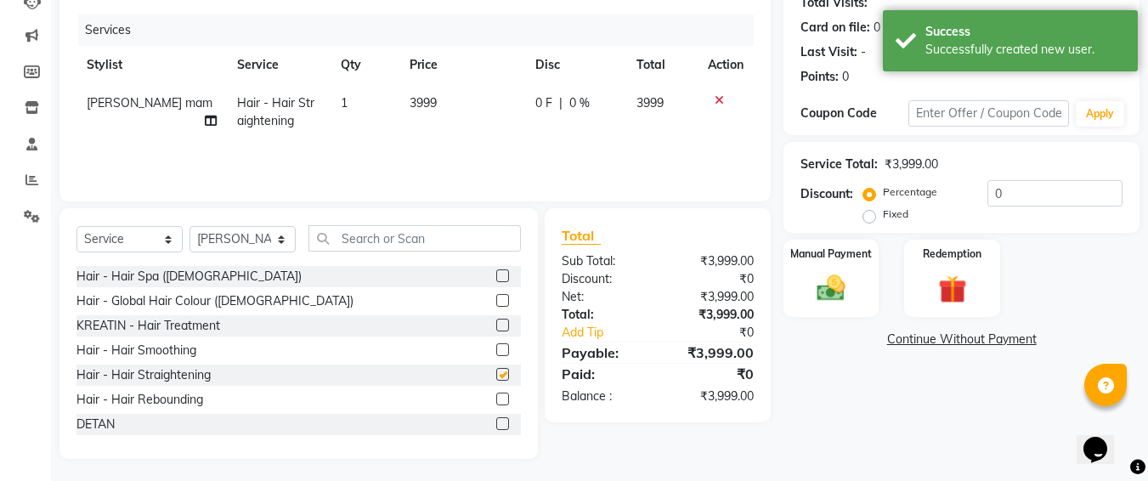
checkbox input "false"
click at [424, 105] on span "3999" at bounding box center [423, 102] width 27 height 15
select select "79114"
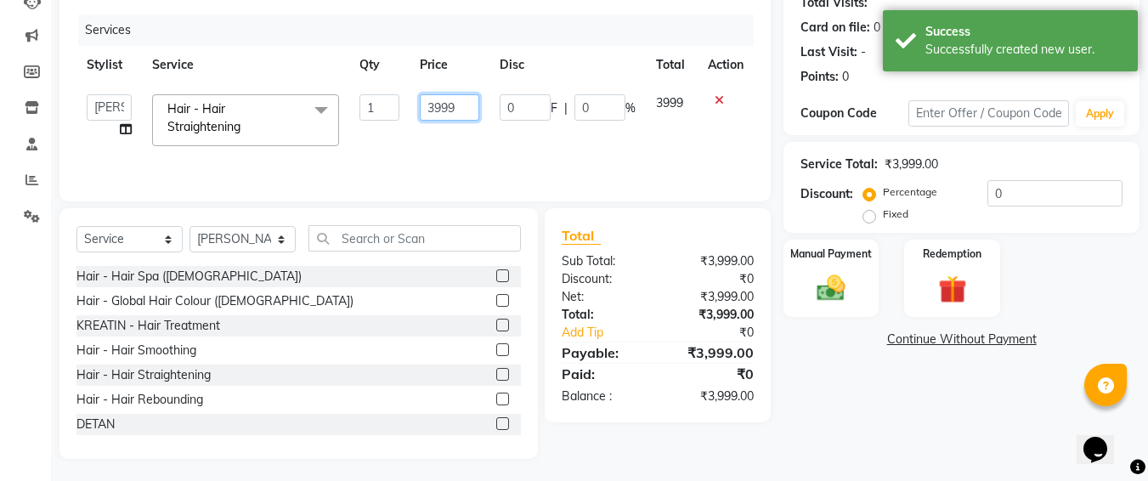
click at [464, 106] on input "3999" at bounding box center [449, 107] width 59 height 26
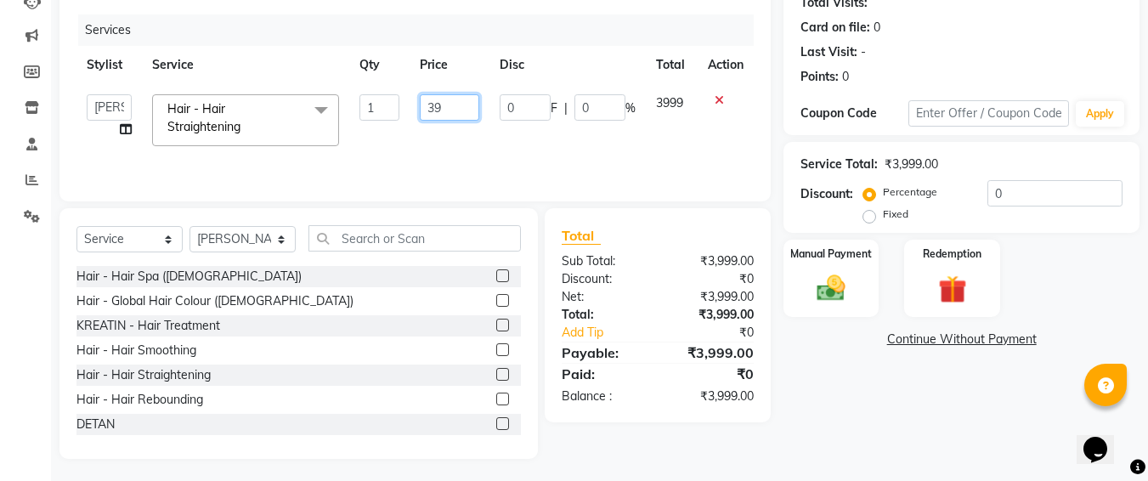
type input "3"
type input "5000"
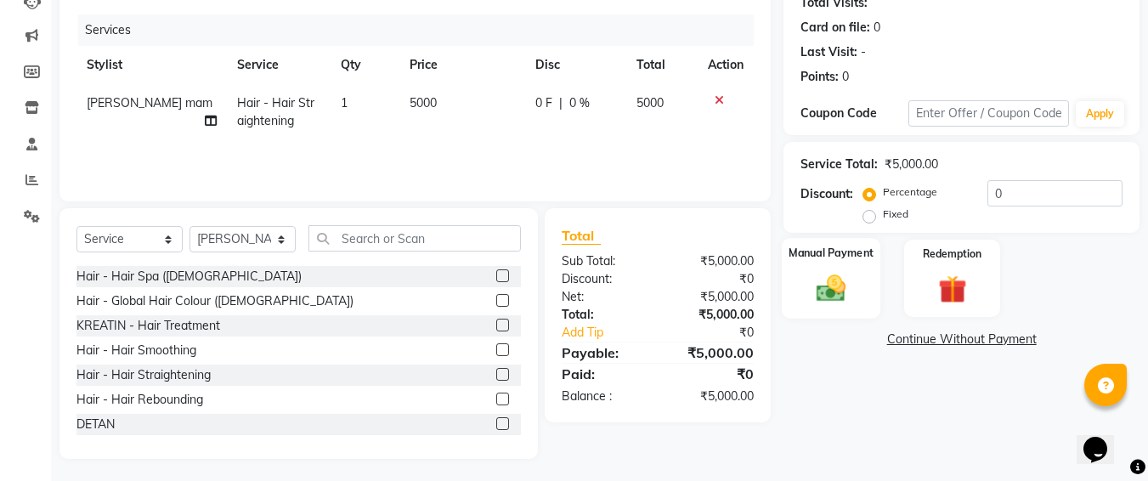
click at [854, 256] on label "Manual Payment" at bounding box center [831, 253] width 85 height 16
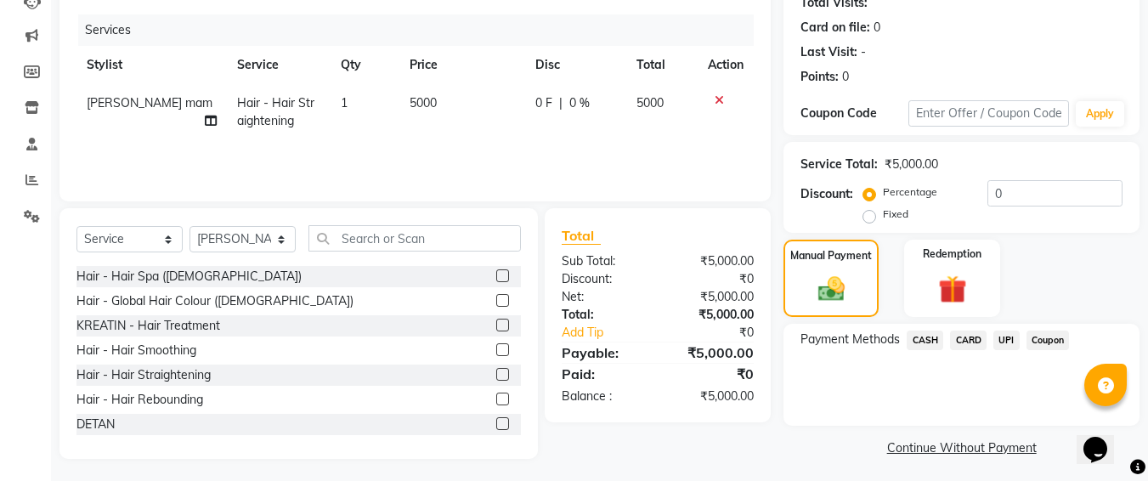
click at [925, 341] on span "CASH" at bounding box center [925, 341] width 37 height 20
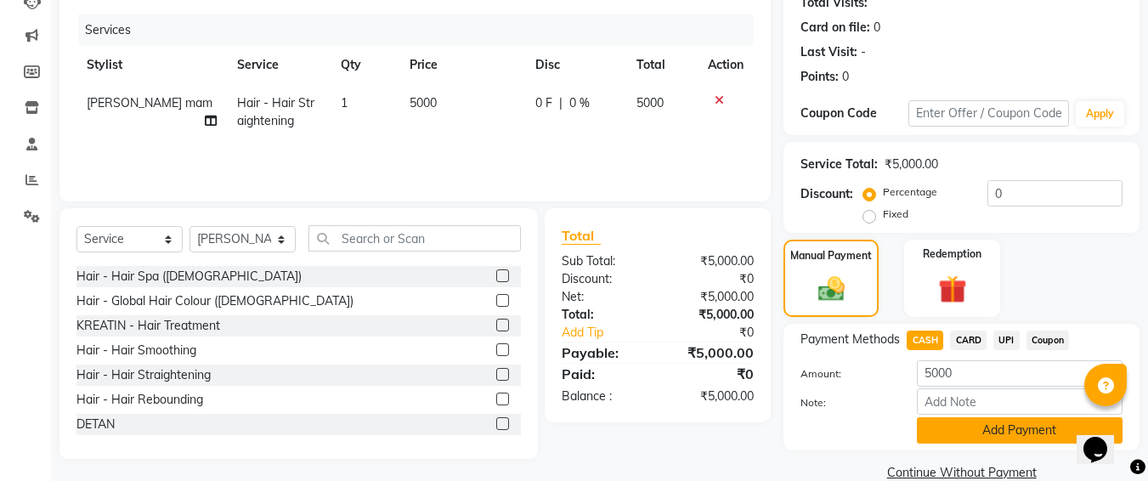
click at [945, 422] on button "Add Payment" at bounding box center [1020, 430] width 206 height 26
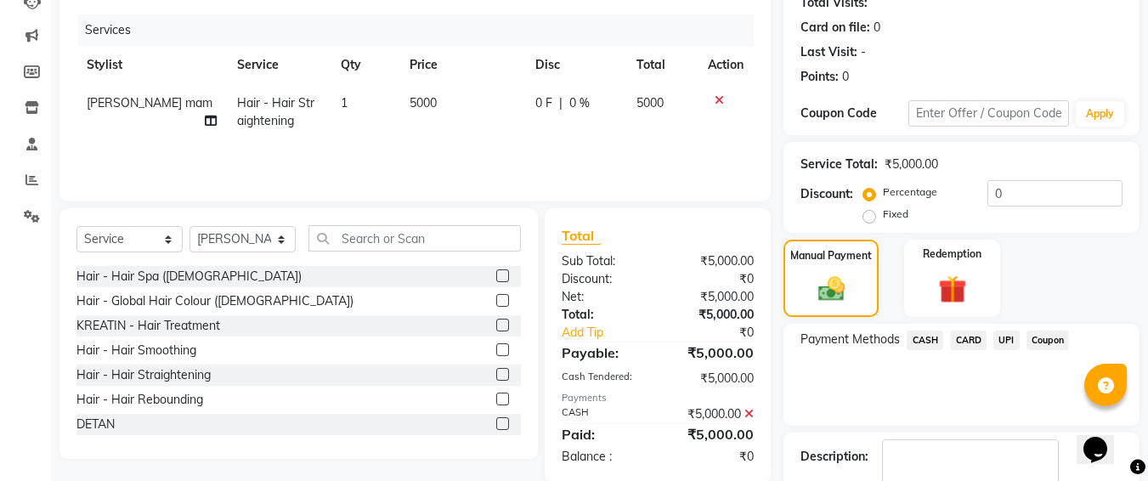
scroll to position [298, 0]
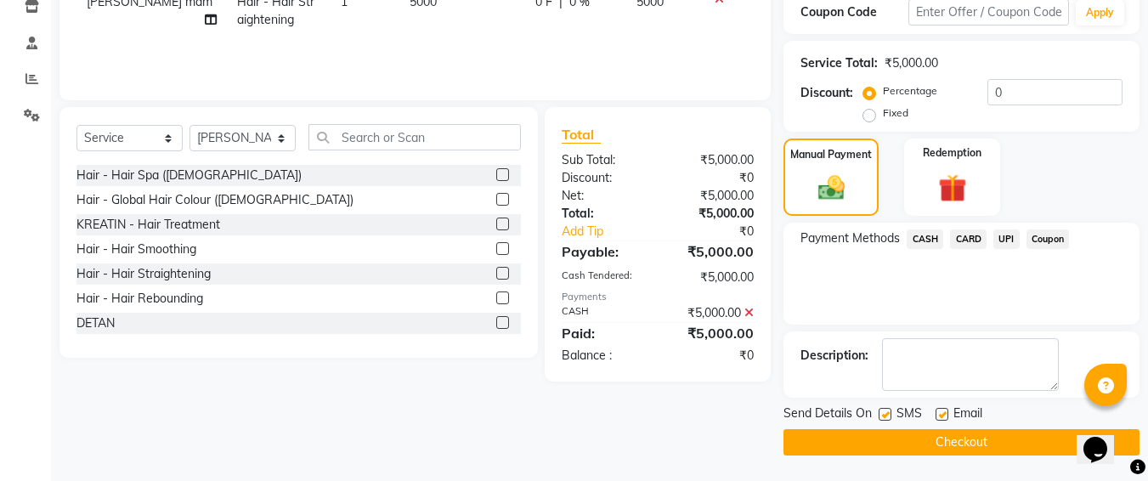
click at [886, 416] on label at bounding box center [885, 414] width 13 height 13
click at [886, 416] on input "checkbox" at bounding box center [884, 415] width 11 height 11
checkbox input "false"
click at [882, 440] on button "Checkout" at bounding box center [962, 442] width 356 height 26
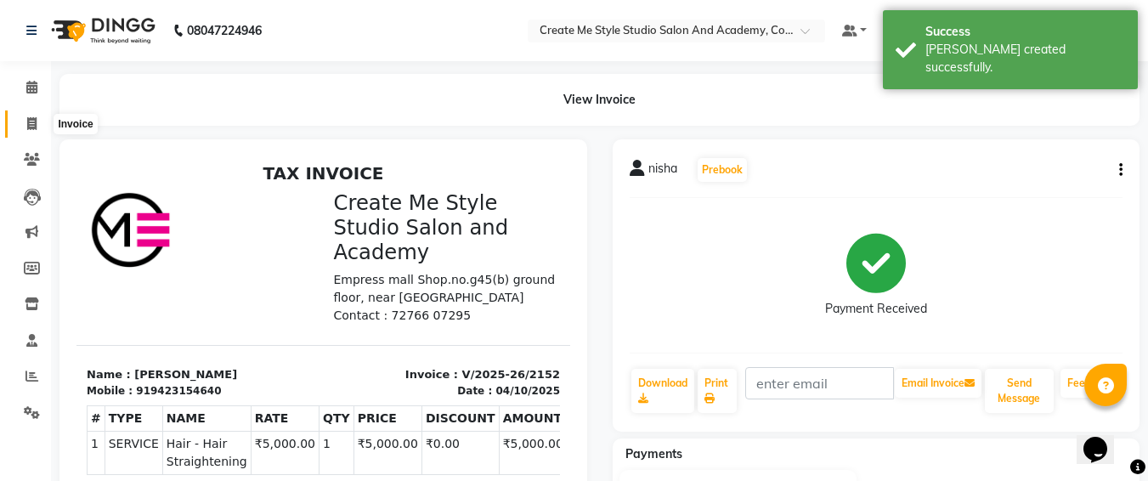
click at [33, 119] on icon at bounding box center [31, 123] width 9 height 13
select select "service"
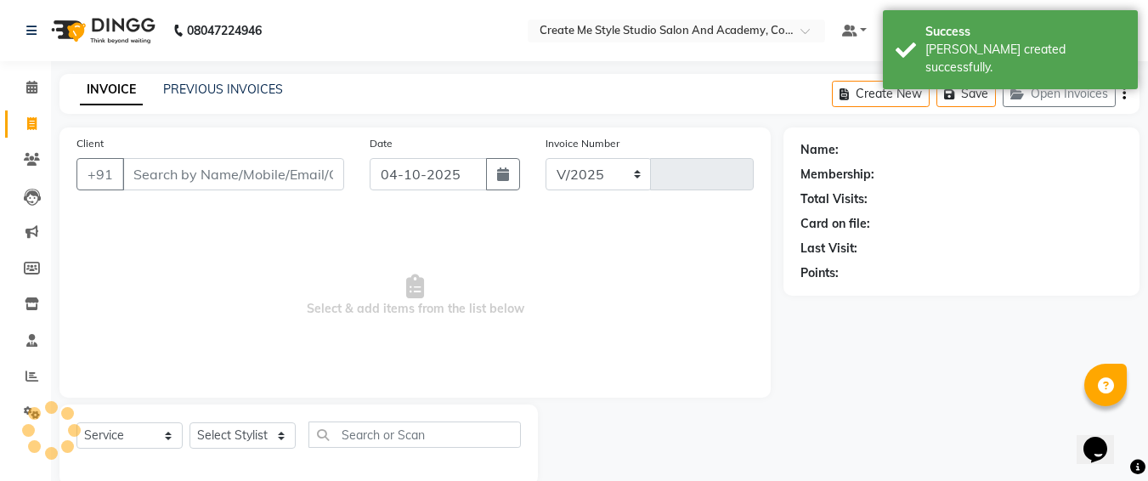
select select "8253"
type input "2153"
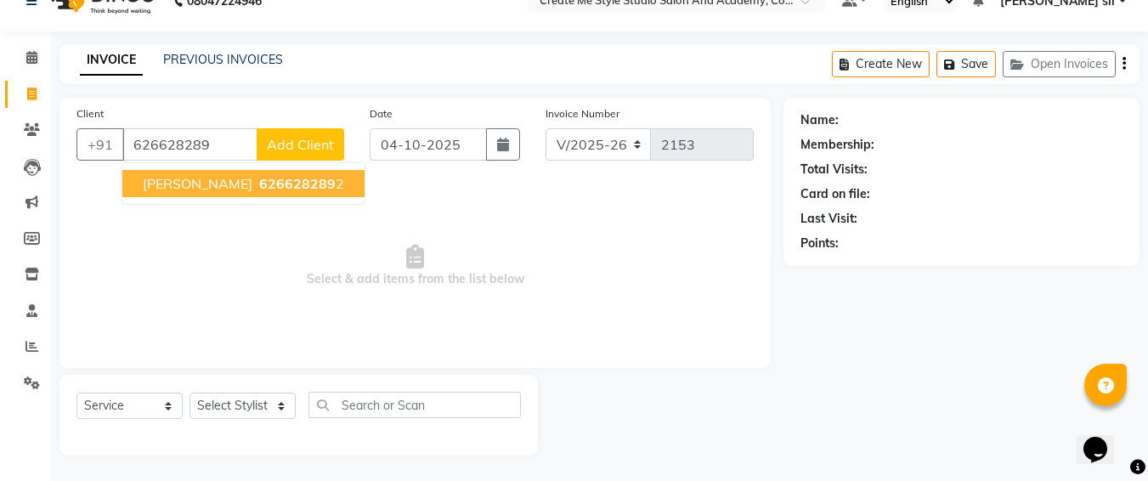
click at [259, 179] on span "626628289" at bounding box center [297, 183] width 77 height 17
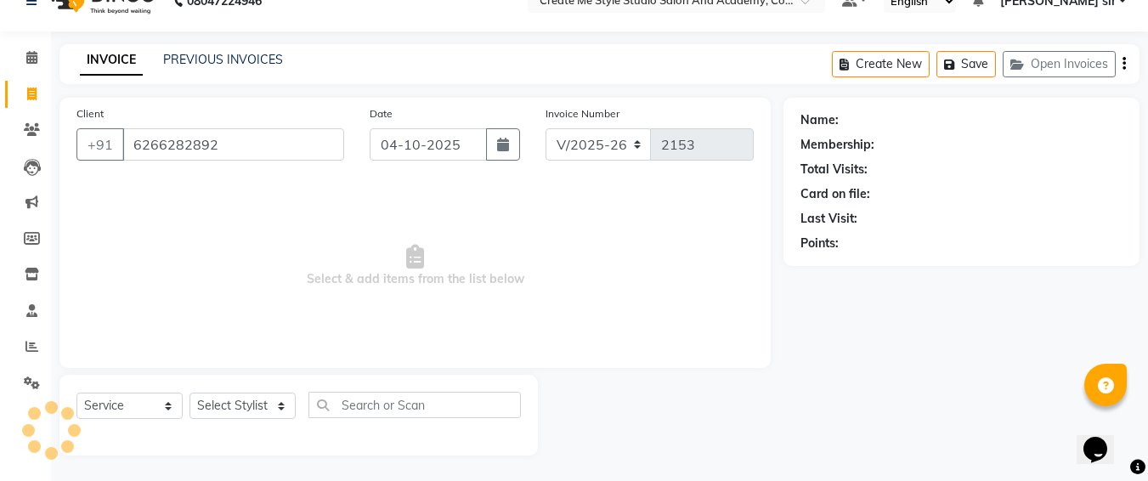
type input "6266282892"
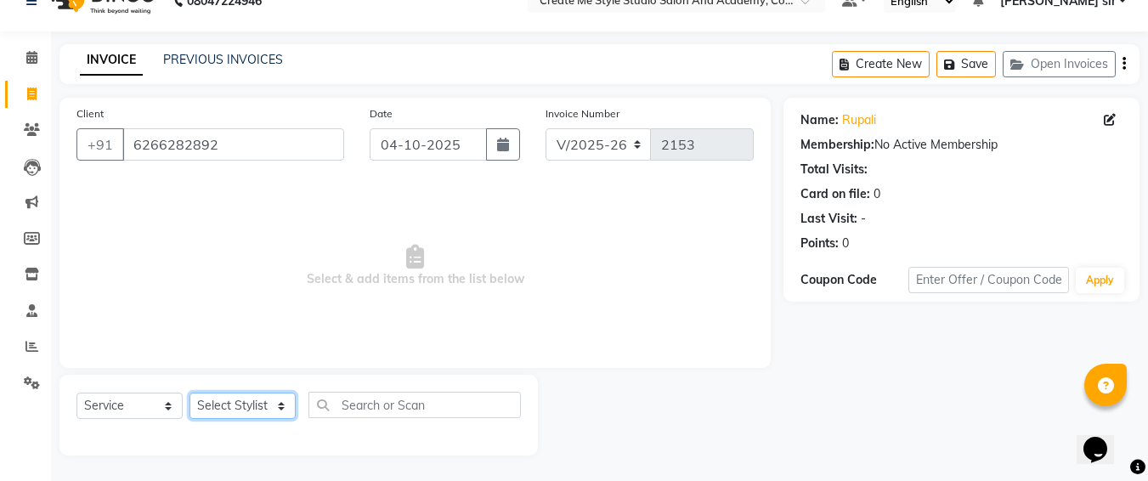
click at [247, 402] on select "Select Stylist [PERSON_NAME] sir Archana.B mam Archana.S mam TS [PERSON_NAME] m…" at bounding box center [243, 406] width 106 height 26
select select "79113"
click at [190, 393] on select "Select Stylist [PERSON_NAME] sir Archana.B mam Archana.S mam TS [PERSON_NAME] m…" at bounding box center [243, 406] width 106 height 26
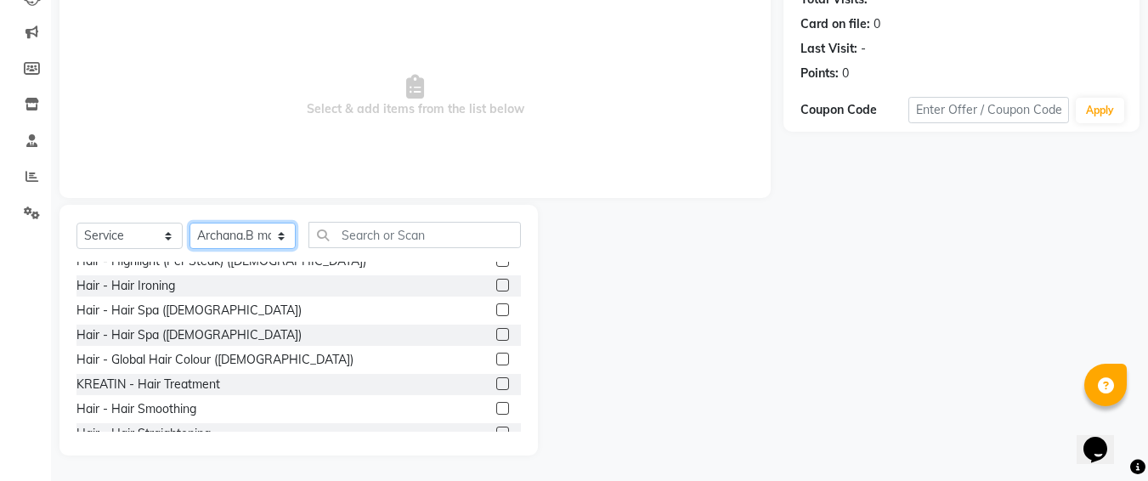
scroll to position [139, 0]
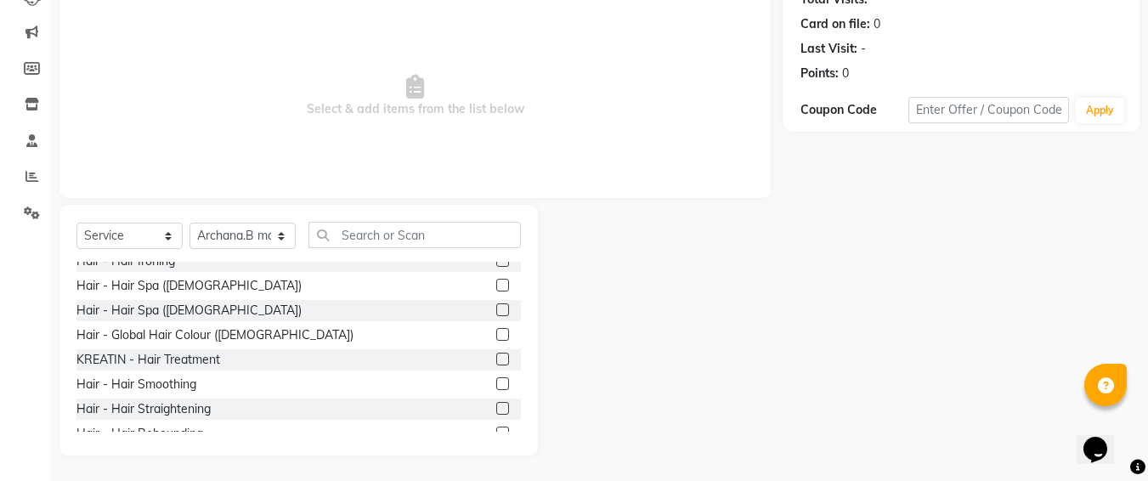
click at [496, 402] on label at bounding box center [502, 408] width 13 height 13
click at [496, 404] on input "checkbox" at bounding box center [501, 409] width 11 height 11
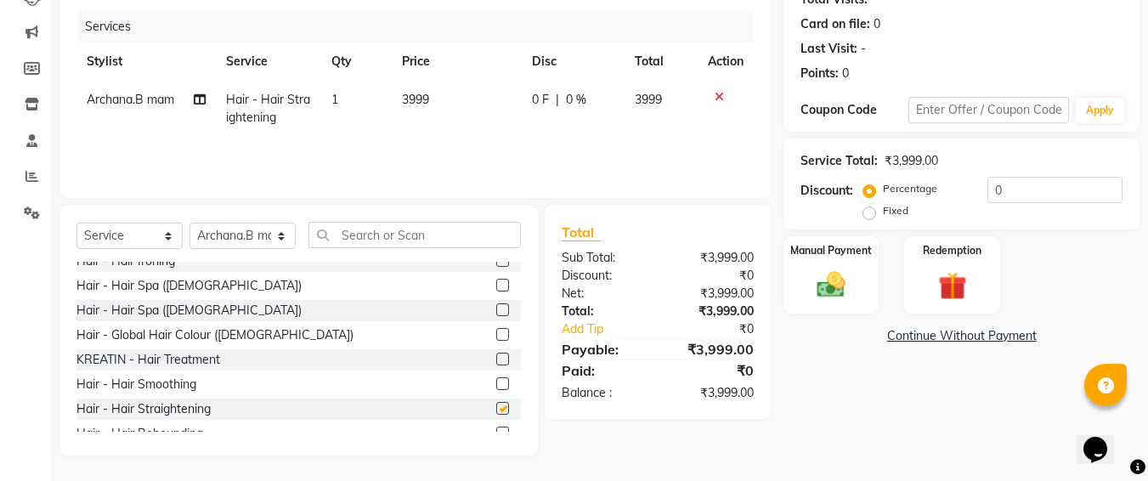
checkbox input "false"
click at [451, 104] on td "3999" at bounding box center [457, 109] width 130 height 56
select select "79113"
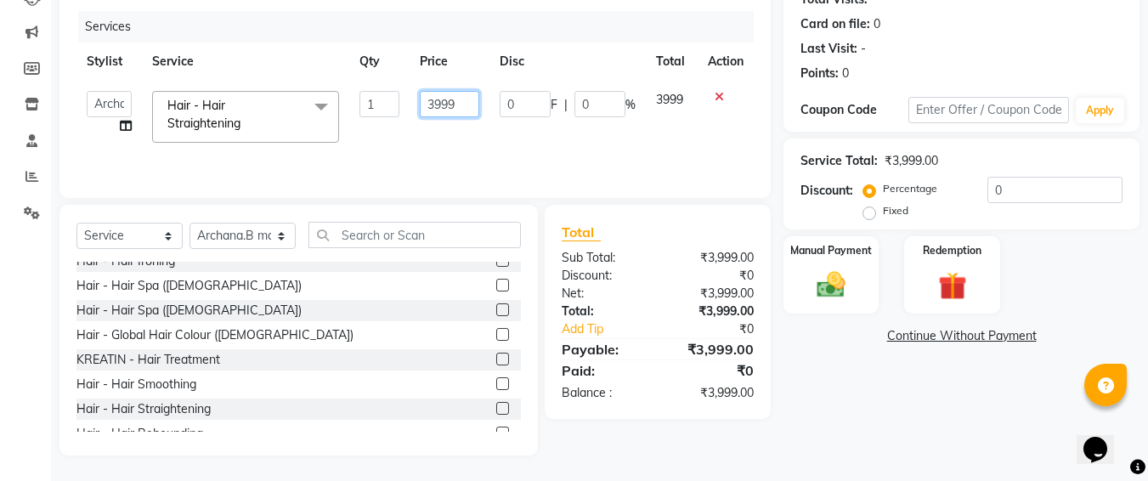
click at [473, 108] on input "3999" at bounding box center [449, 104] width 59 height 26
type input "3"
type input "4000"
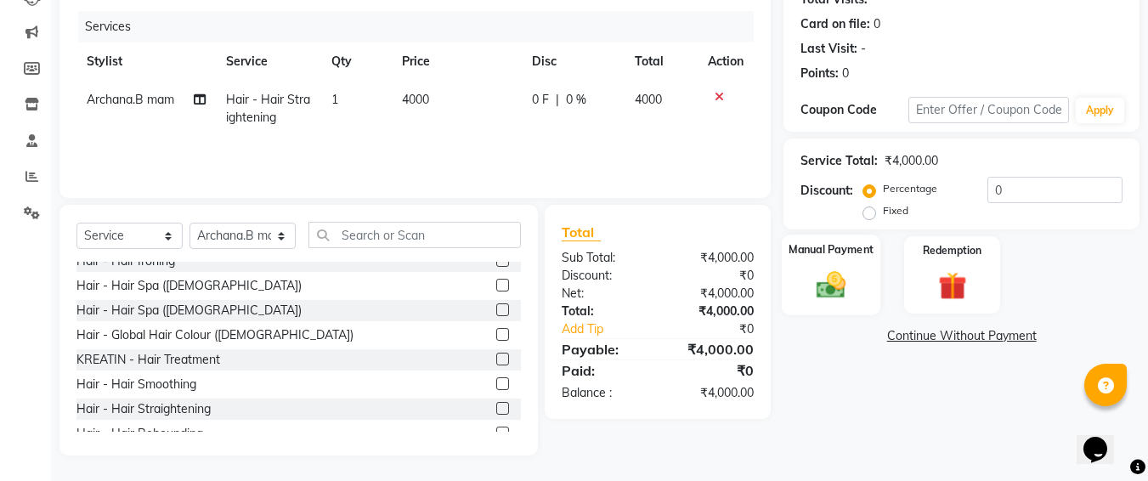
click at [813, 296] on img at bounding box center [832, 285] width 48 height 34
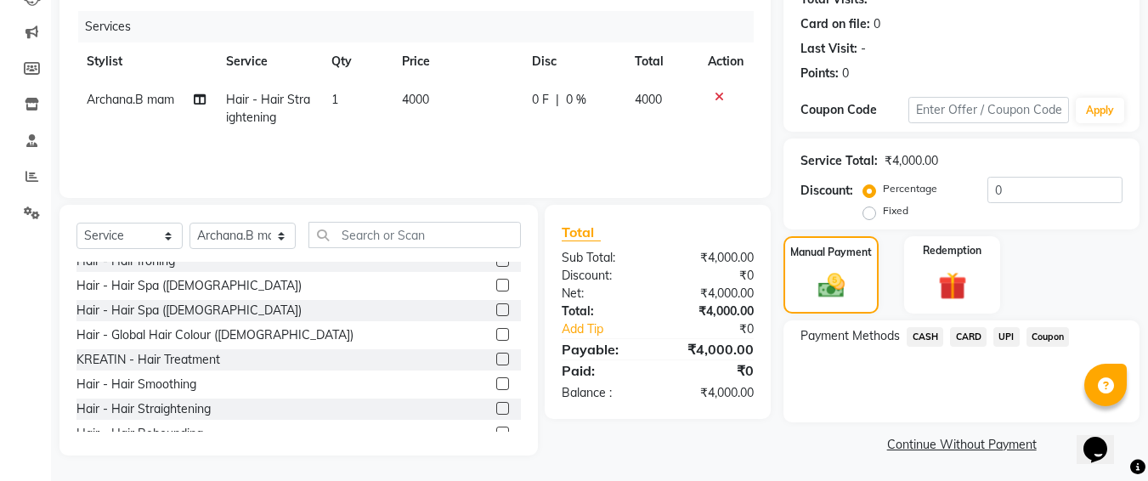
scroll to position [0, 0]
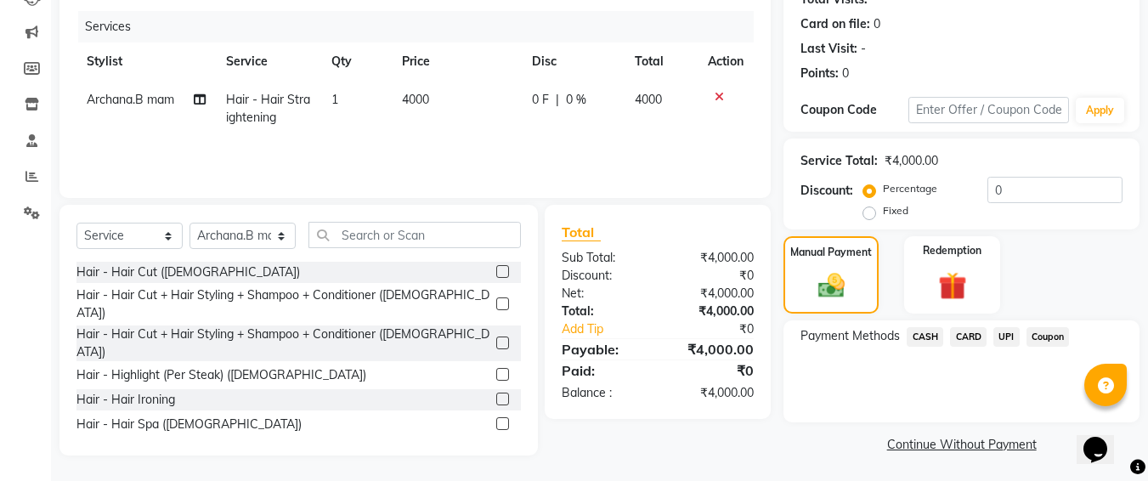
click at [496, 273] on label at bounding box center [502, 271] width 13 height 13
click at [496, 273] on input "checkbox" at bounding box center [501, 272] width 11 height 11
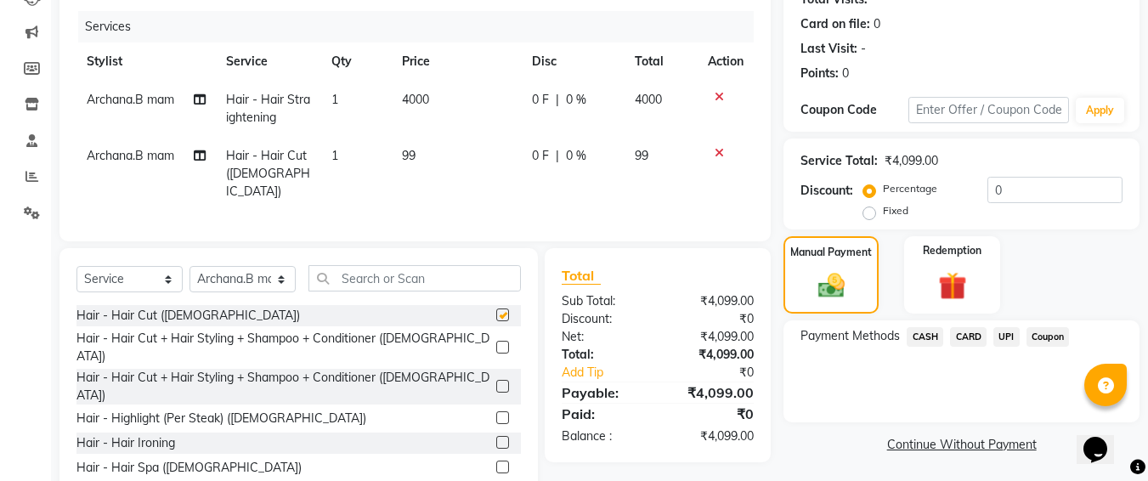
checkbox input "false"
click at [422, 149] on td "99" at bounding box center [457, 174] width 130 height 74
select select "79113"
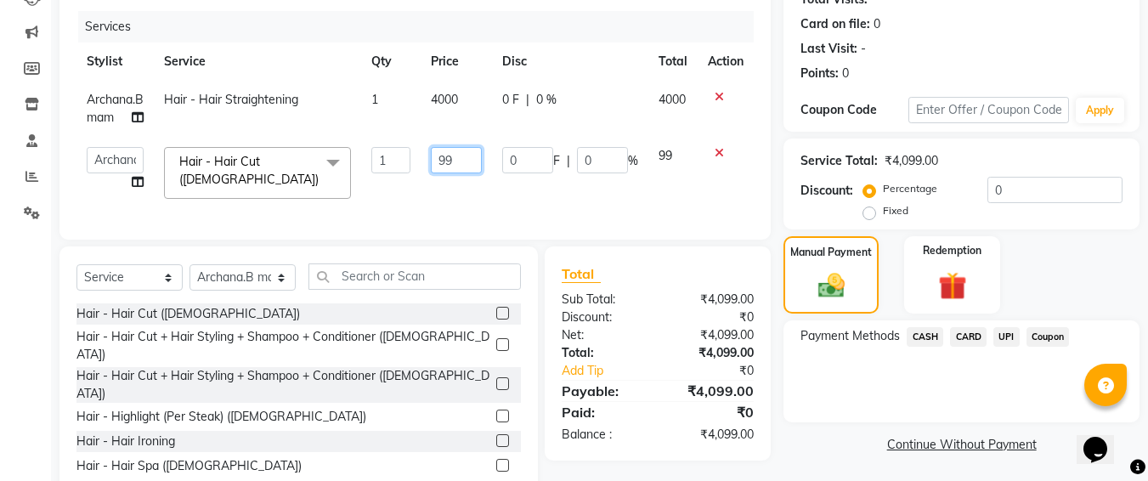
click at [462, 159] on input "99" at bounding box center [457, 160] width 52 height 26
type input "9"
type input "150"
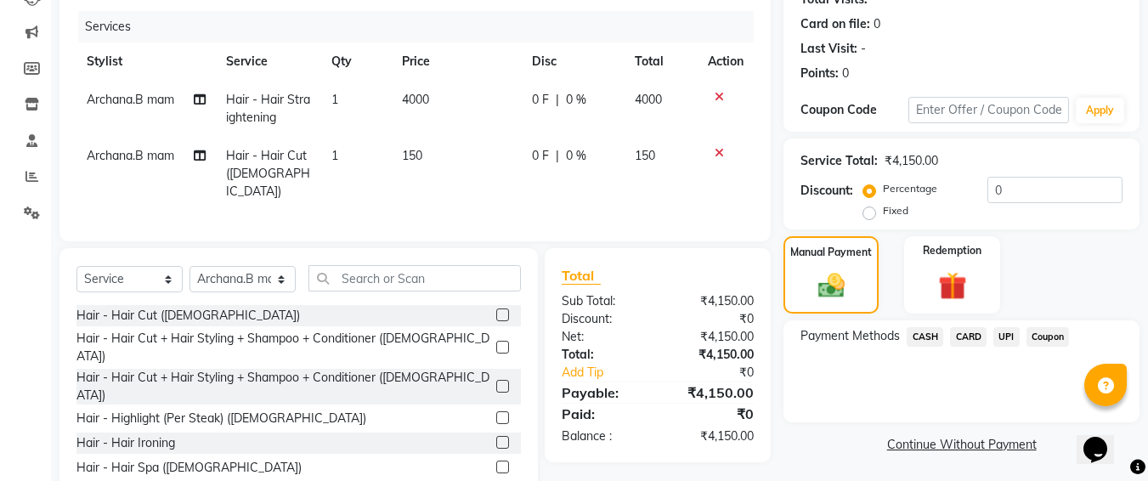
click at [1008, 336] on span "UPI" at bounding box center [1007, 337] width 26 height 20
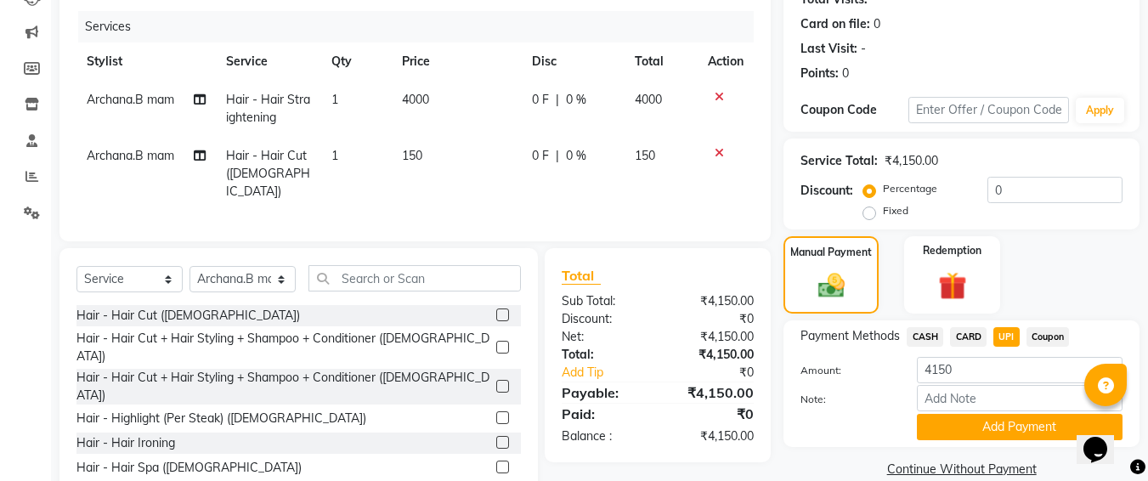
scroll to position [238, 0]
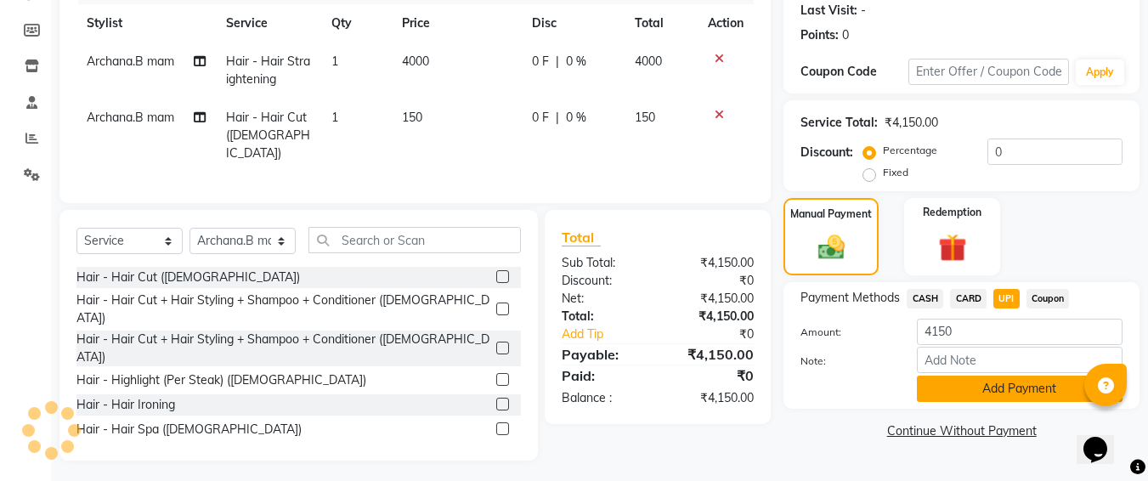
click at [963, 389] on button "Add Payment" at bounding box center [1020, 389] width 206 height 26
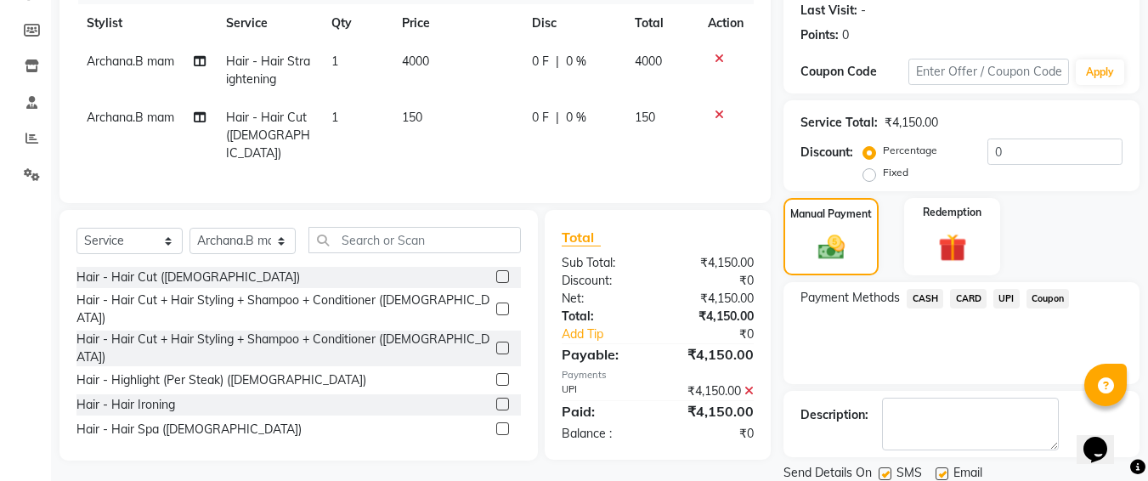
scroll to position [298, 0]
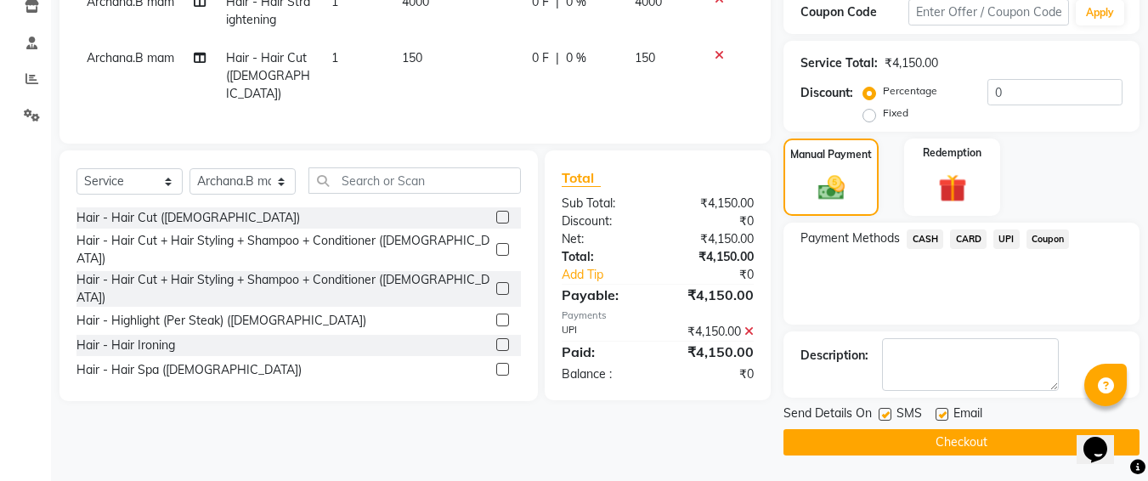
click at [884, 414] on label at bounding box center [885, 414] width 13 height 13
click at [884, 414] on input "checkbox" at bounding box center [884, 415] width 11 height 11
checkbox input "false"
click at [873, 450] on button "Checkout" at bounding box center [962, 442] width 356 height 26
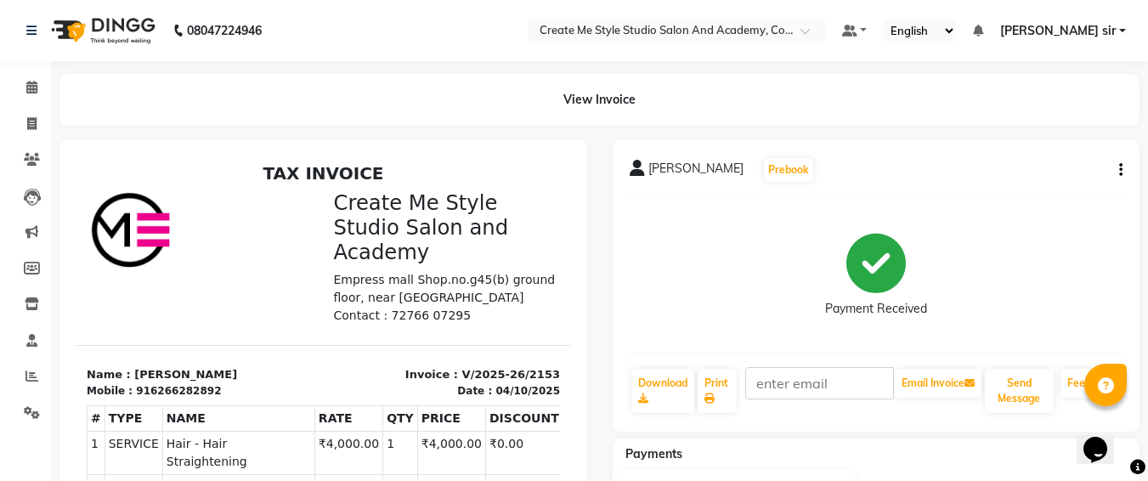
click at [873, 450] on div "Payments" at bounding box center [883, 454] width 541 height 18
click at [873, 454] on div "Payments" at bounding box center [883, 454] width 541 height 18
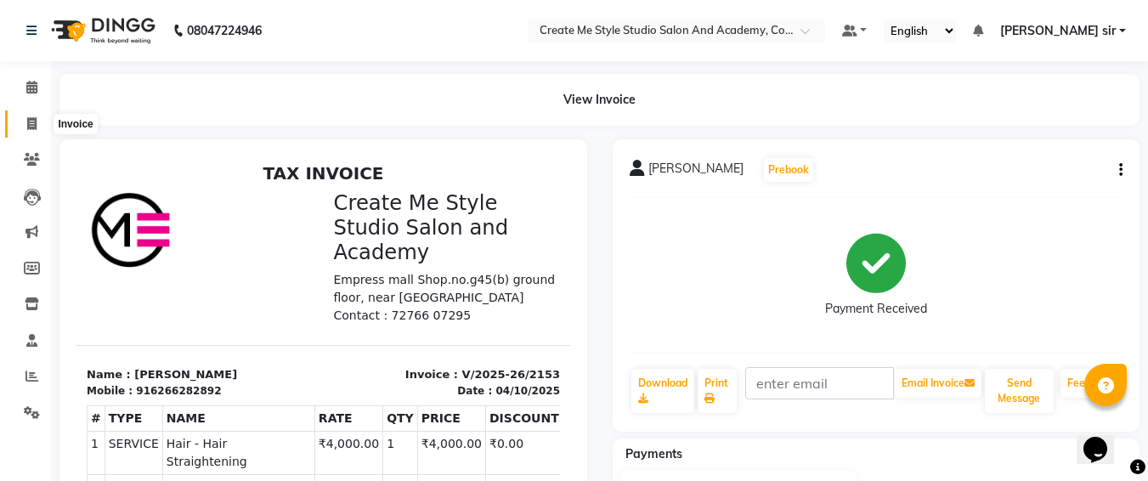
click at [31, 115] on span at bounding box center [32, 125] width 30 height 20
select select "service"
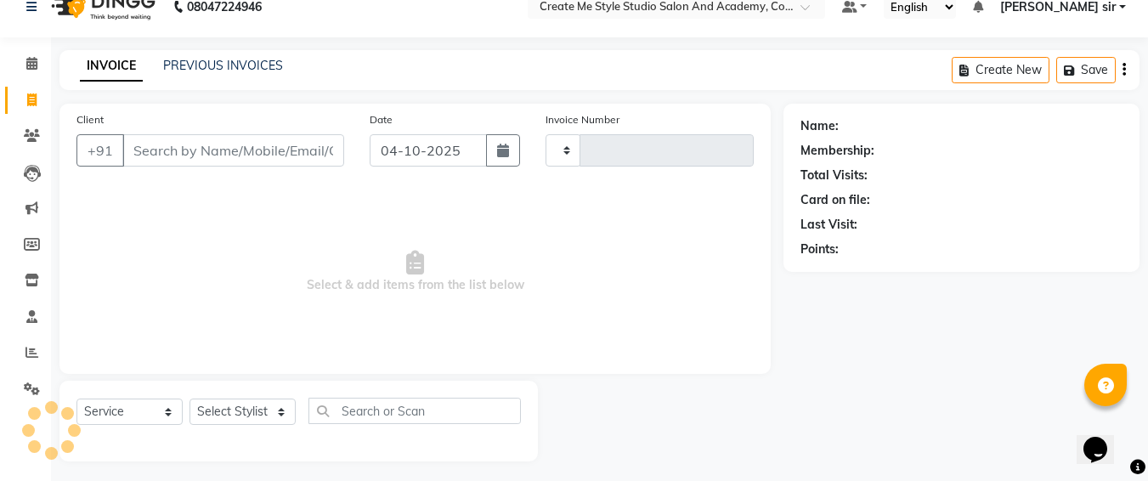
scroll to position [30, 0]
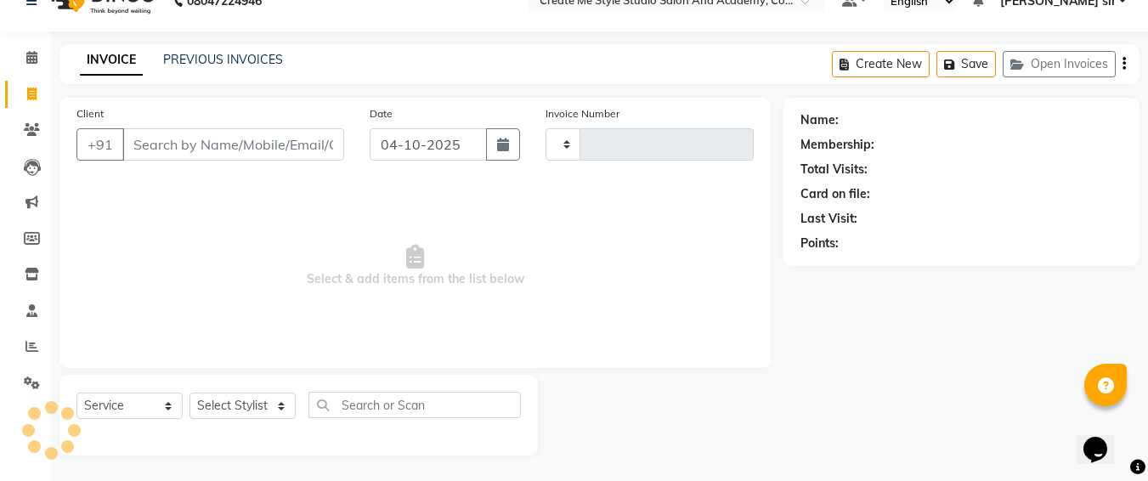
type input "2154"
select select "8253"
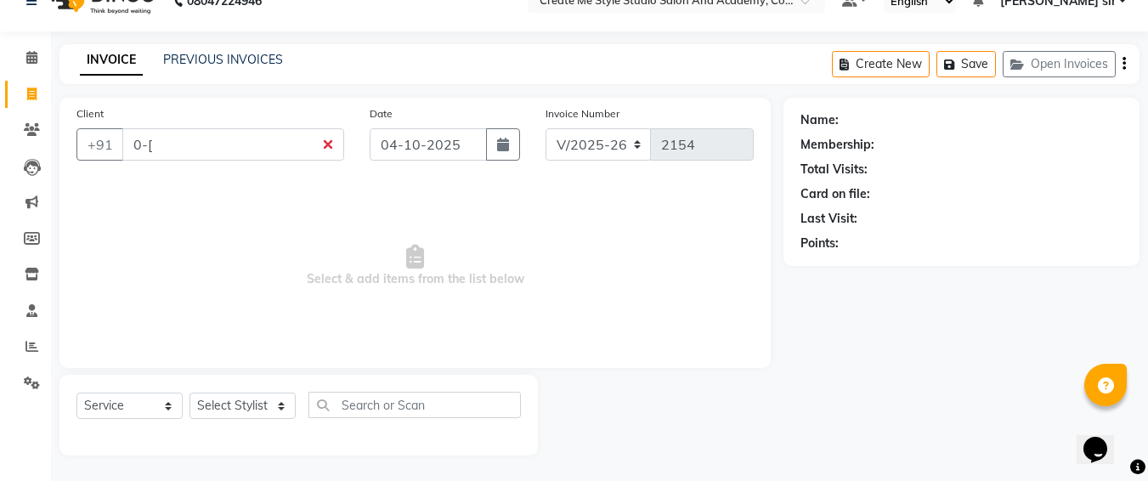
click at [324, 152] on input "0-[" at bounding box center [233, 144] width 222 height 32
click at [325, 146] on input "0-[" at bounding box center [233, 144] width 222 height 32
type input "0"
click at [36, 60] on icon at bounding box center [31, 57] width 11 height 13
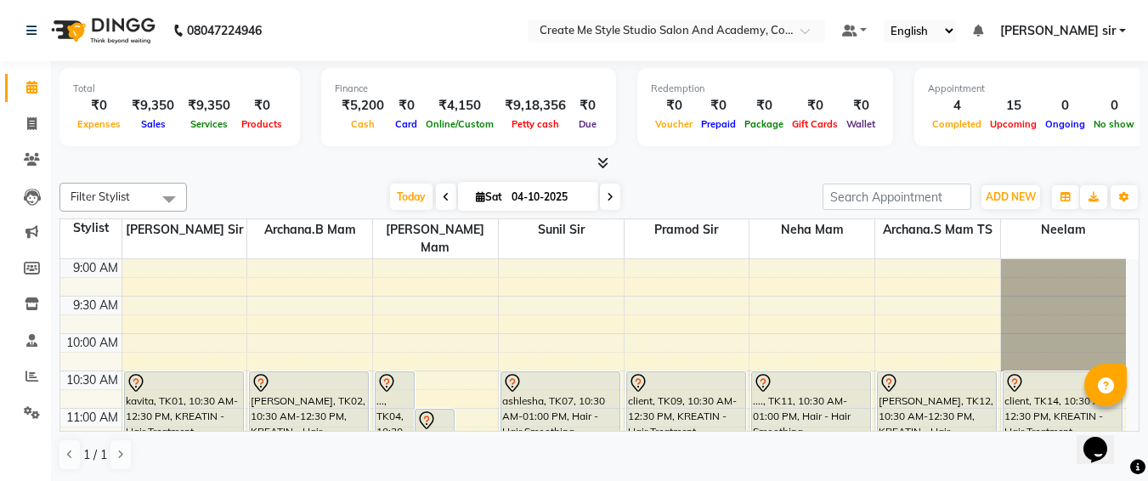
click at [570, 193] on input "04-10-2025" at bounding box center [549, 197] width 85 height 26
select select "10"
select select "2025"
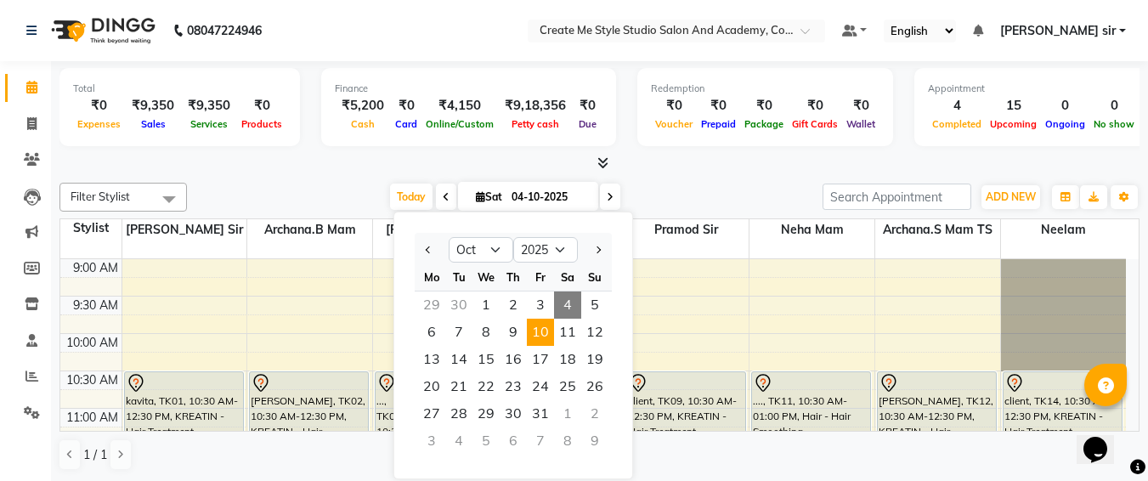
click at [540, 331] on span "10" at bounding box center [540, 332] width 27 height 27
type input "[DATE]"
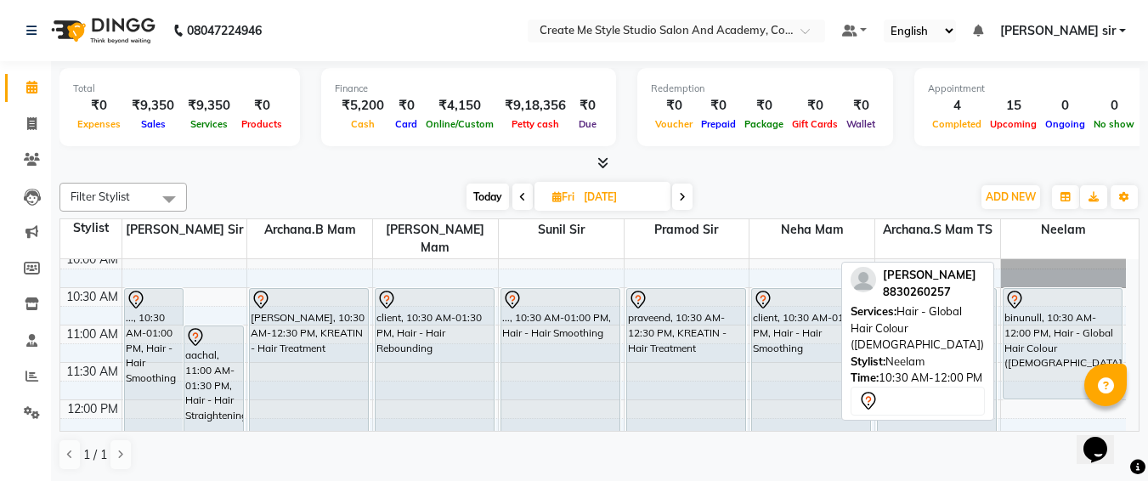
scroll to position [83, 0]
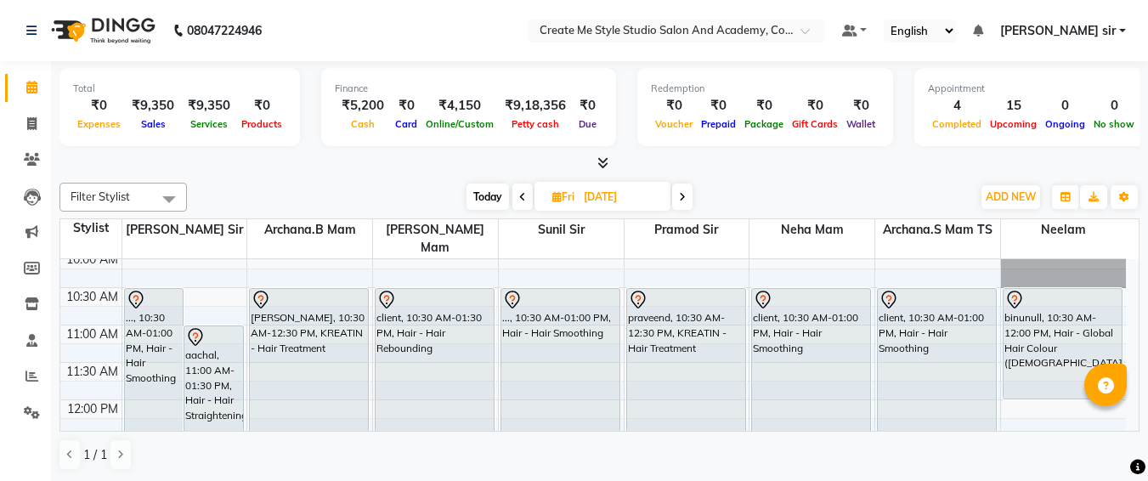
click at [773, 468] on div "1 / 1" at bounding box center [600, 455] width 1080 height 32
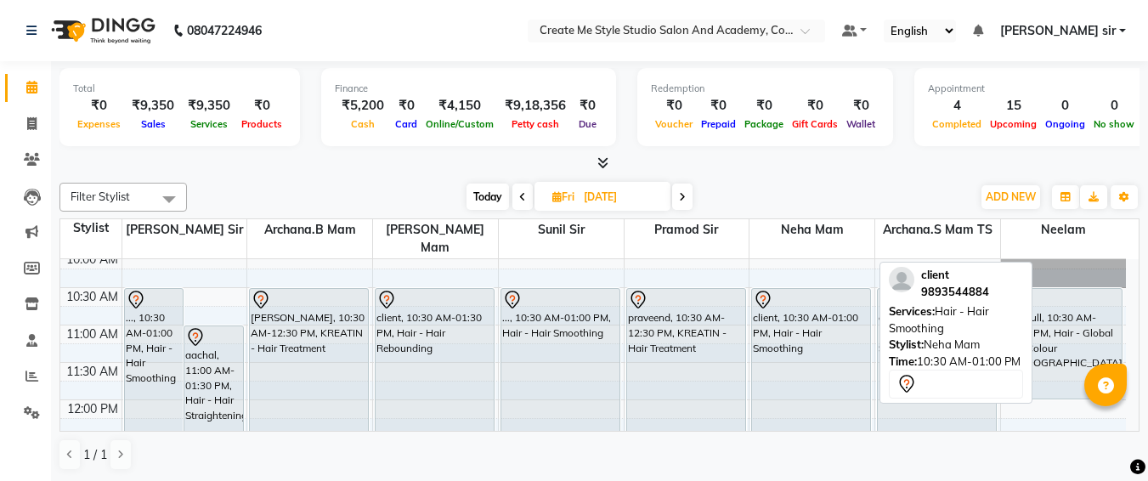
click at [801, 412] on div "client, 10:30 AM-01:00 PM, Hair - Hair Smoothing" at bounding box center [811, 381] width 118 height 184
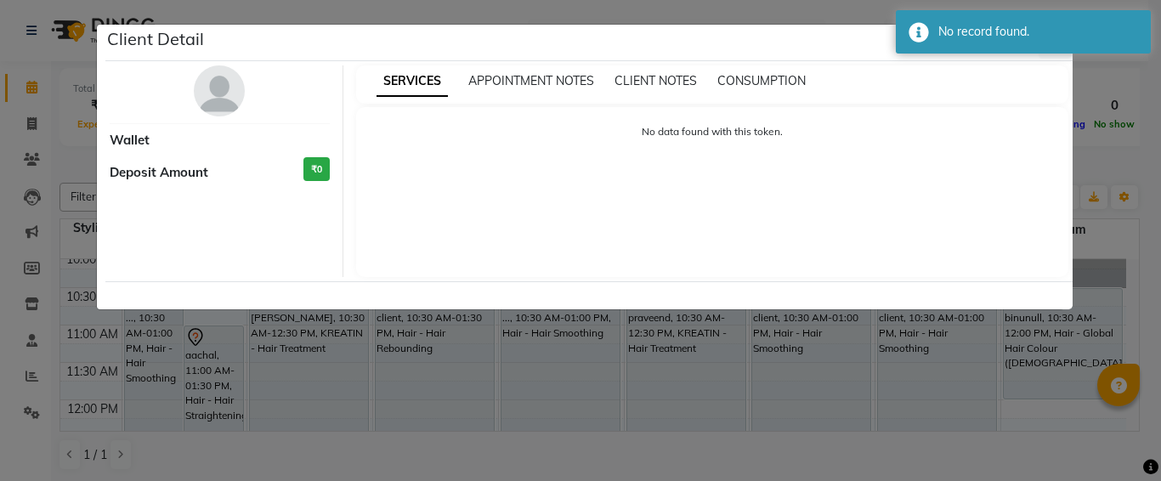
click at [1096, 70] on ngb-modal-window "Client Detail Wallet Deposit Amount ₹0 SERVICES APPOINTMENT NOTES CLIENT NOTES …" at bounding box center [580, 240] width 1161 height 481
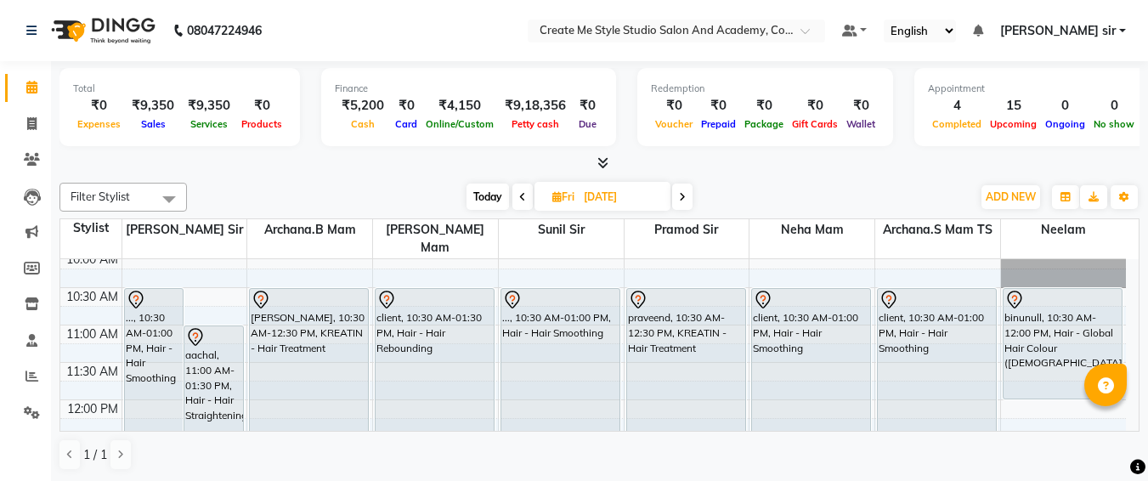
click at [762, 434] on div "Filter Stylist Select All [PERSON_NAME] sir Archana.B mam Archana.S mam TS [PER…" at bounding box center [600, 327] width 1080 height 302
click at [653, 199] on input "[DATE]" at bounding box center [621, 197] width 85 height 26
select select "10"
select select "2025"
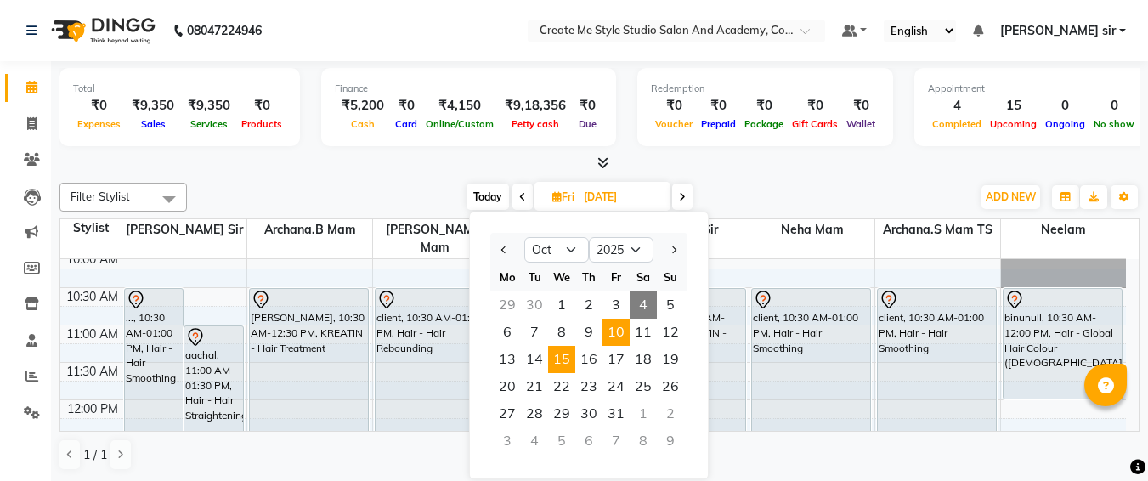
click at [559, 370] on span "15" at bounding box center [561, 359] width 27 height 27
type input "[DATE]"
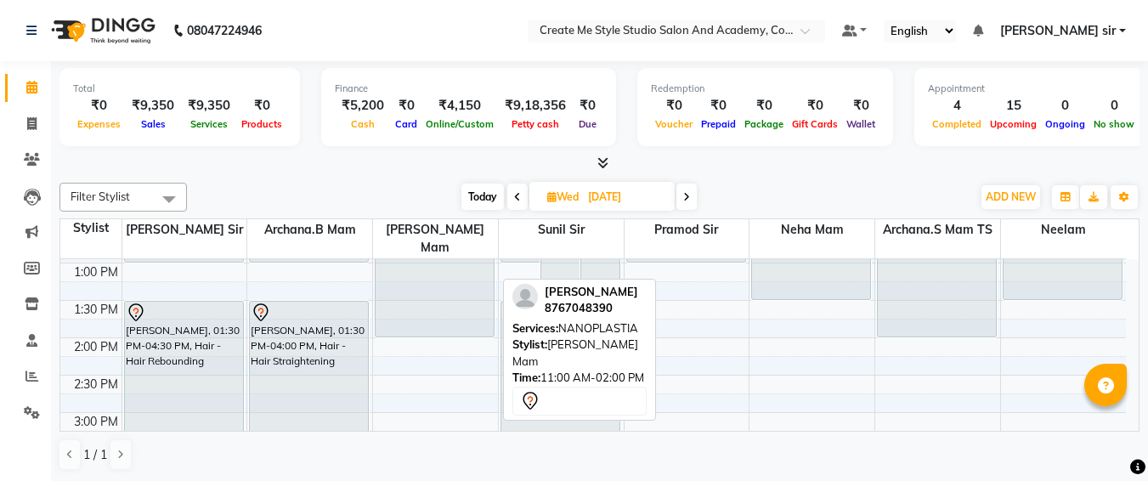
scroll to position [301, 0]
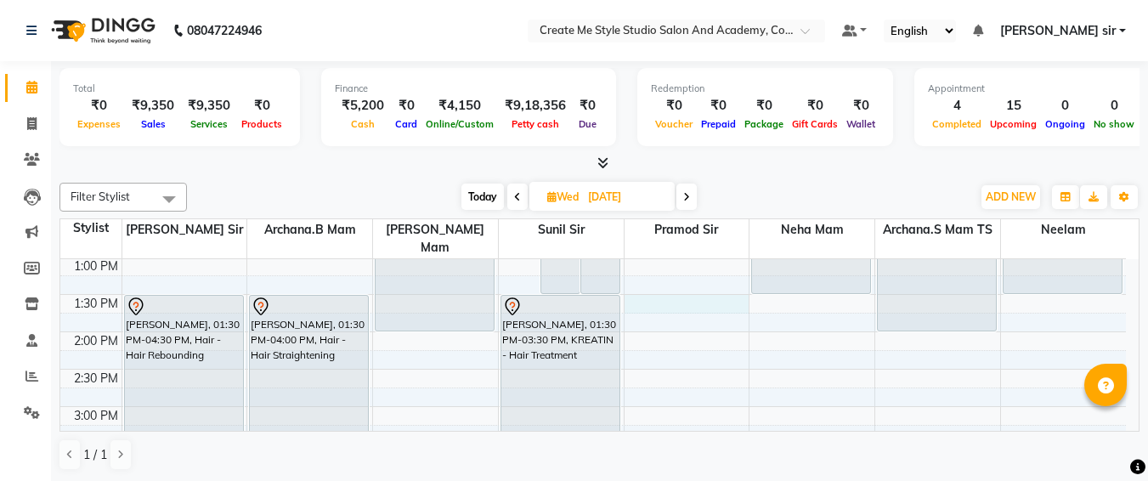
click at [678, 285] on div "9:00 AM 9:30 AM 10:00 AM 10:30 AM 11:00 AM 11:30 AM 12:00 PM 12:30 PM 1:00 PM 1…" at bounding box center [593, 444] width 1066 height 972
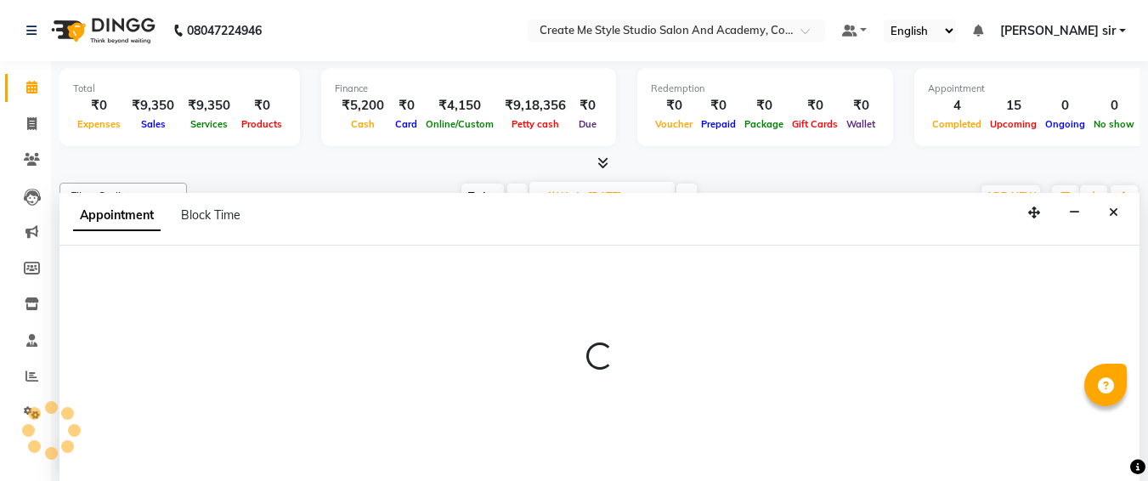
select select "79116"
select select "810"
select select "tentative"
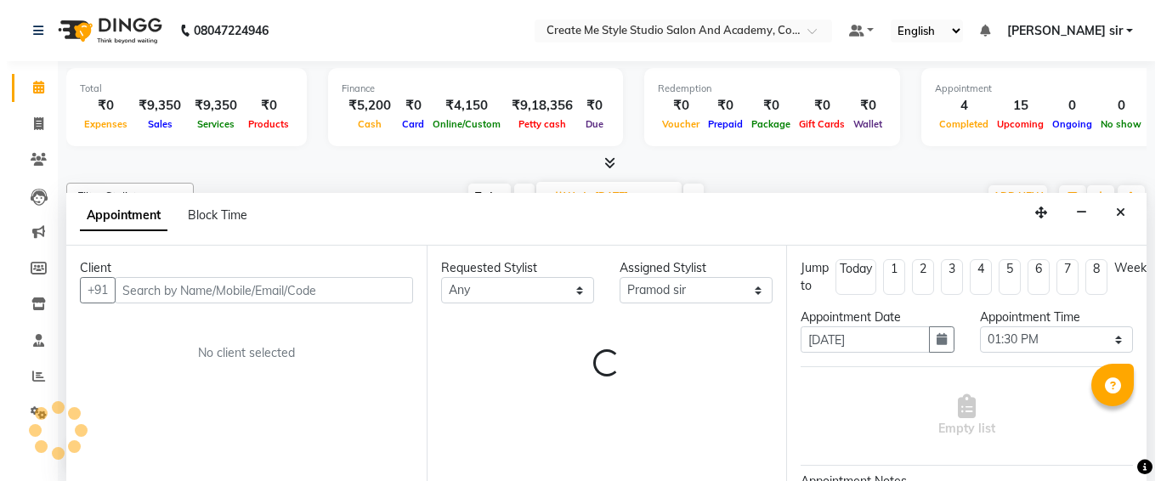
scroll to position [1, 0]
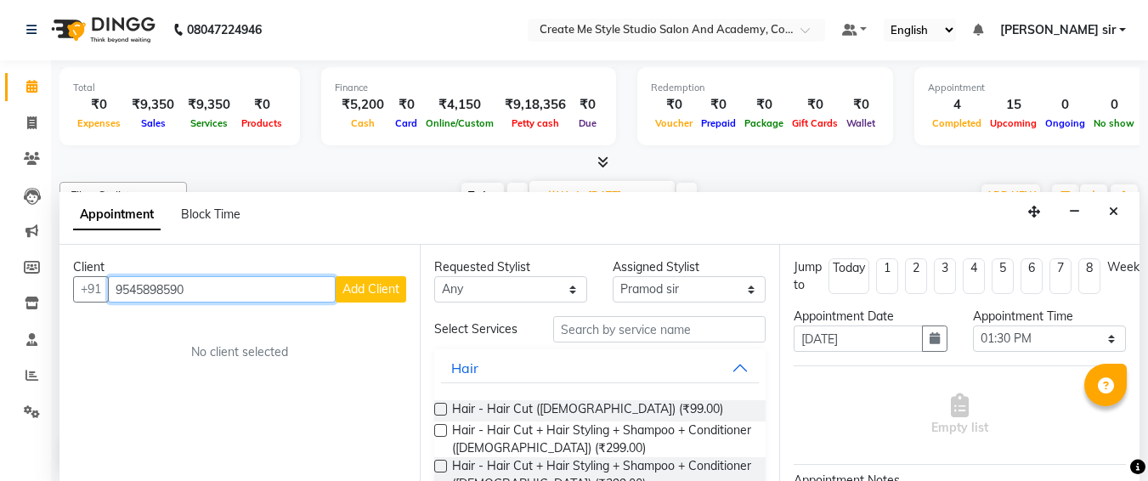
type input "9545898590"
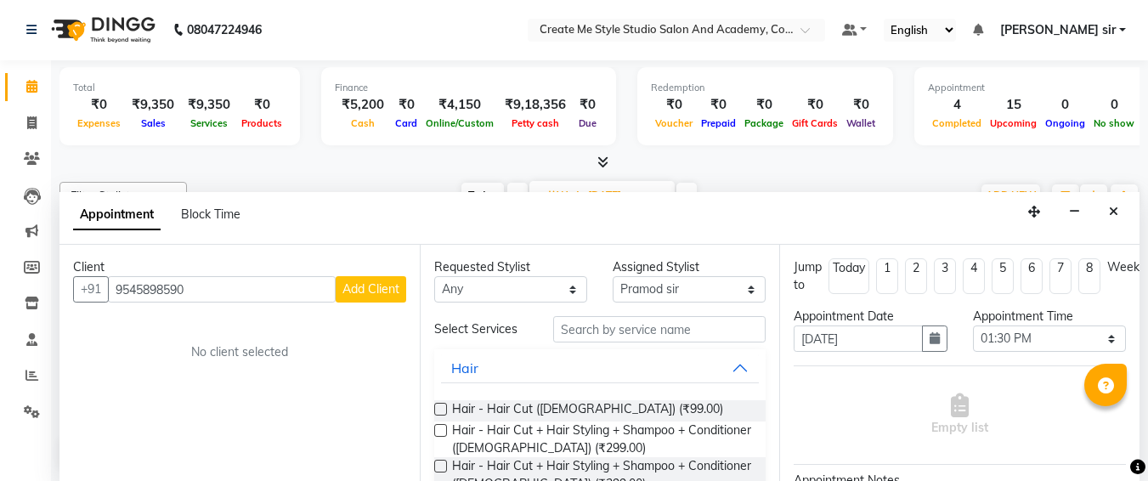
click at [380, 298] on button "Add Client" at bounding box center [371, 289] width 71 height 26
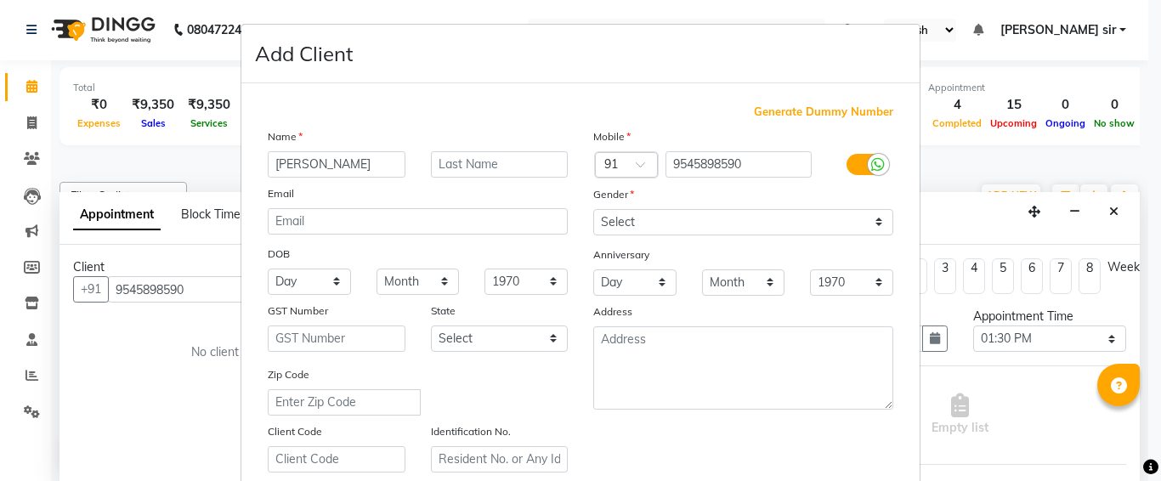
type input "[PERSON_NAME]"
click at [652, 224] on select "Select [DEMOGRAPHIC_DATA] [DEMOGRAPHIC_DATA] Other Prefer Not To Say" at bounding box center [743, 222] width 300 height 26
select select "[DEMOGRAPHIC_DATA]"
click at [593, 209] on select "Select [DEMOGRAPHIC_DATA] [DEMOGRAPHIC_DATA] Other Prefer Not To Say" at bounding box center [743, 222] width 300 height 26
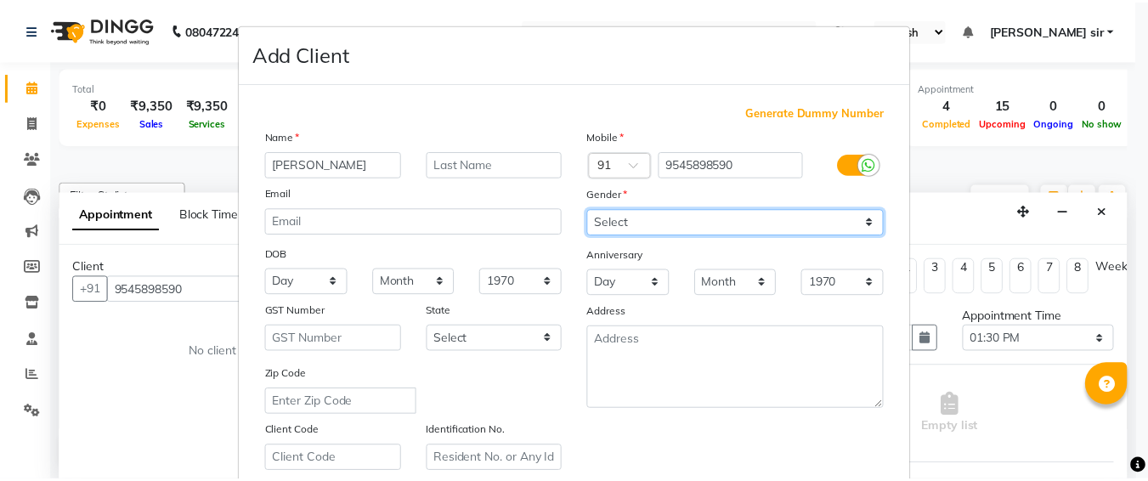
scroll to position [303, 0]
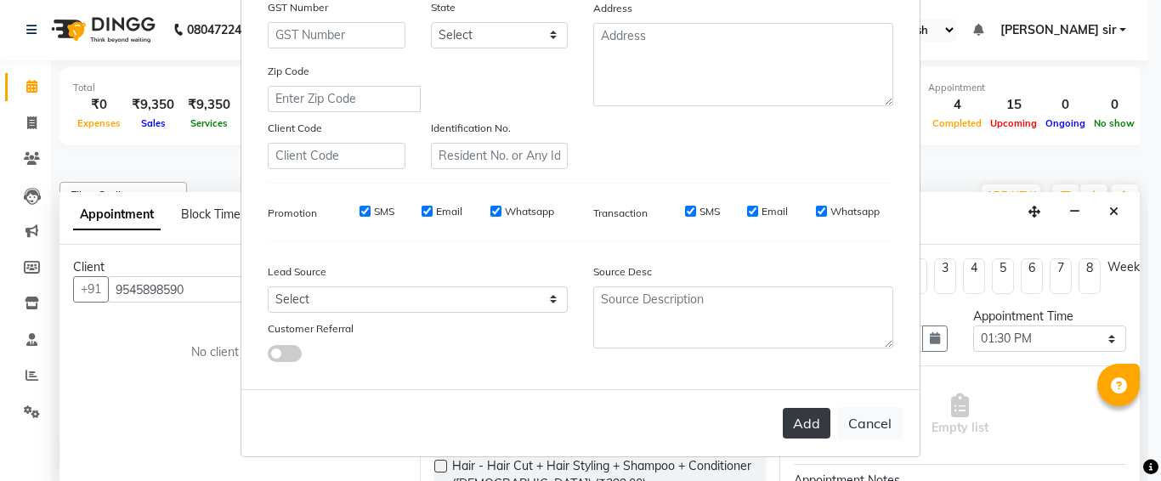
click at [793, 420] on button "Add" at bounding box center [807, 423] width 48 height 31
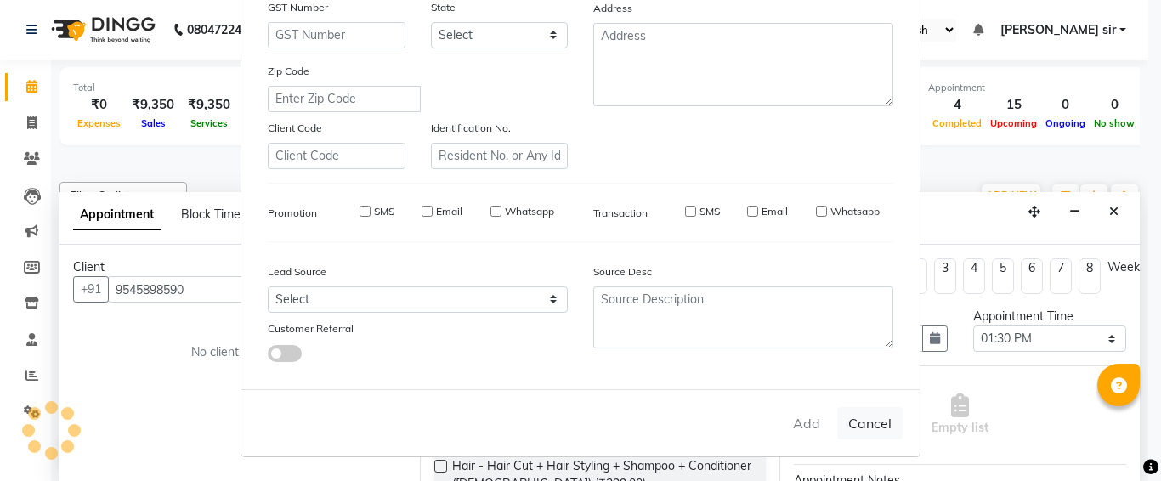
select select
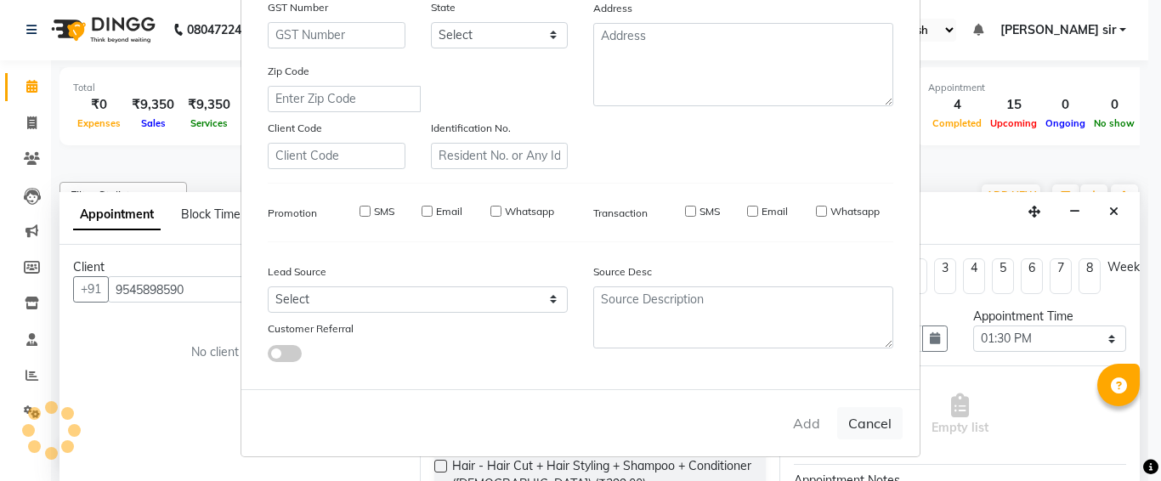
select select
checkbox input "false"
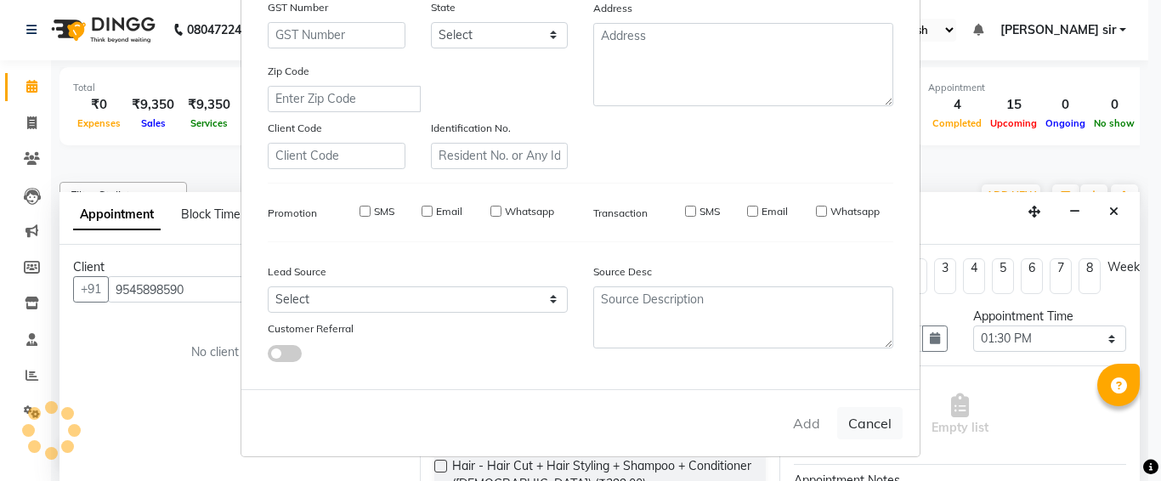
checkbox input "false"
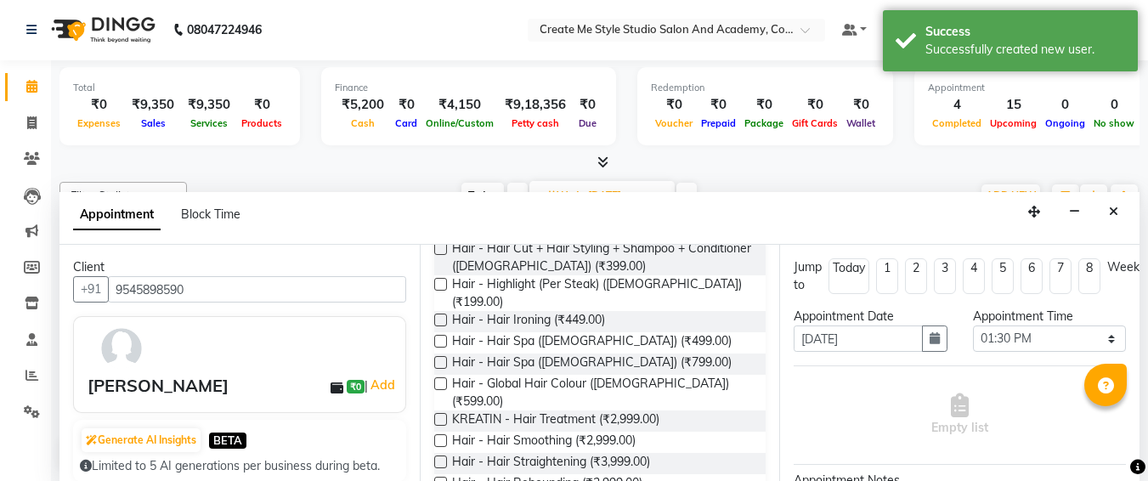
scroll to position [220, 0]
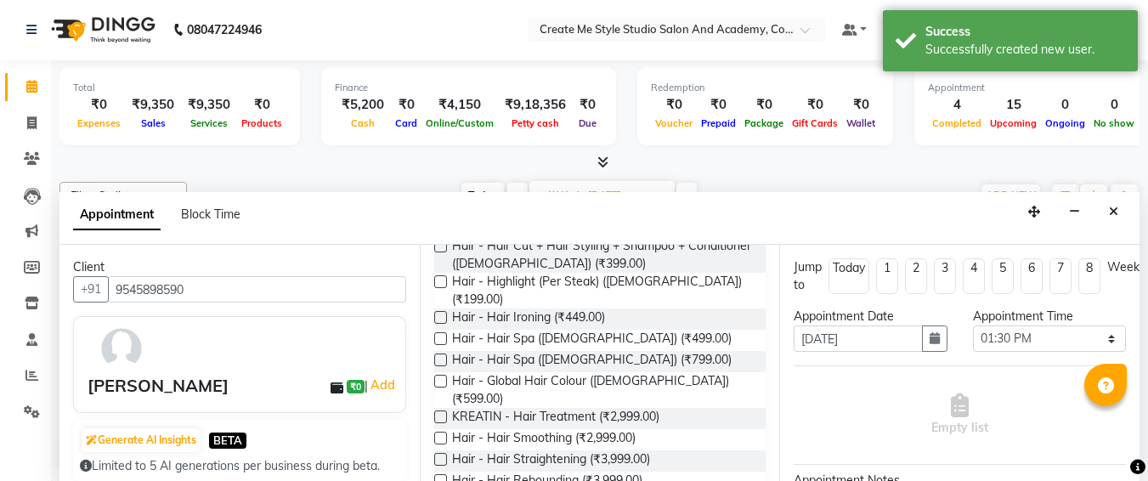
click at [441, 453] on label at bounding box center [440, 459] width 13 height 13
click at [441, 456] on input "checkbox" at bounding box center [439, 461] width 11 height 11
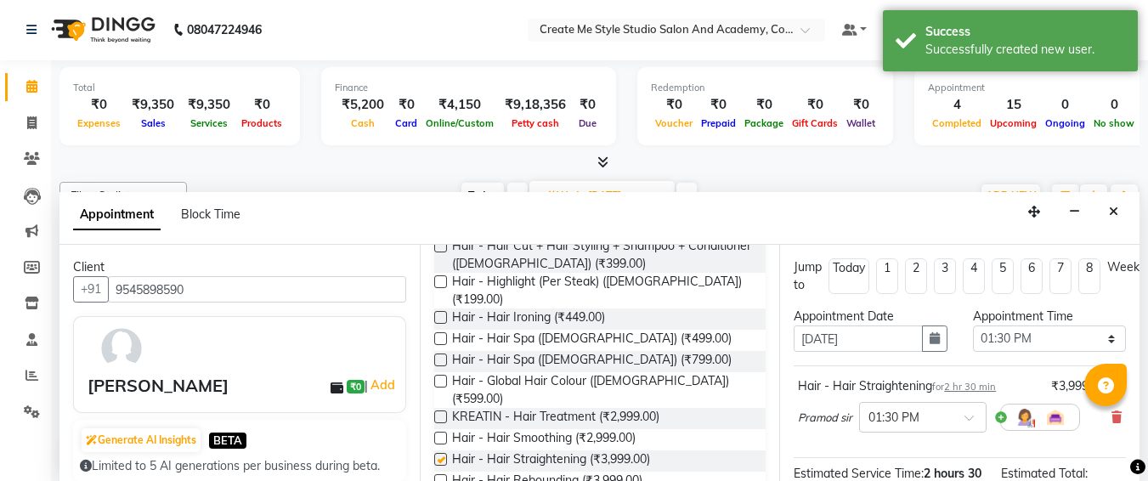
checkbox input "false"
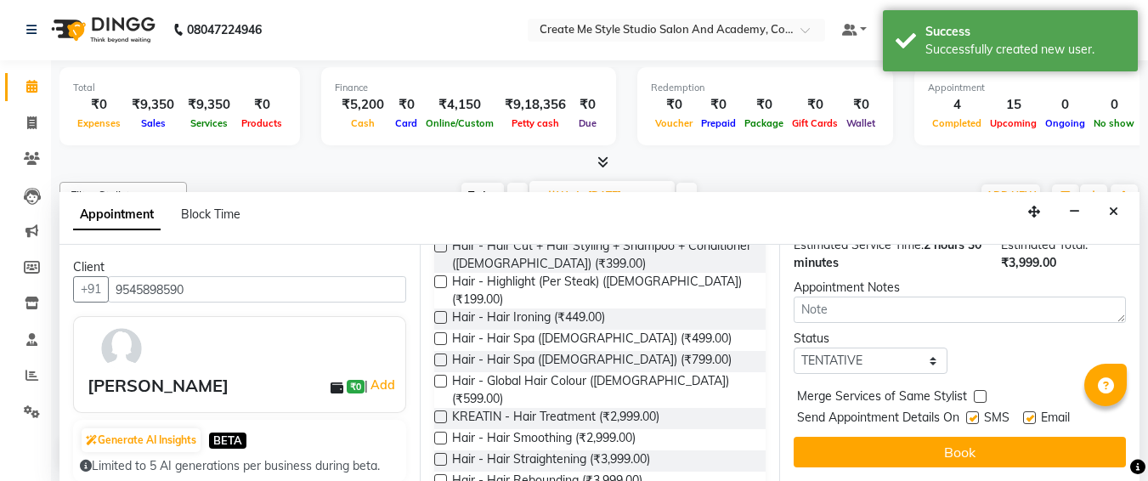
click at [972, 411] on label at bounding box center [973, 417] width 13 height 13
click at [972, 414] on input "checkbox" at bounding box center [972, 419] width 11 height 11
click at [972, 411] on label at bounding box center [973, 417] width 13 height 13
click at [972, 414] on input "checkbox" at bounding box center [972, 419] width 11 height 11
checkbox input "true"
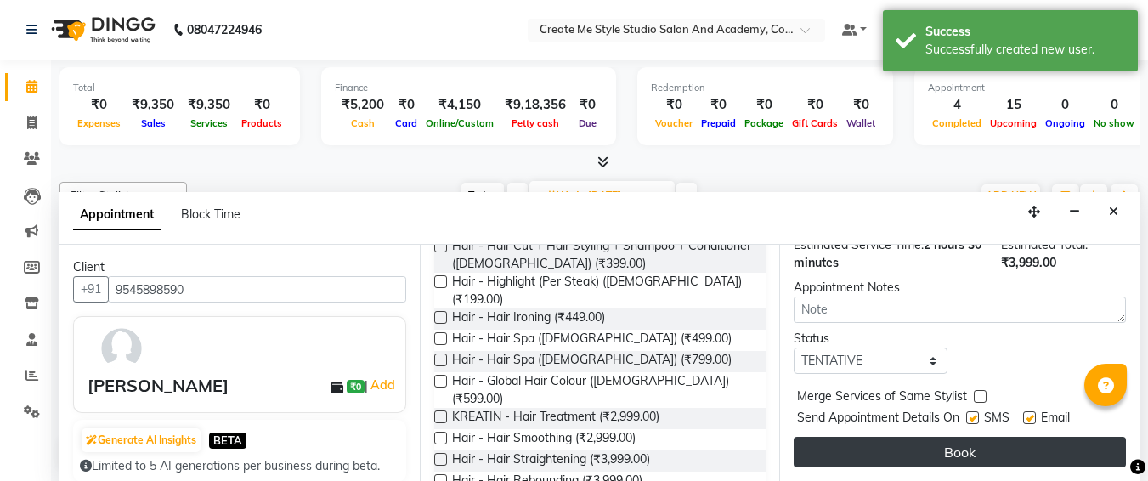
click at [953, 437] on button "Book" at bounding box center [960, 452] width 332 height 31
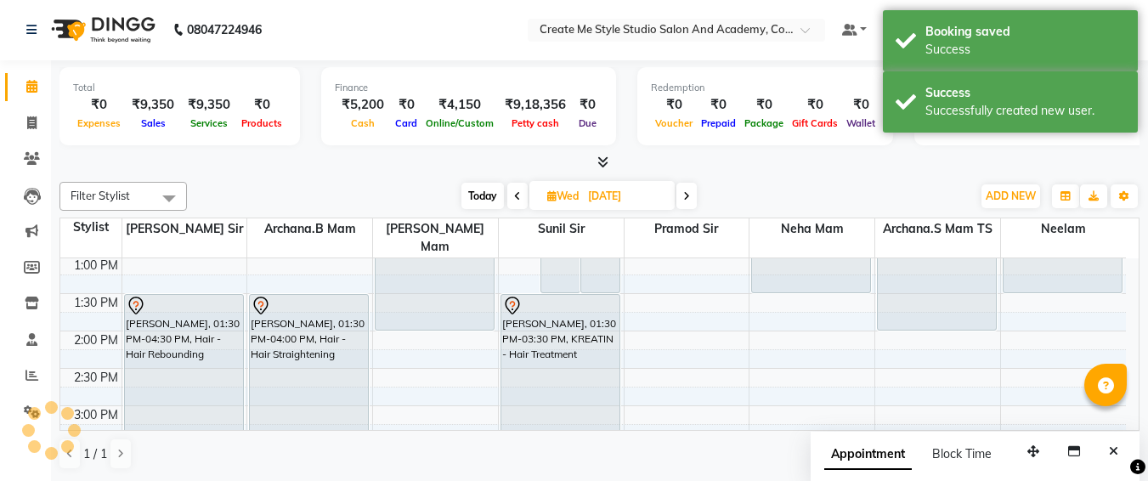
scroll to position [0, 0]
